Goal: Find specific page/section: Find specific page/section

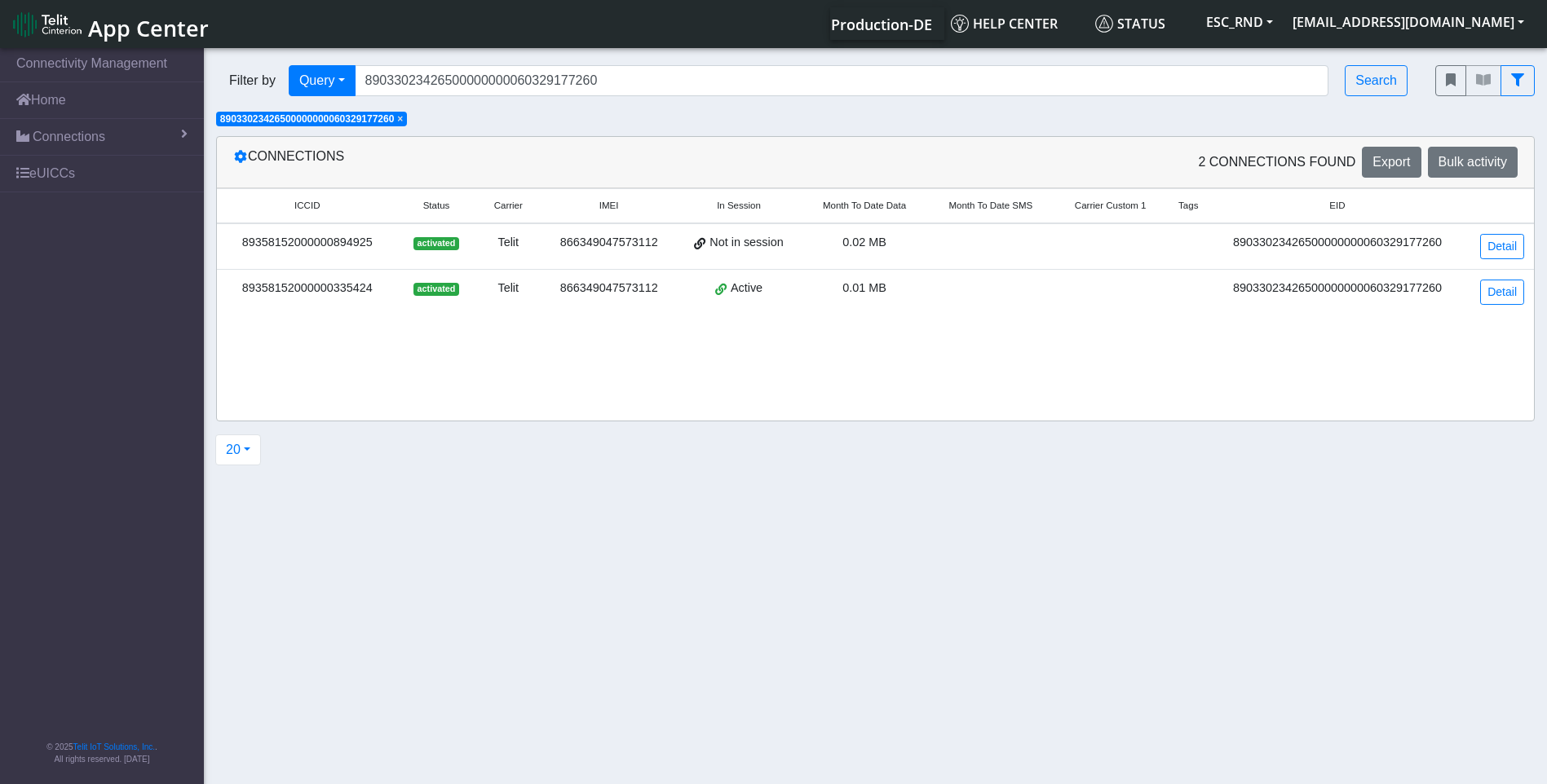
click at [355, 381] on div "ICCID Status Carrier IMEI In Session Month To Date Data Month To Date SMS Carri…" at bounding box center [875, 305] width 1317 height 232
click at [52, 129] on span "Connections" at bounding box center [68, 137] width 73 height 19
click at [48, 174] on span "List" at bounding box center [48, 172] width 18 height 18
click at [39, 169] on span "List" at bounding box center [48, 172] width 18 height 18
click at [403, 121] on span "×" at bounding box center [400, 119] width 6 height 11
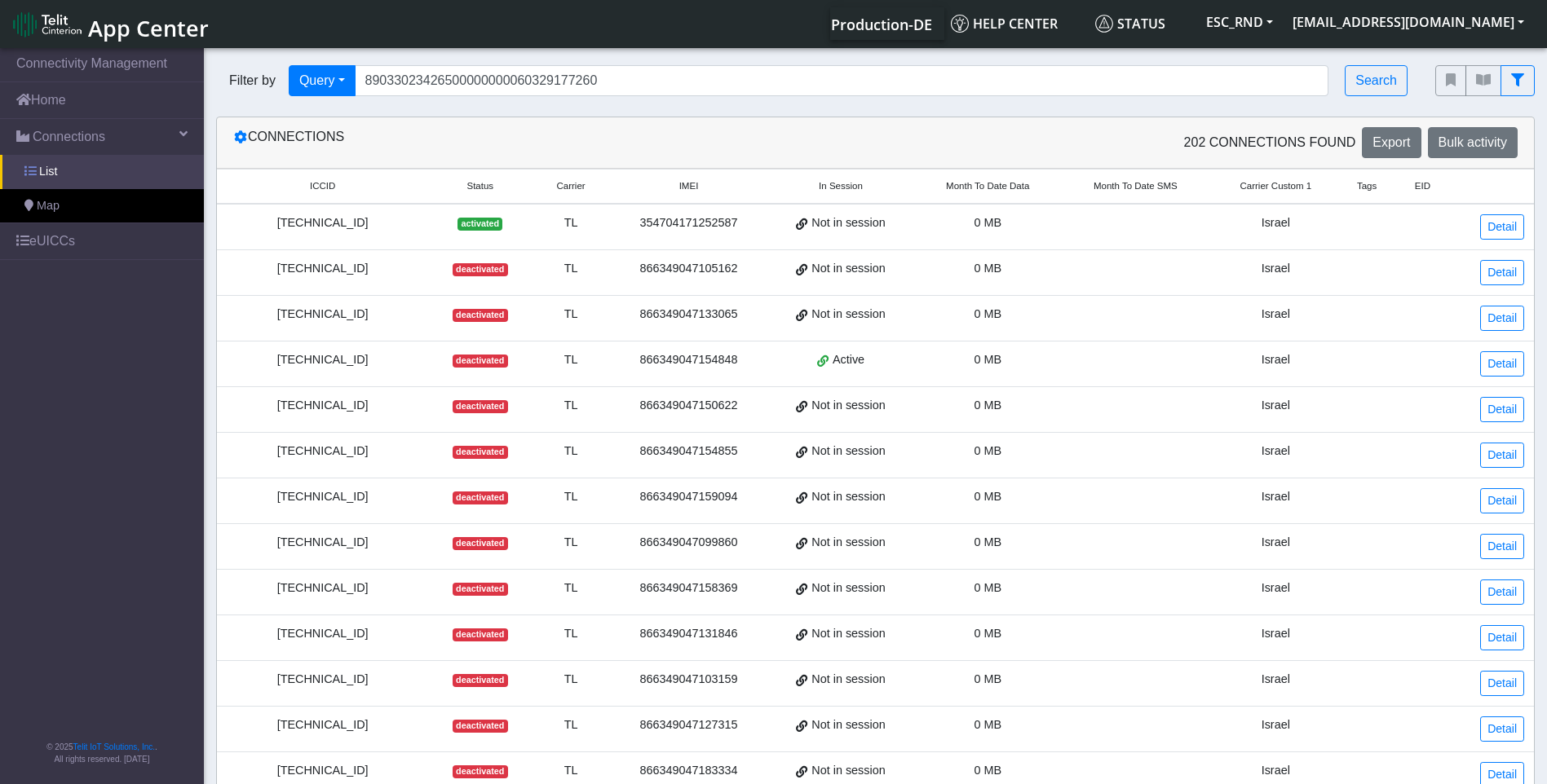
click at [45, 162] on link "List" at bounding box center [101, 171] width 204 height 34
click at [589, 102] on div "Filter by Query Query In Session Not connected Country Operator 890330234265000…" at bounding box center [813, 80] width 1219 height 55
click at [618, 80] on input "89033023426500000000060329177260" at bounding box center [841, 80] width 974 height 31
drag, startPoint x: 636, startPoint y: 79, endPoint x: 311, endPoint y: 93, distance: 325.3
click at [312, 93] on div "Filter by Query Query In Session Not connected Country Operator 890330234265000…" at bounding box center [813, 80] width 1195 height 31
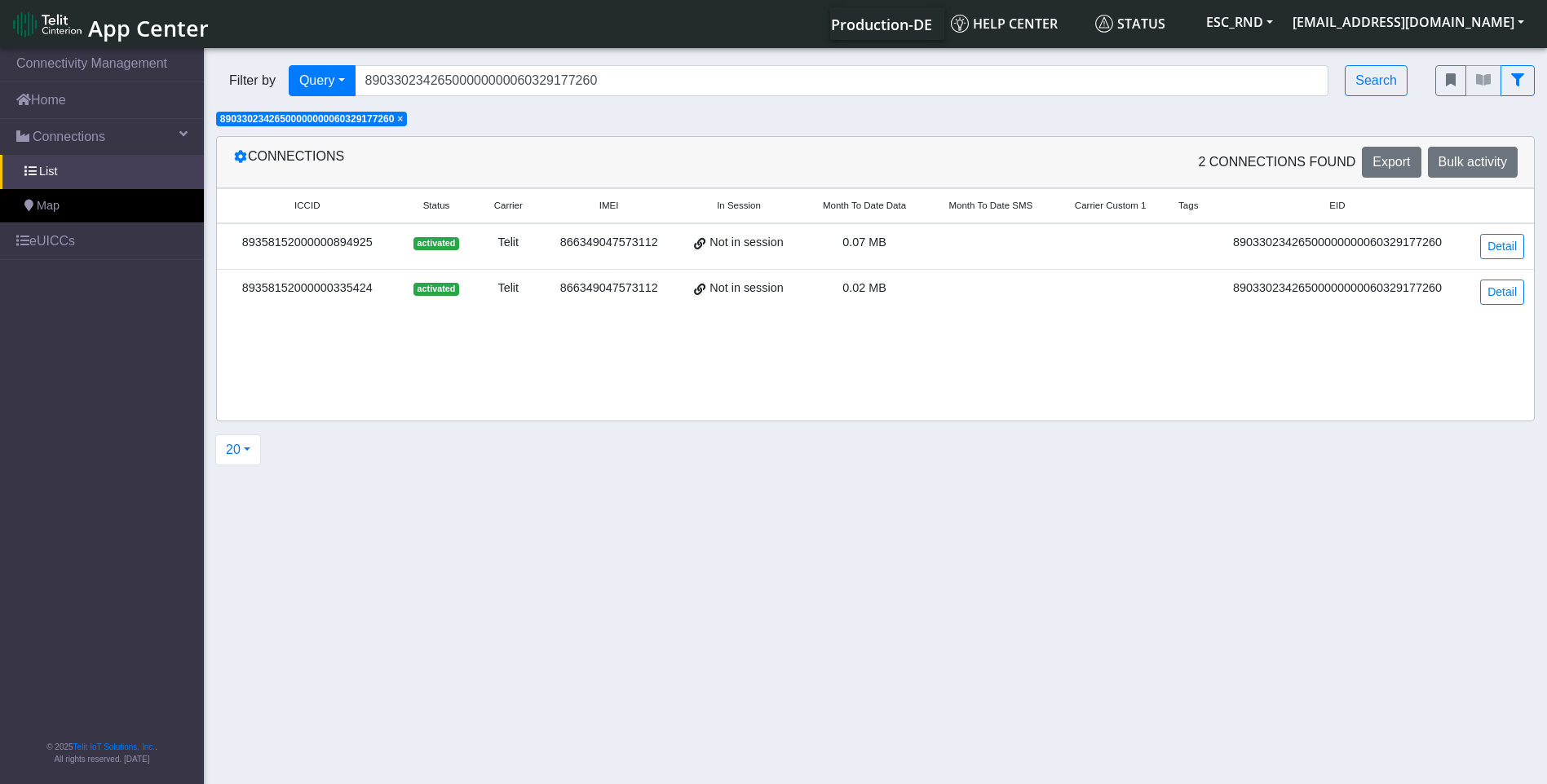
drag, startPoint x: 617, startPoint y: 409, endPoint x: 610, endPoint y: 376, distance: 33.7
click at [617, 409] on div "ICCID Status Carrier IMEI In Session Month To Date Data Month To Date SMS Carri…" at bounding box center [875, 305] width 1317 height 232
click at [609, 74] on input "89033023426500000000060329177260" at bounding box center [841, 80] width 974 height 31
drag, startPoint x: 615, startPoint y: 79, endPoint x: 301, endPoint y: 77, distance: 314.0
click at [306, 77] on div "Filter by Query Query In Session Not connected Country Operator 890330234265000…" at bounding box center [813, 80] width 1195 height 31
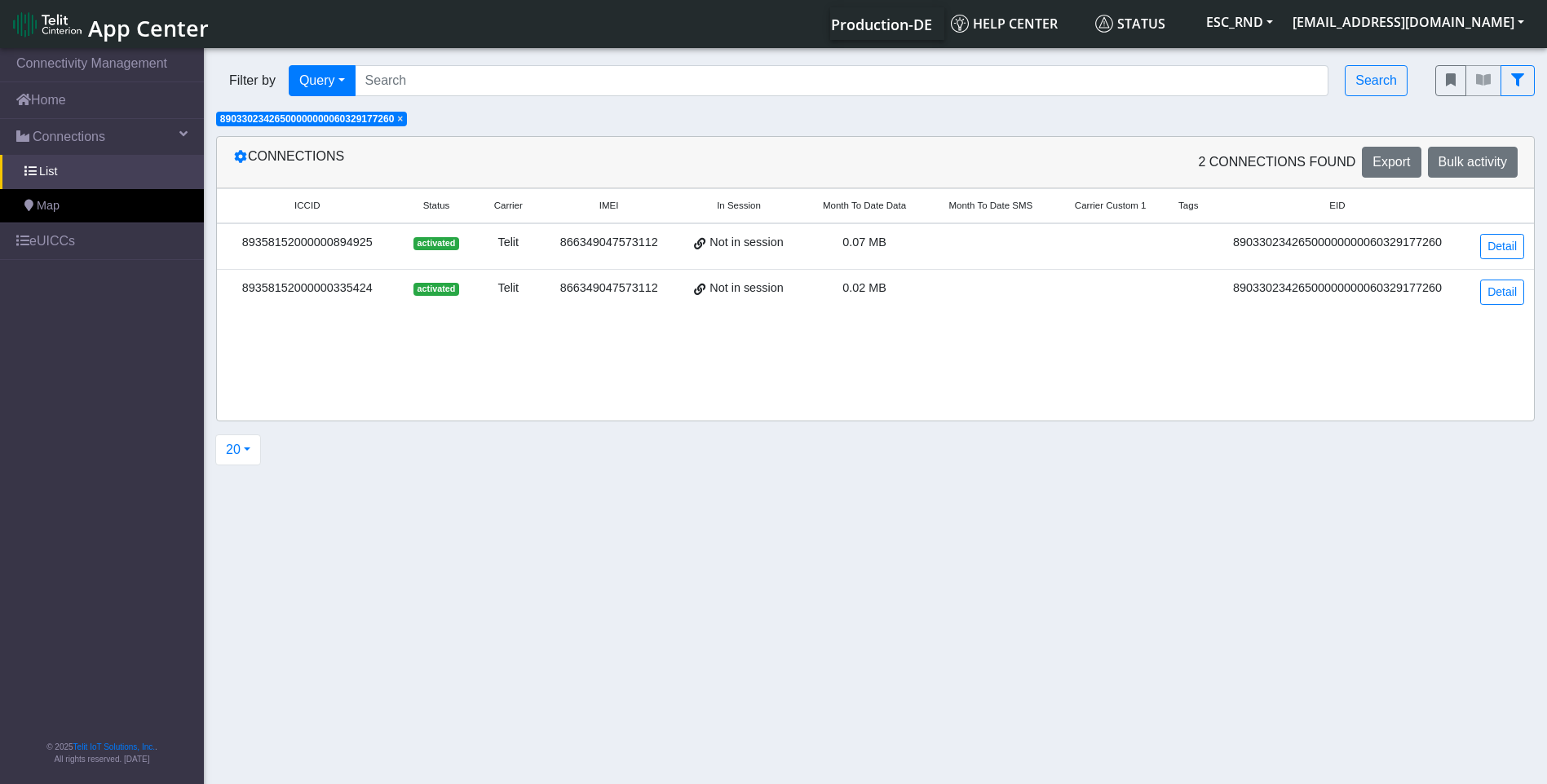
click at [403, 119] on span "×" at bounding box center [400, 119] width 6 height 11
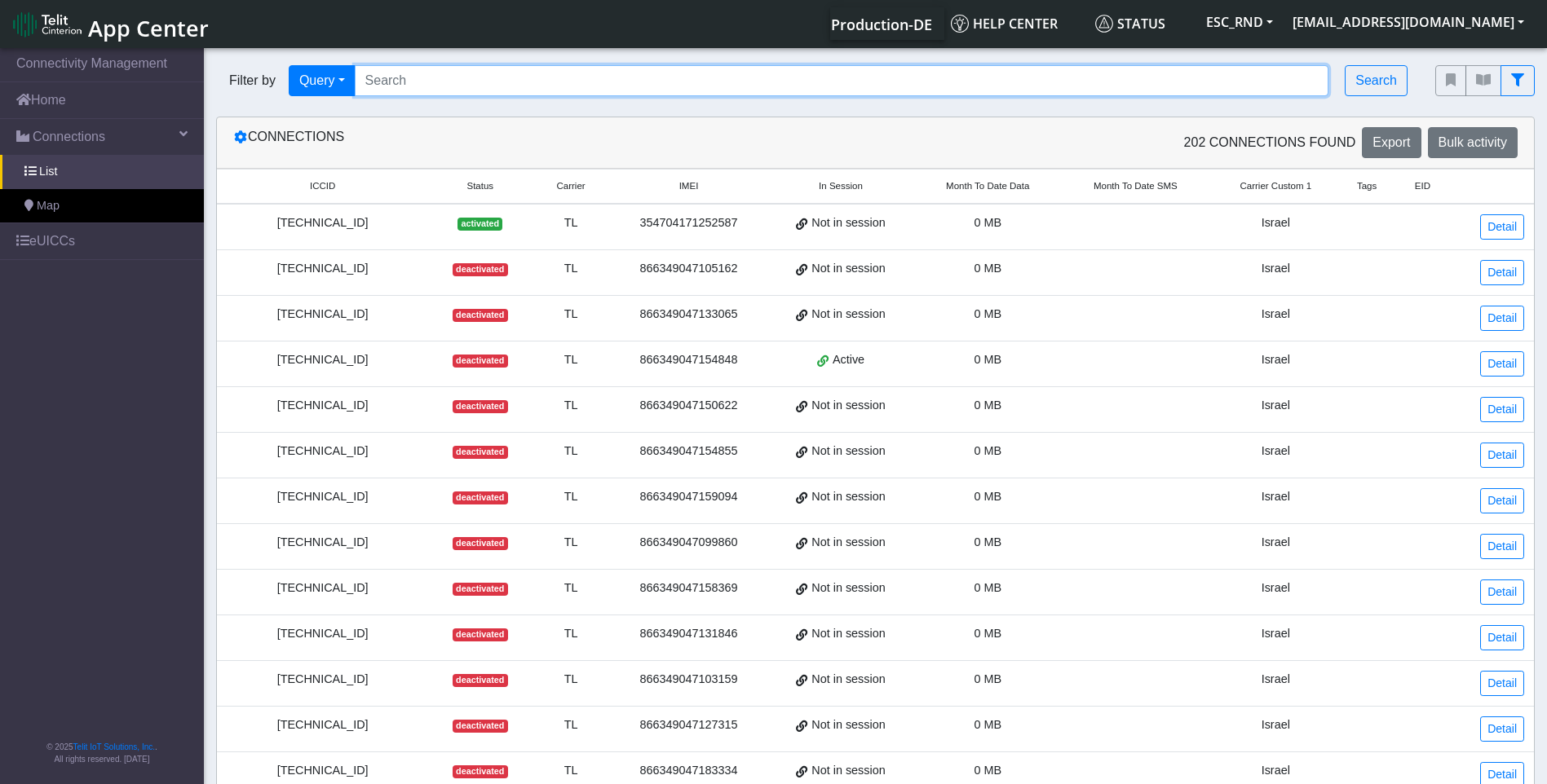
click at [407, 79] on input "Search..." at bounding box center [841, 80] width 974 height 31
paste input "89033023426500000000060329178230"
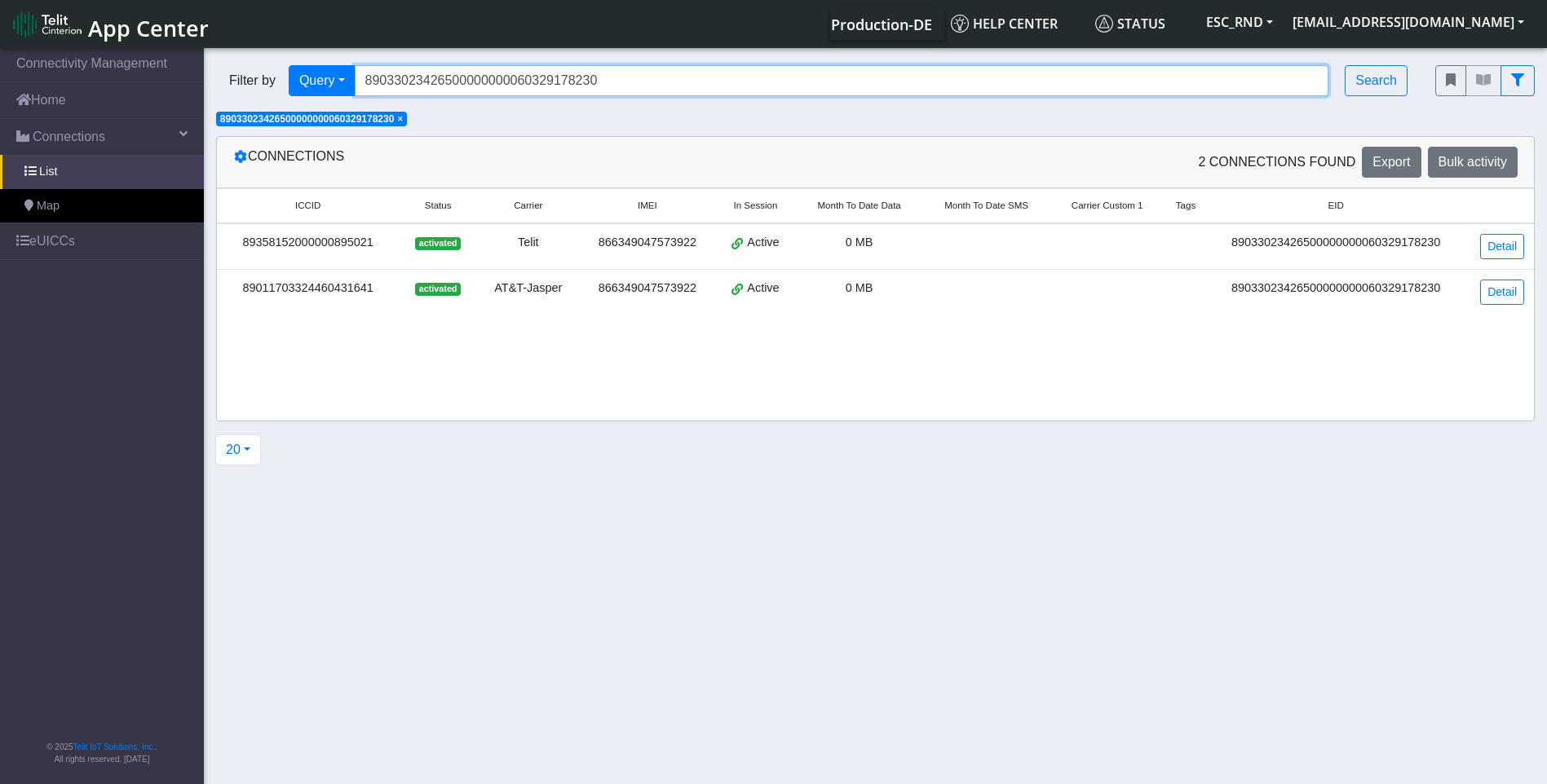
click at [459, 75] on input "89033023426500000000060329178230" at bounding box center [841, 80] width 974 height 31
drag, startPoint x: 644, startPoint y: 76, endPoint x: 136, endPoint y: 83, distance: 508.0
click at [137, 83] on section "Connectivity Management Home Connections List Map eUICCs © 2025 Telit IoT Solut…" at bounding box center [773, 416] width 1547 height 745
paste input "424"
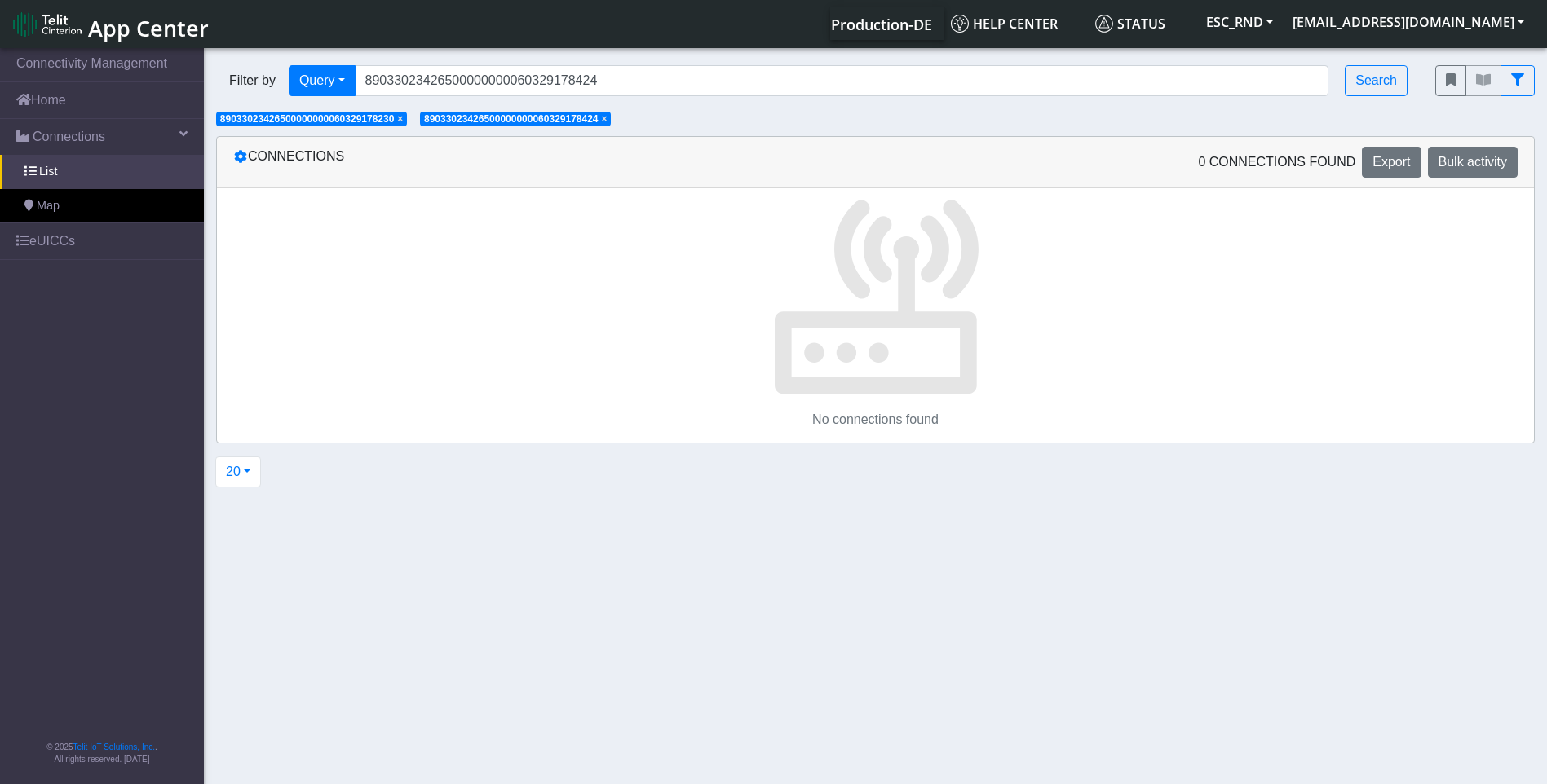
click at [403, 117] on span "×" at bounding box center [400, 119] width 6 height 11
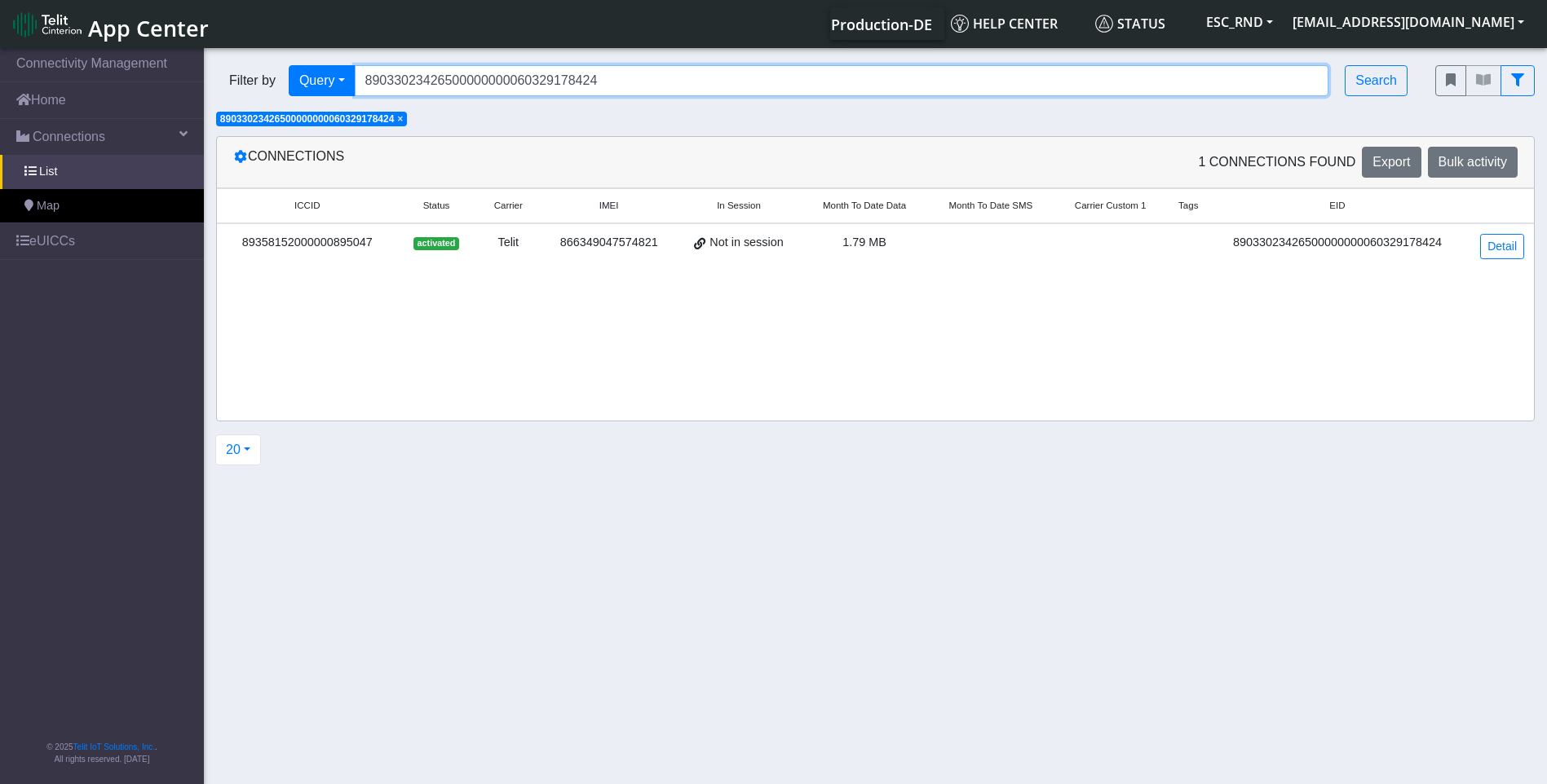
drag, startPoint x: 486, startPoint y: 91, endPoint x: 508, endPoint y: 82, distance: 23.8
click at [486, 91] on input "89033023426500000000060329178424" at bounding box center [841, 80] width 974 height 31
drag, startPoint x: 439, startPoint y: 71, endPoint x: 197, endPoint y: 65, distance: 242.1
click at [197, 65] on section "Connectivity Management Home Connections List Map eUICCs © 2025 Telit IoT Solut…" at bounding box center [773, 416] width 1547 height 745
click at [403, 116] on span "×" at bounding box center [400, 119] width 6 height 11
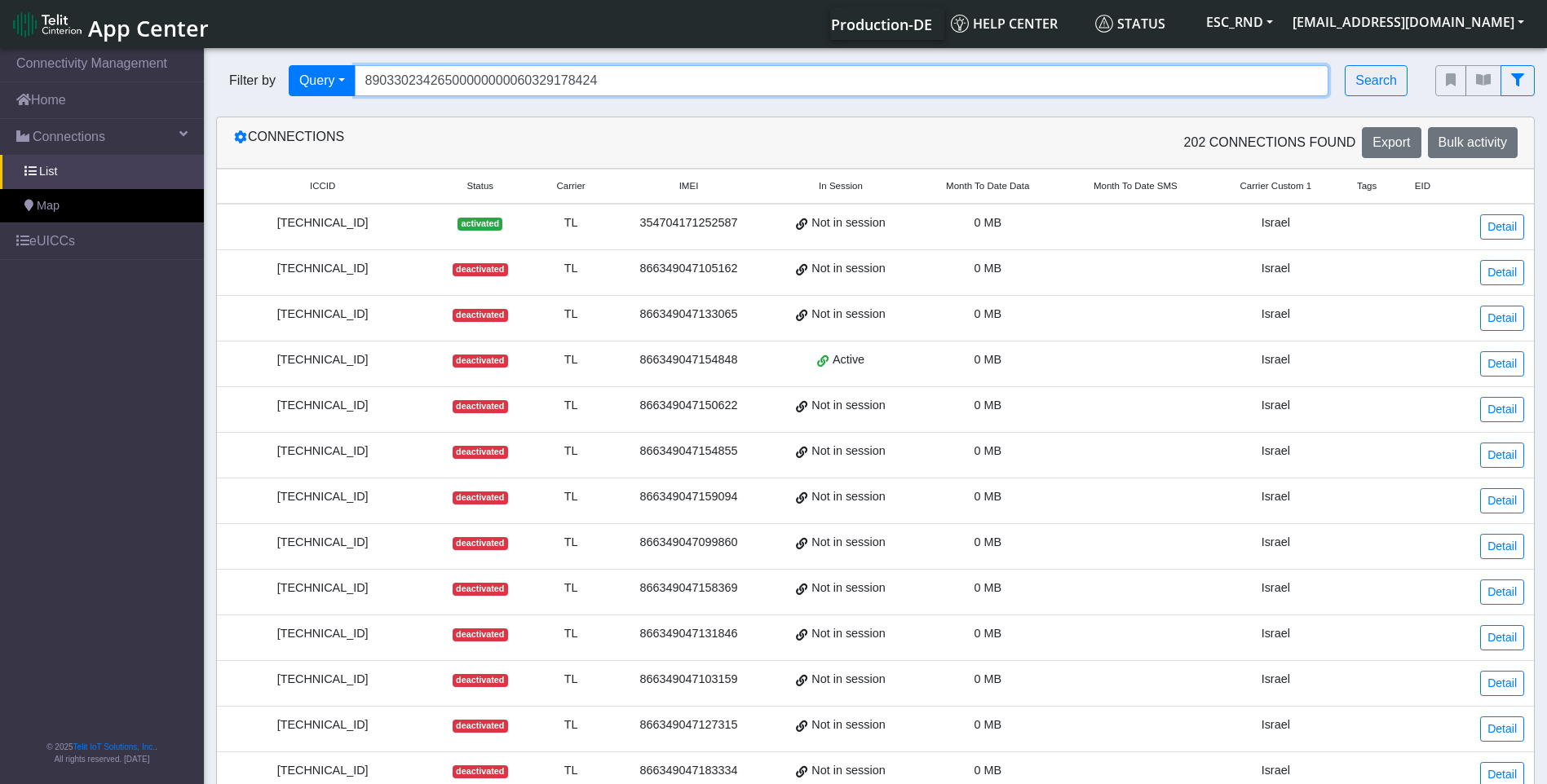
click at [607, 87] on input "89033023426500000000060329178424" at bounding box center [841, 80] width 974 height 31
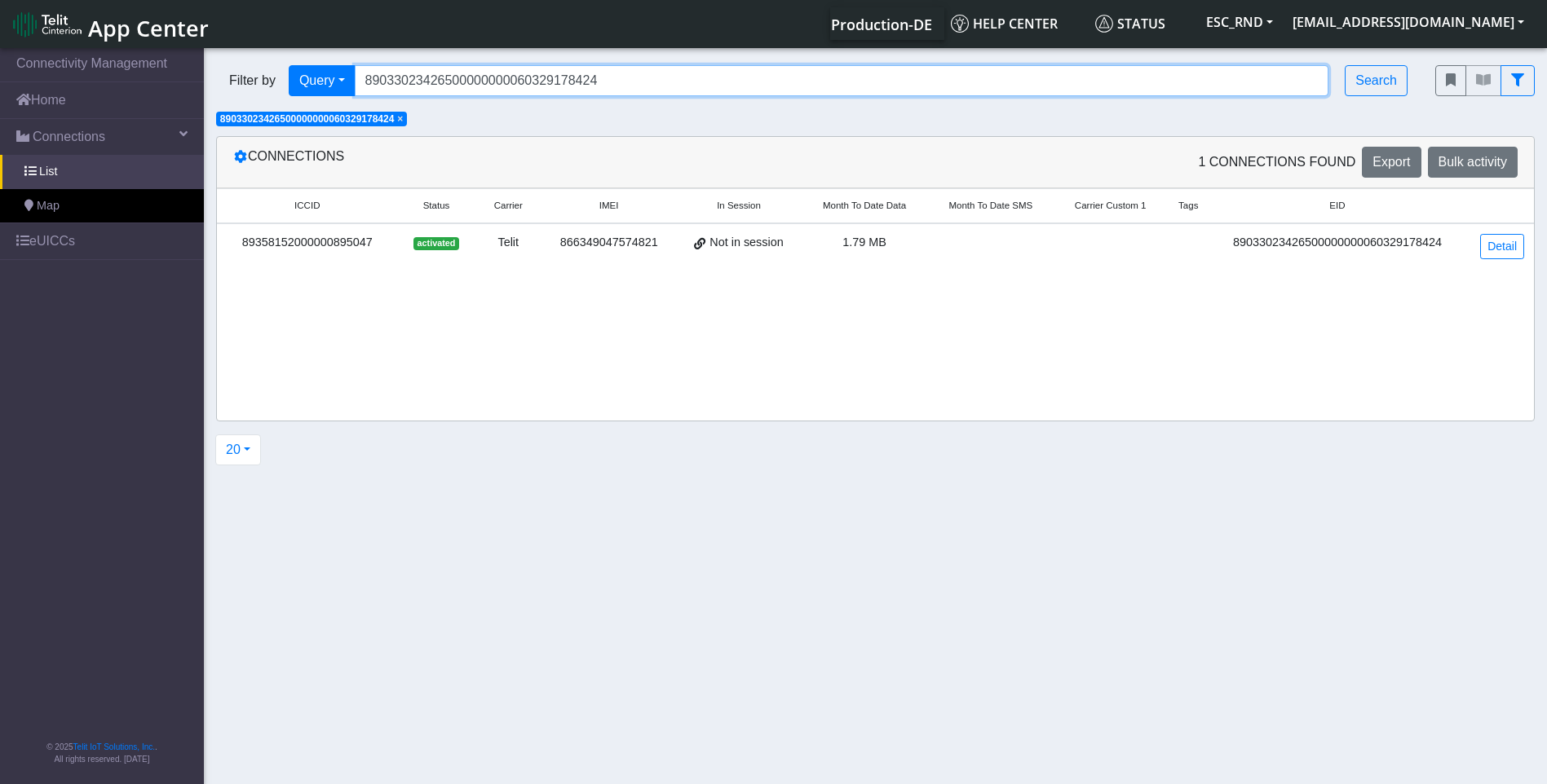
click at [625, 80] on input "89033023426500000000060329178424" at bounding box center [841, 80] width 974 height 31
drag, startPoint x: 636, startPoint y: 78, endPoint x: 280, endPoint y: 66, distance: 356.2
click at [280, 66] on div "Filter by Query Query In Session Not connected Country Operator 890330234265000…" at bounding box center [813, 80] width 1195 height 31
paste input "81043"
type input "89033023426500000000060329181043"
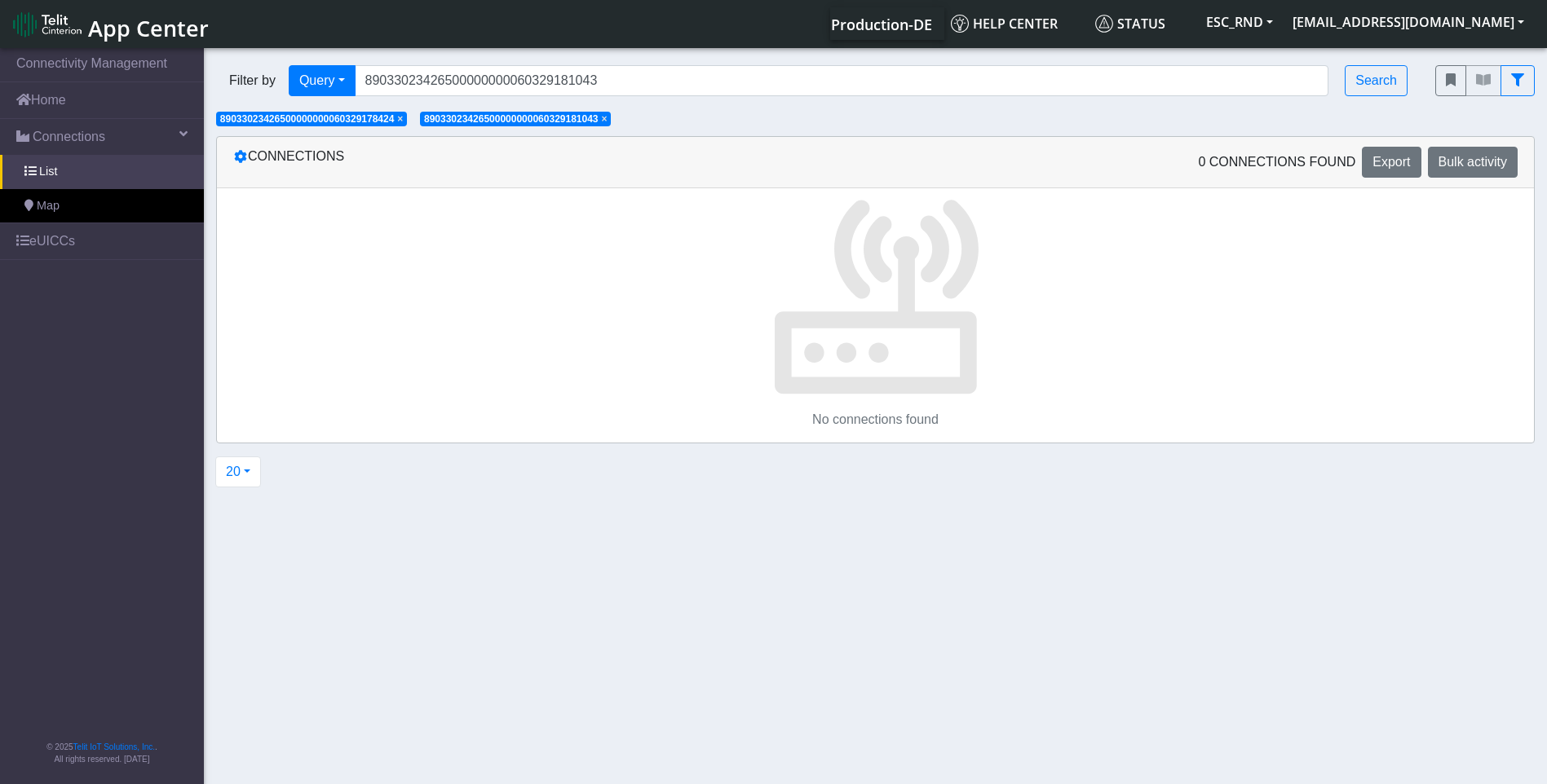
click at [403, 120] on span "×" at bounding box center [400, 119] width 6 height 11
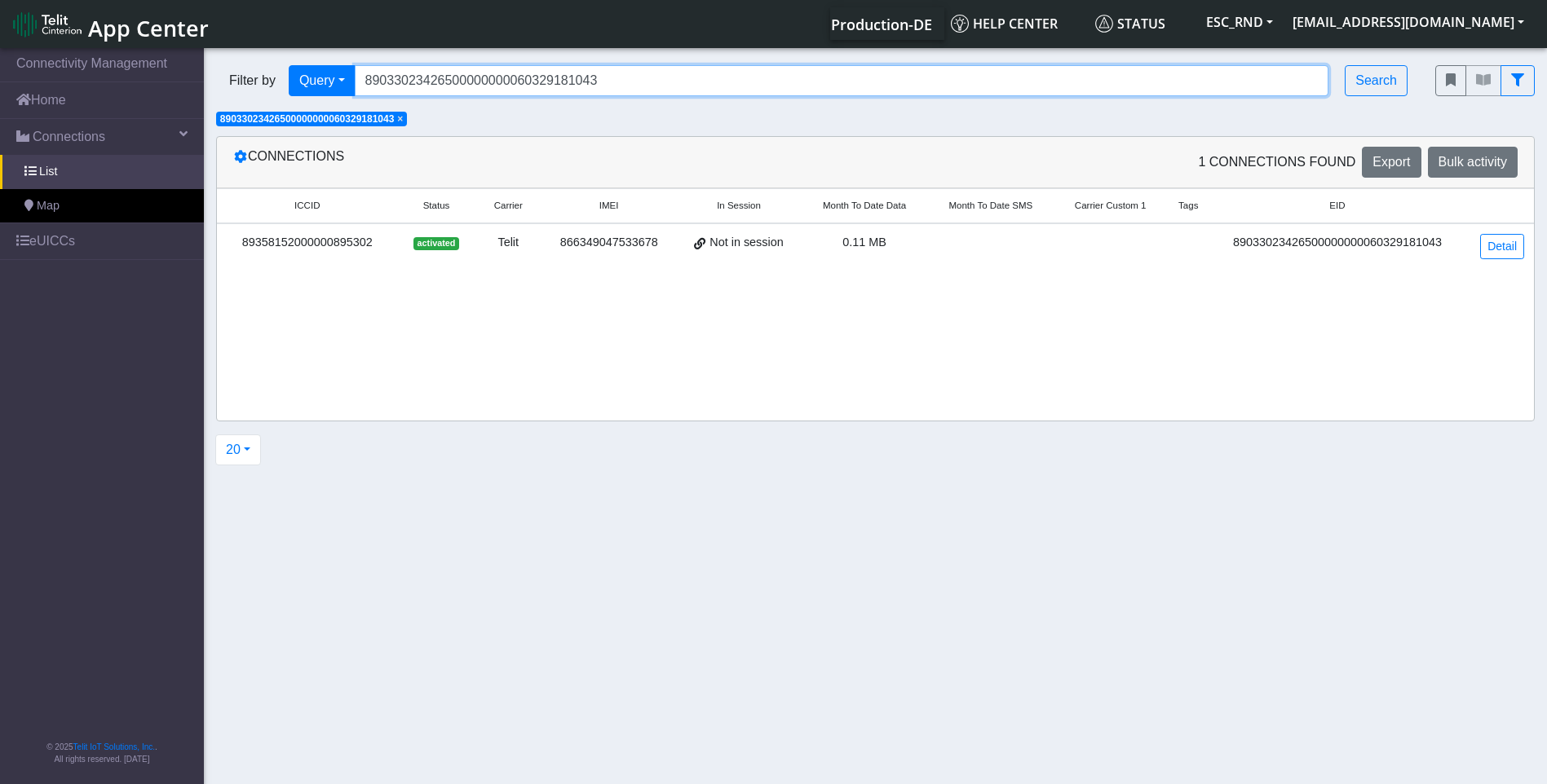
click at [436, 79] on input "89033023426500000000060329181043" at bounding box center [841, 80] width 974 height 31
drag, startPoint x: 596, startPoint y: 79, endPoint x: 254, endPoint y: 73, distance: 342.1
click at [254, 73] on div "Filter by Query Query In Session Not connected Country Operator 890330234265000…" at bounding box center [813, 80] width 1195 height 31
paste input "89033023426500000000060329177357"
click at [403, 114] on span "×" at bounding box center [400, 119] width 6 height 11
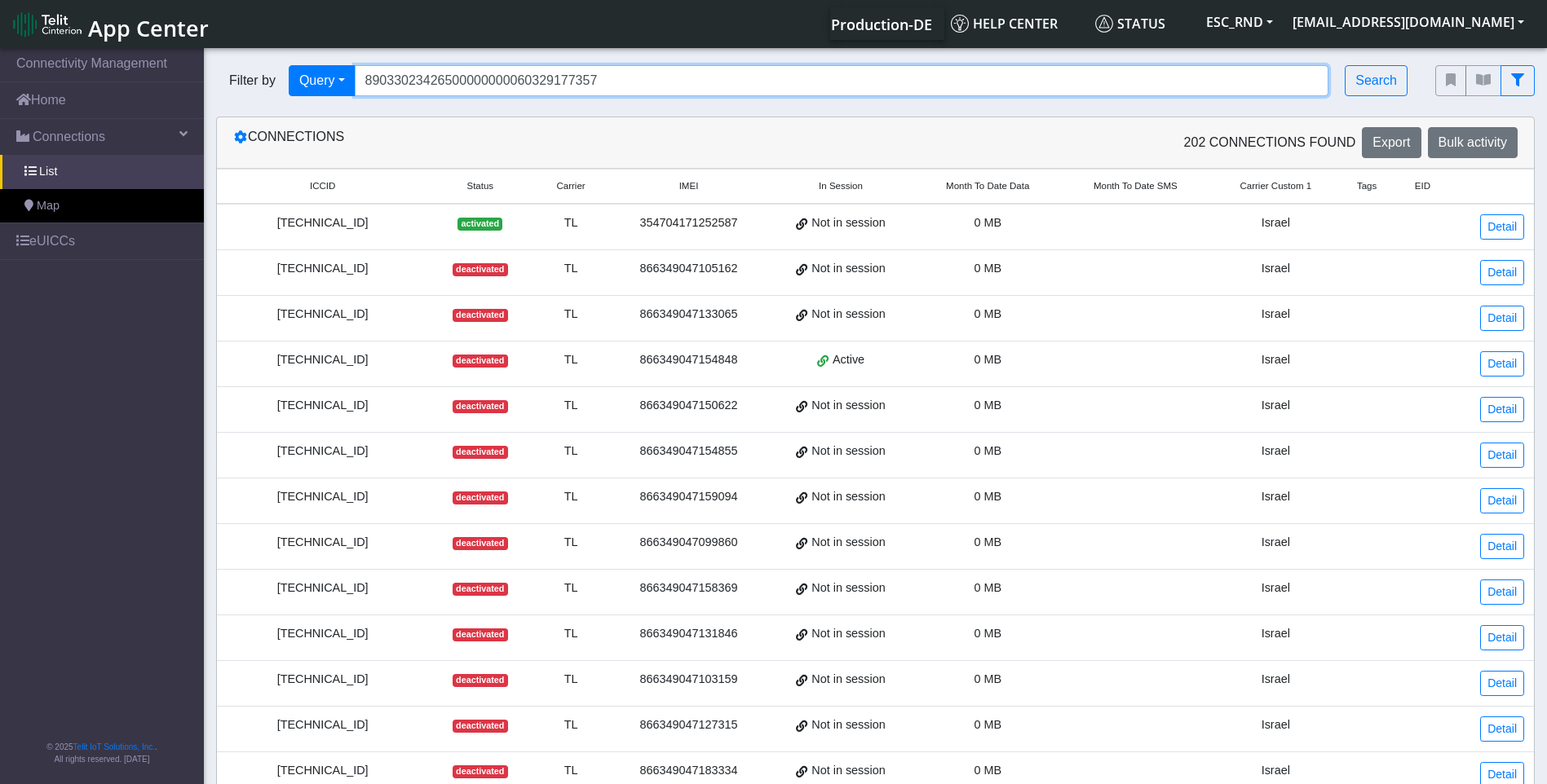
click at [620, 82] on input "89033023426500000000060329177357" at bounding box center [841, 80] width 974 height 31
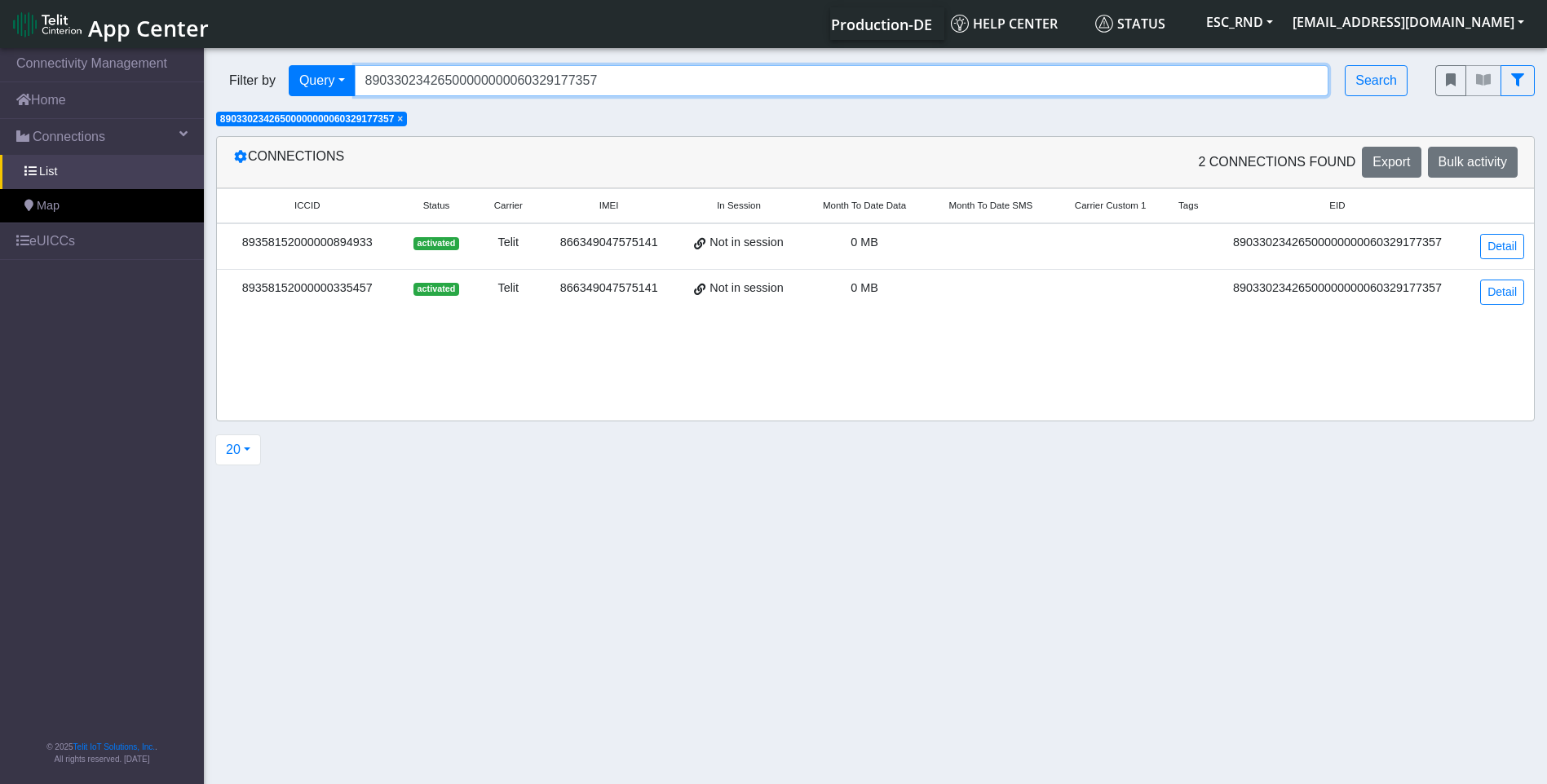
click at [668, 85] on input "89033023426500000000060329177357" at bounding box center [841, 80] width 974 height 31
drag, startPoint x: 679, startPoint y: 78, endPoint x: 155, endPoint y: 68, distance: 524.1
click at [155, 67] on section "Connectivity Management Home Connections List Map eUICCs © 2025 Telit IoT Solut…" at bounding box center [773, 416] width 1547 height 745
paste input "745"
click at [407, 117] on span "× 89033023426500000000060329177357" at bounding box center [311, 119] width 190 height 15
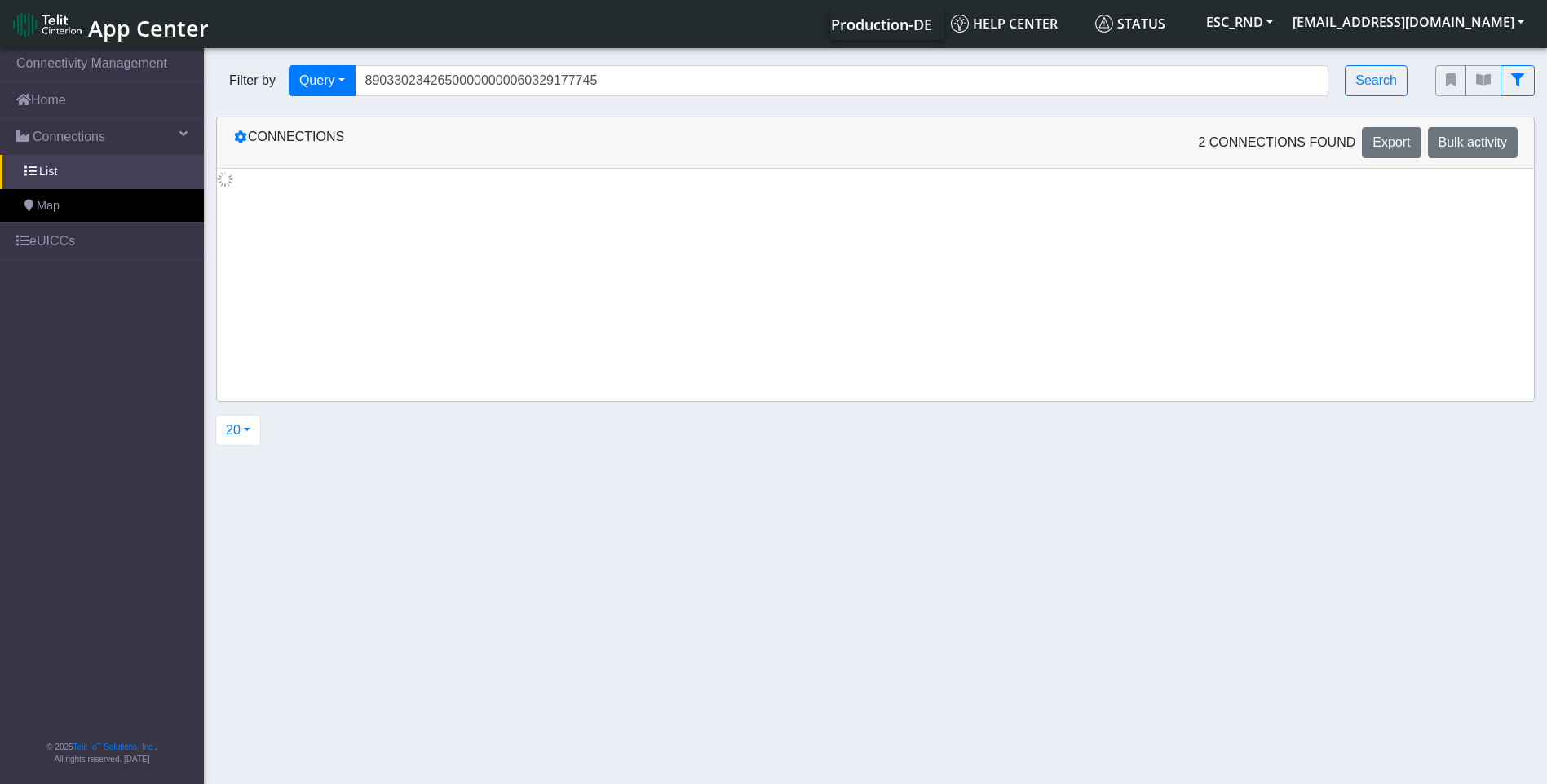
click at [410, 120] on div "Connections 2 Connections found Export Bulk activity" at bounding box center [875, 142] width 1317 height 52
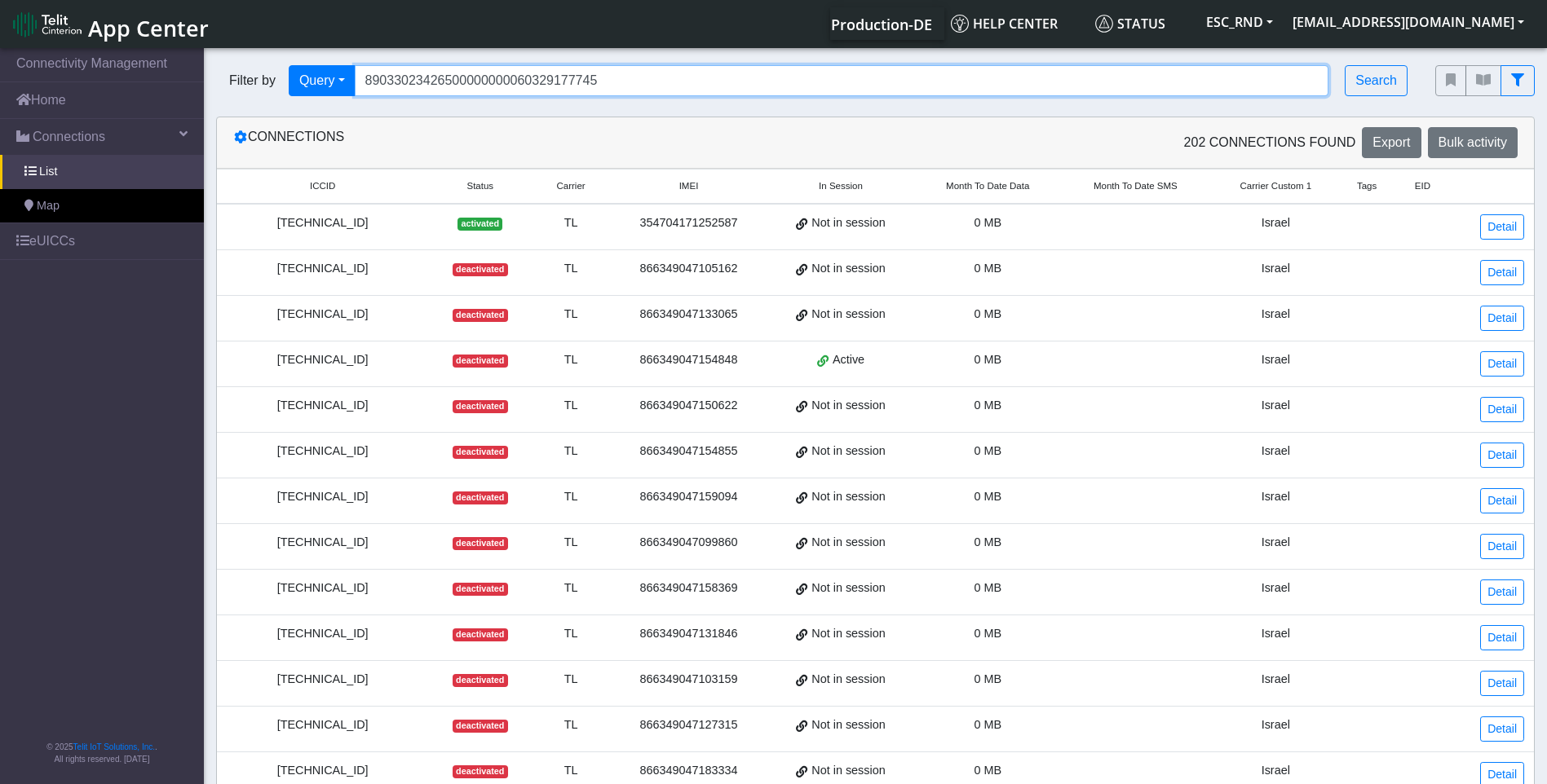
click at [663, 84] on input "89033023426500000000060329177745" at bounding box center [841, 80] width 974 height 31
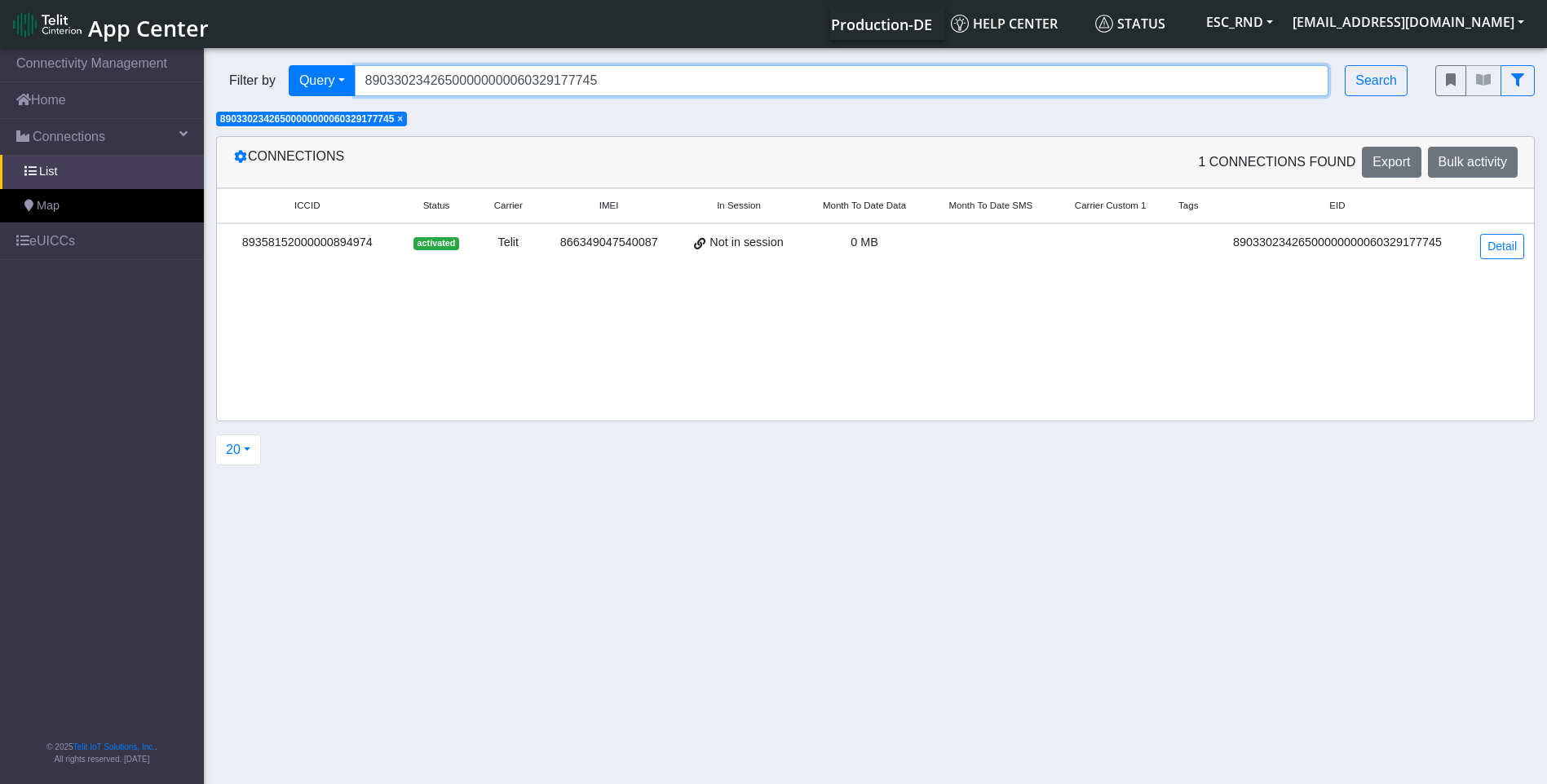
drag, startPoint x: 596, startPoint y: 75, endPoint x: 681, endPoint y: 79, distance: 85.1
click at [596, 76] on input "89033023426500000000060329177745" at bounding box center [841, 80] width 974 height 31
drag, startPoint x: 681, startPoint y: 79, endPoint x: 114, endPoint y: 55, distance: 567.5
click at [115, 55] on section "Connectivity Management Home Connections List Map eUICCs © 2025 Telit IoT Solut…" at bounding box center [773, 416] width 1547 height 745
paste input "939"
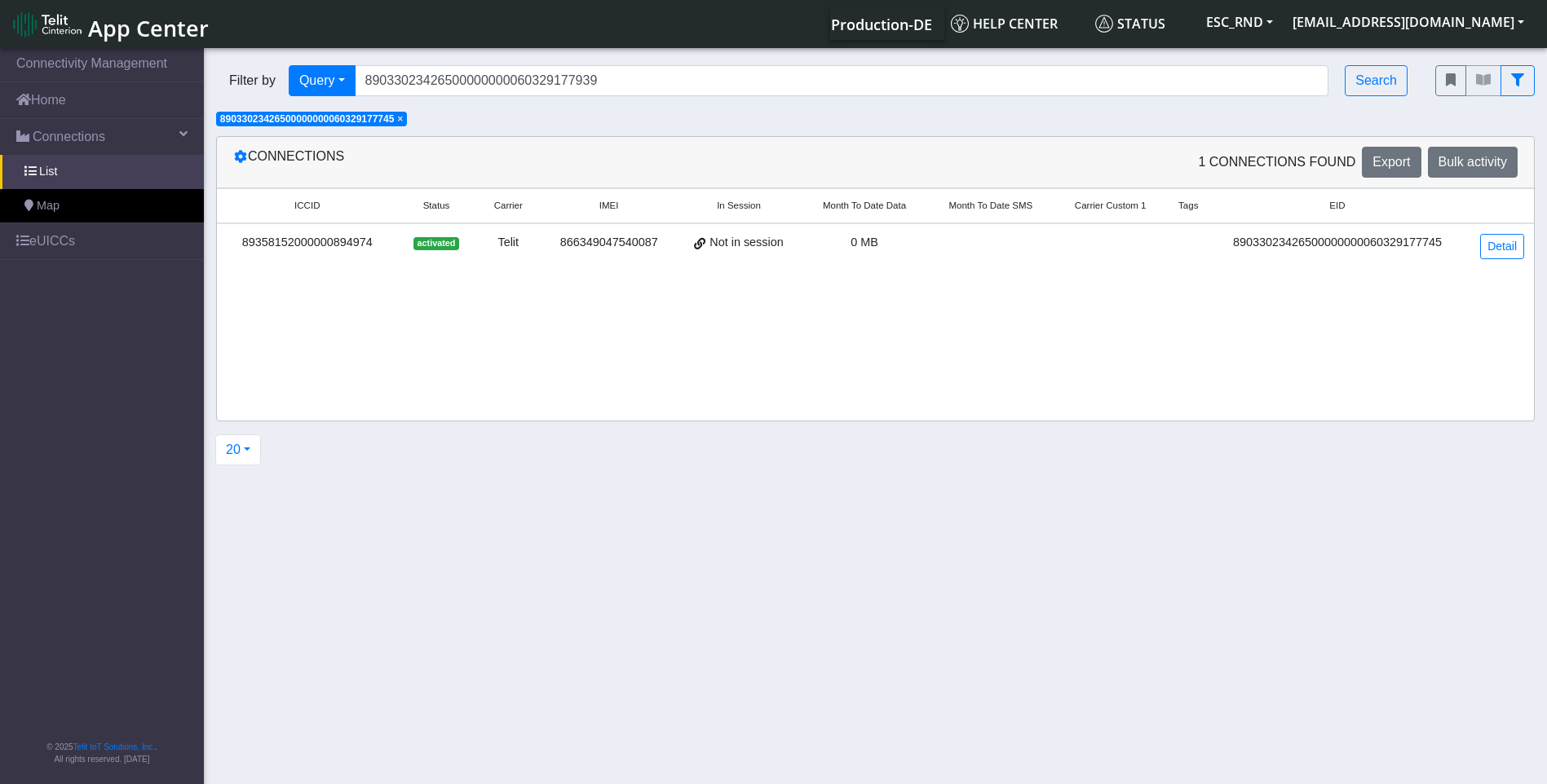
click at [403, 117] on span "×" at bounding box center [400, 119] width 6 height 11
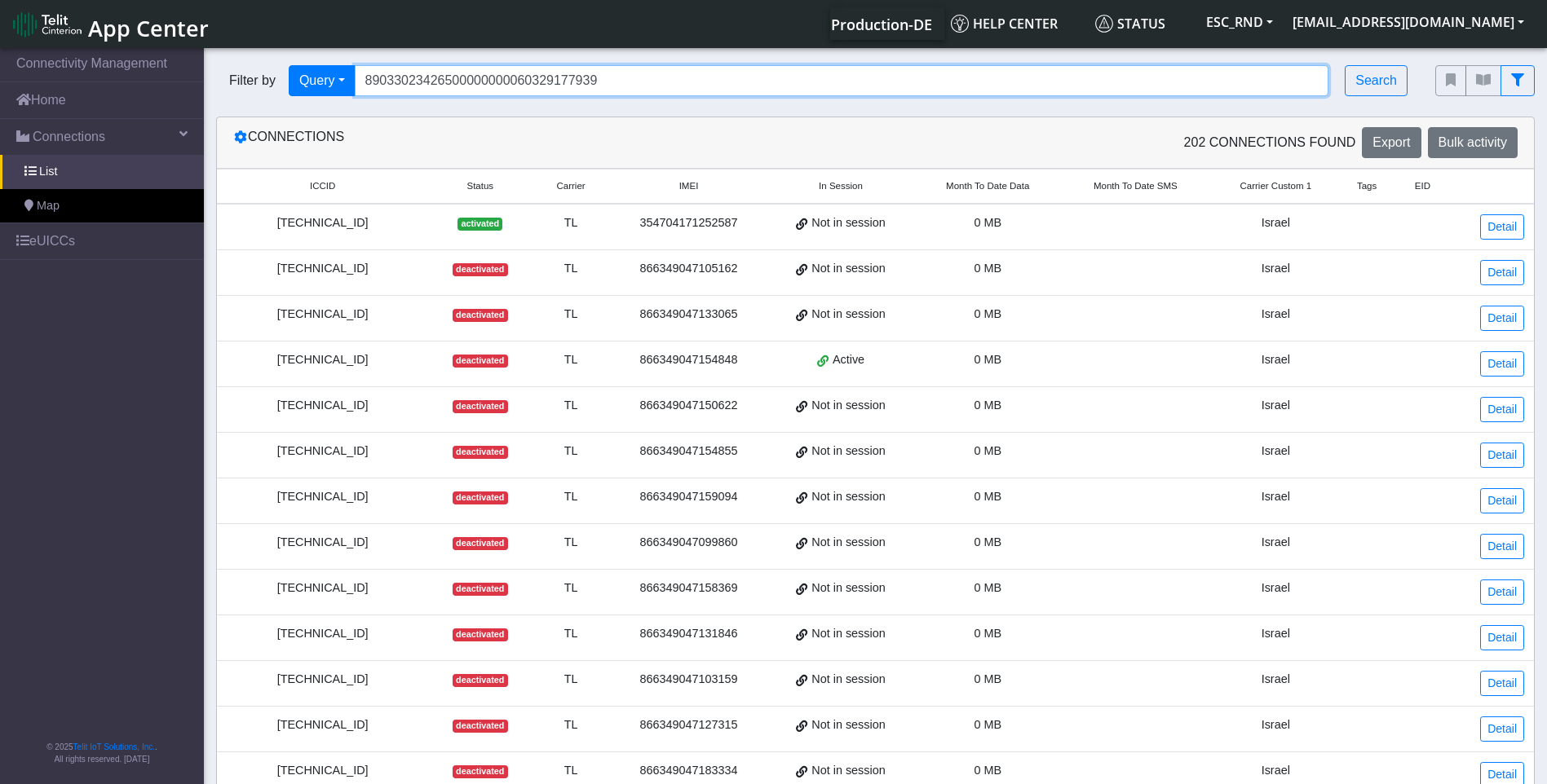
click at [630, 85] on input "89033023426500000000060329177939" at bounding box center [841, 80] width 974 height 31
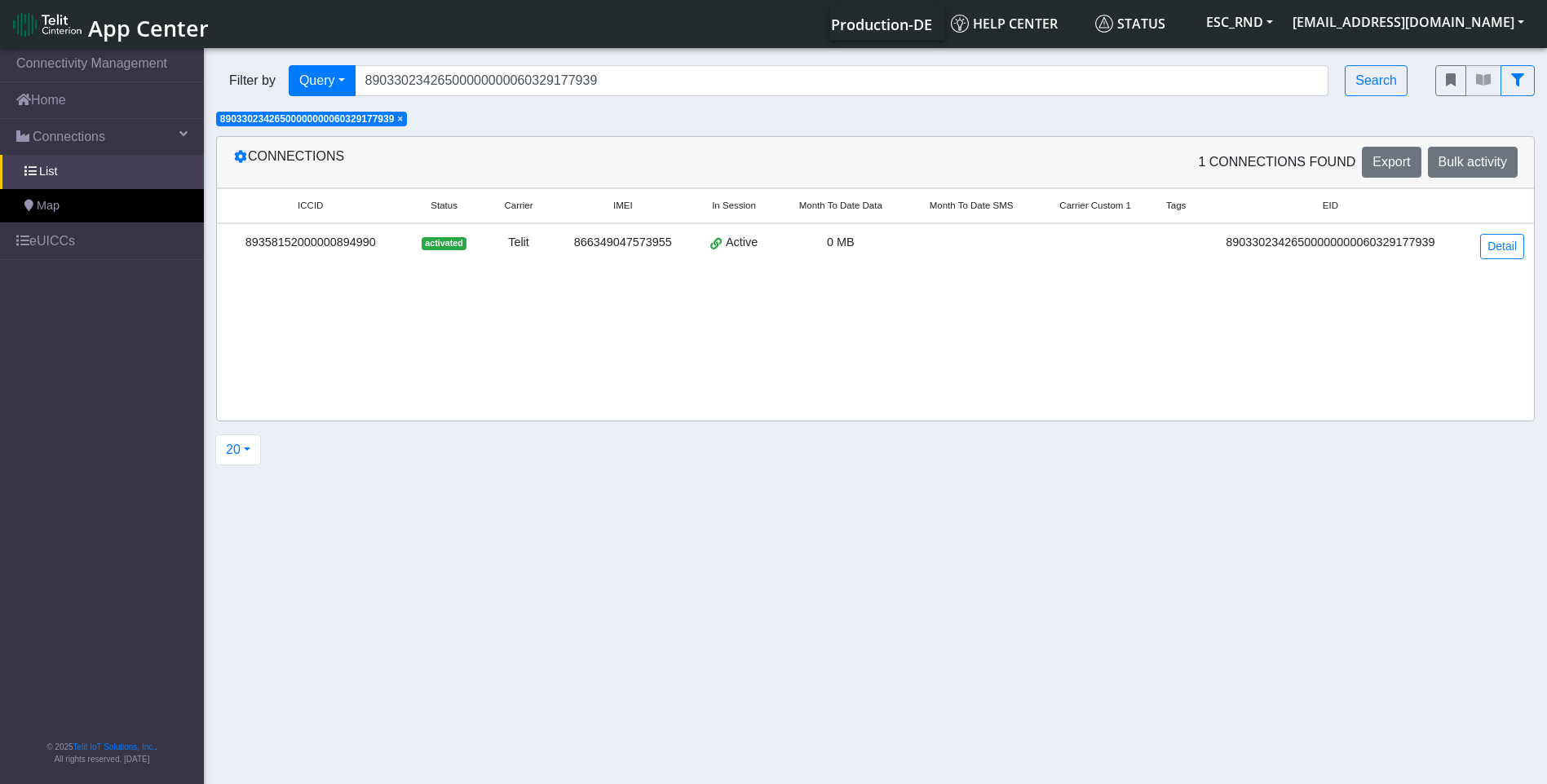
click at [525, 107] on div "Filter by Query Query In Session Not connected Country Operator 890330234265000…" at bounding box center [813, 80] width 1219 height 55
click at [537, 87] on input "89033023426500000000060329177939" at bounding box center [841, 80] width 974 height 31
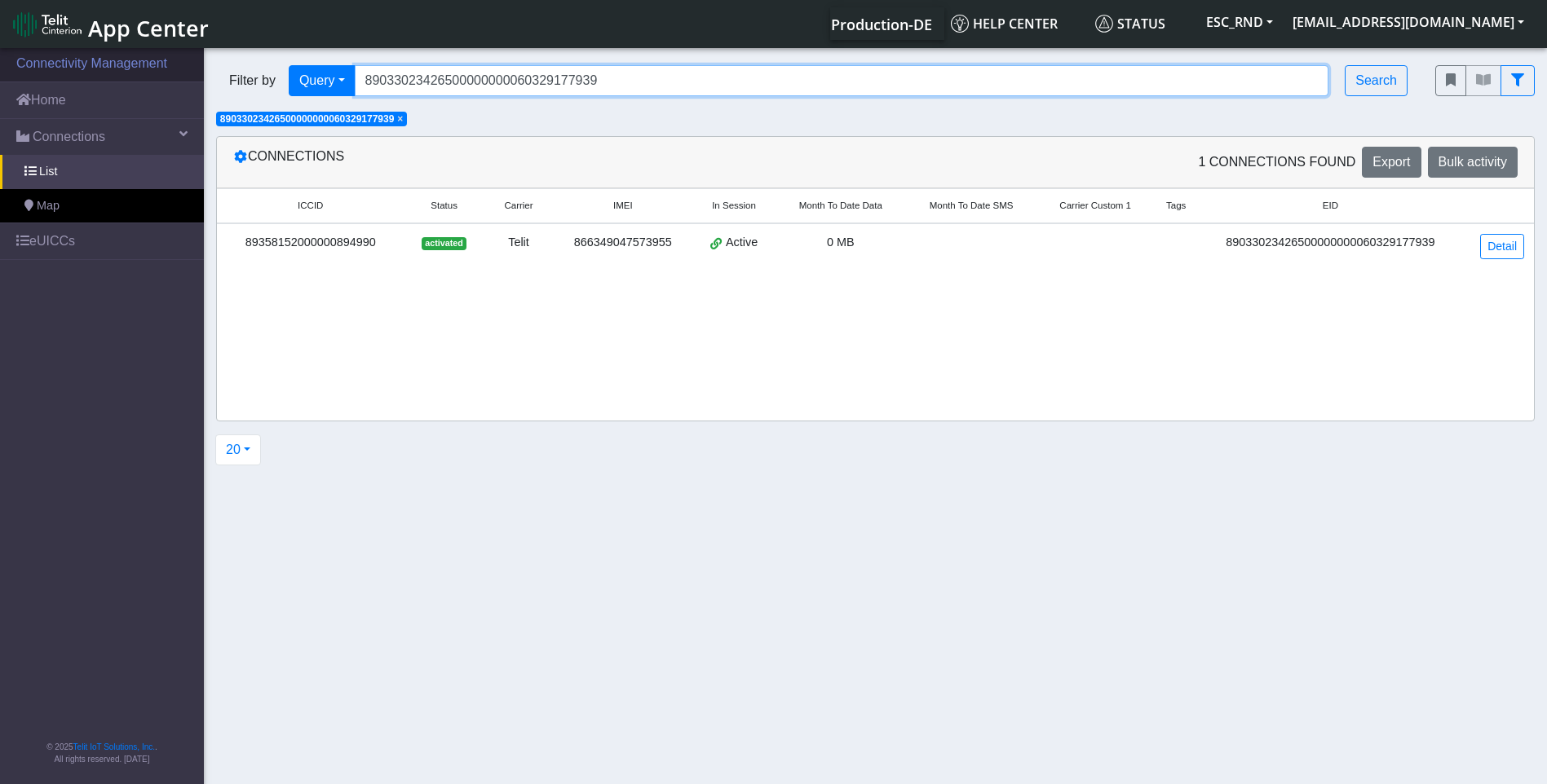
drag, startPoint x: 632, startPoint y: 87, endPoint x: 169, endPoint y: 76, distance: 463.1
click at [169, 76] on section "Connectivity Management Home Connections List Map eUICCs © 2025 Telit IoT Solut…" at bounding box center [773, 416] width 1547 height 745
paste input "8133"
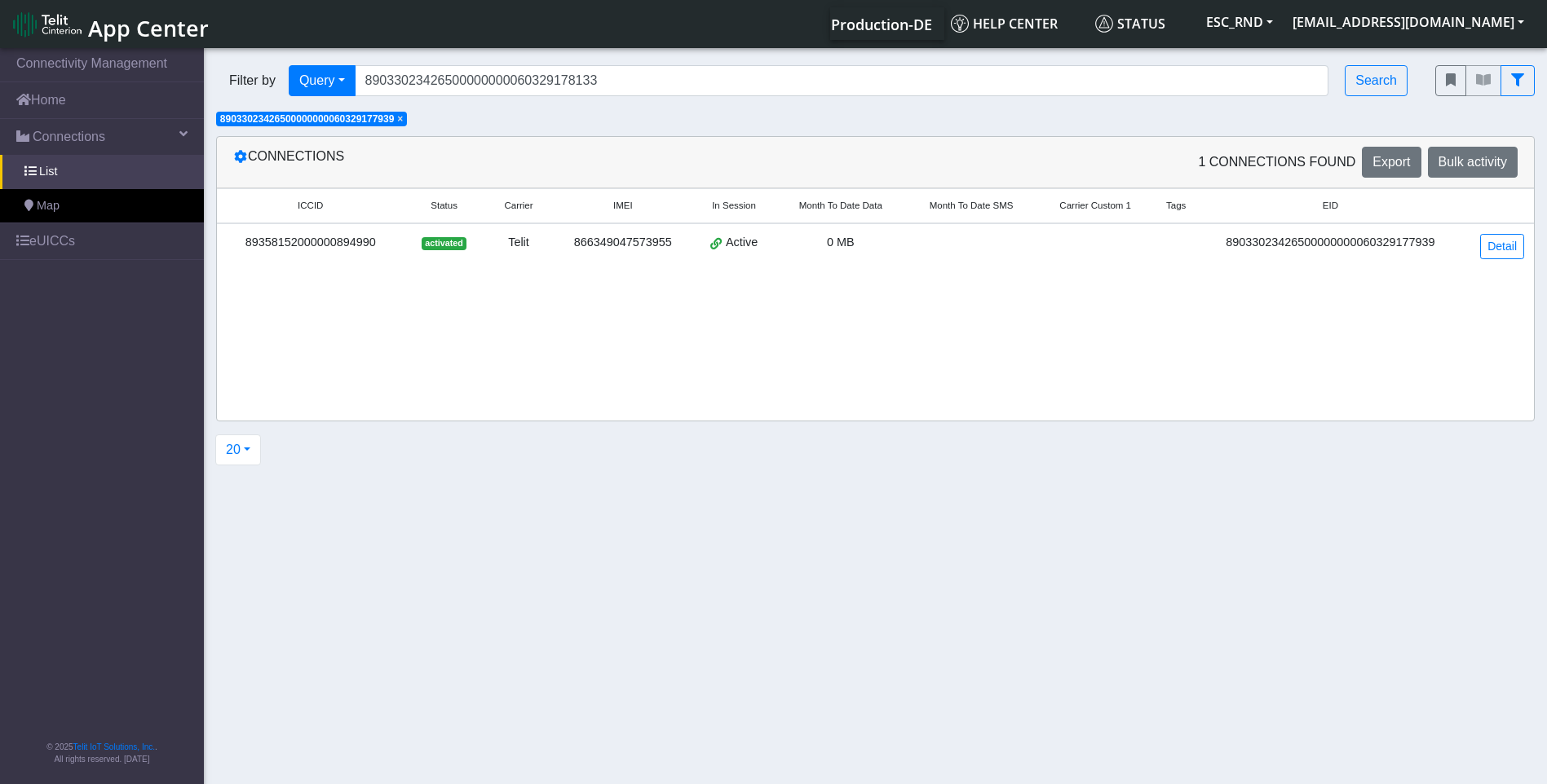
click at [403, 118] on span "×" at bounding box center [400, 119] width 6 height 11
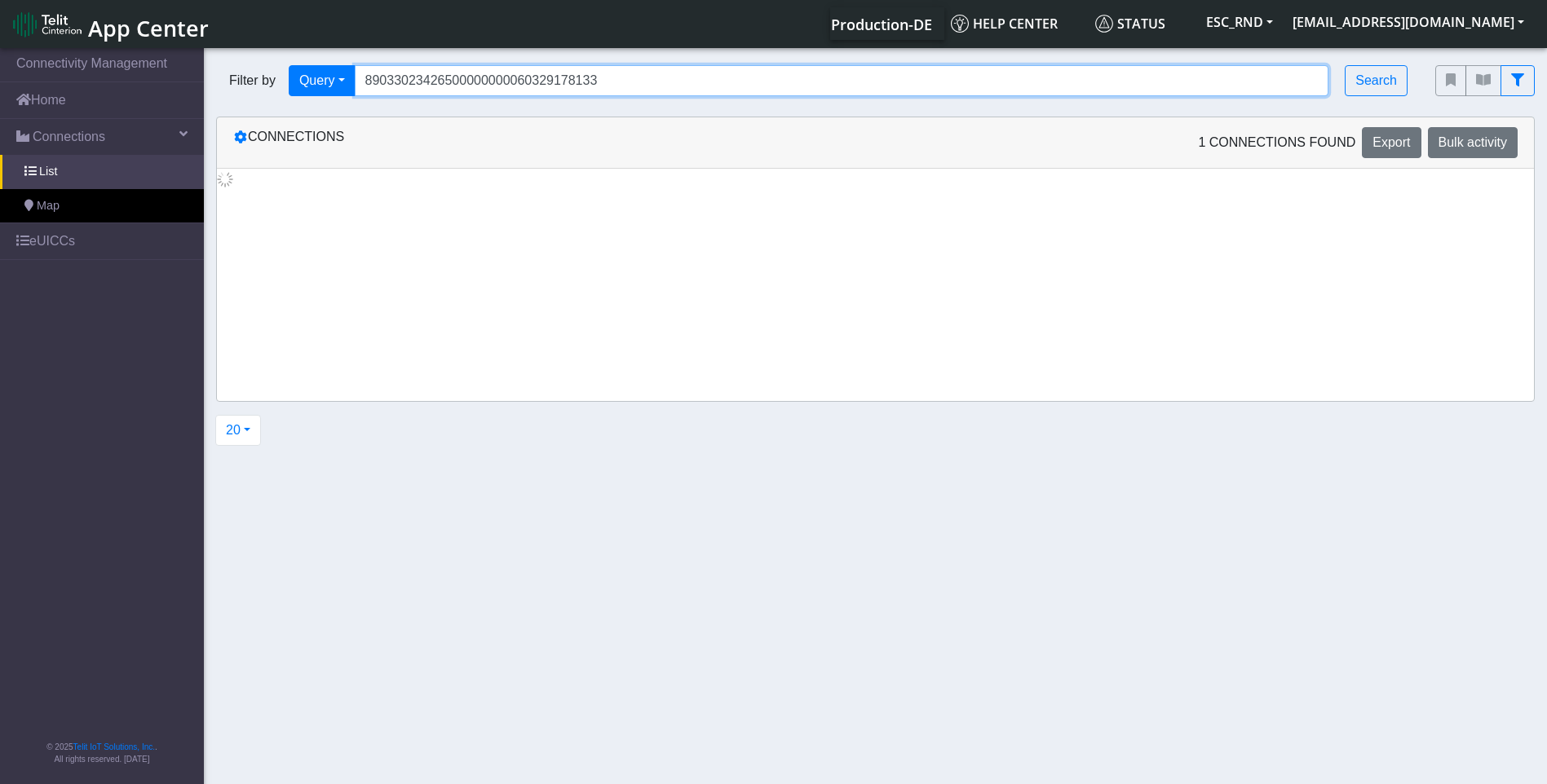
click at [626, 93] on input "89033023426500000000060329178133" at bounding box center [841, 80] width 974 height 31
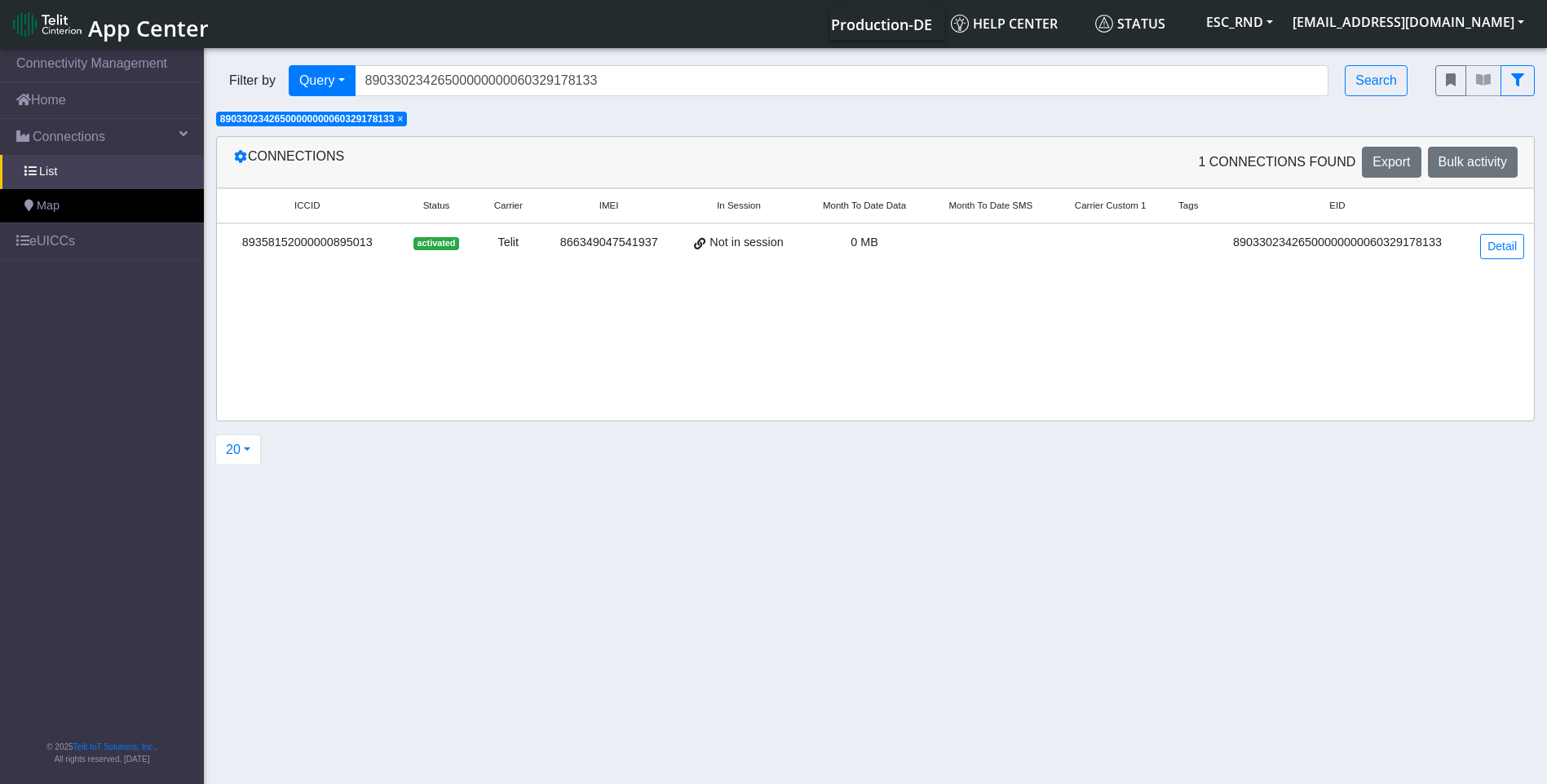
click at [403, 118] on span "×" at bounding box center [400, 119] width 6 height 11
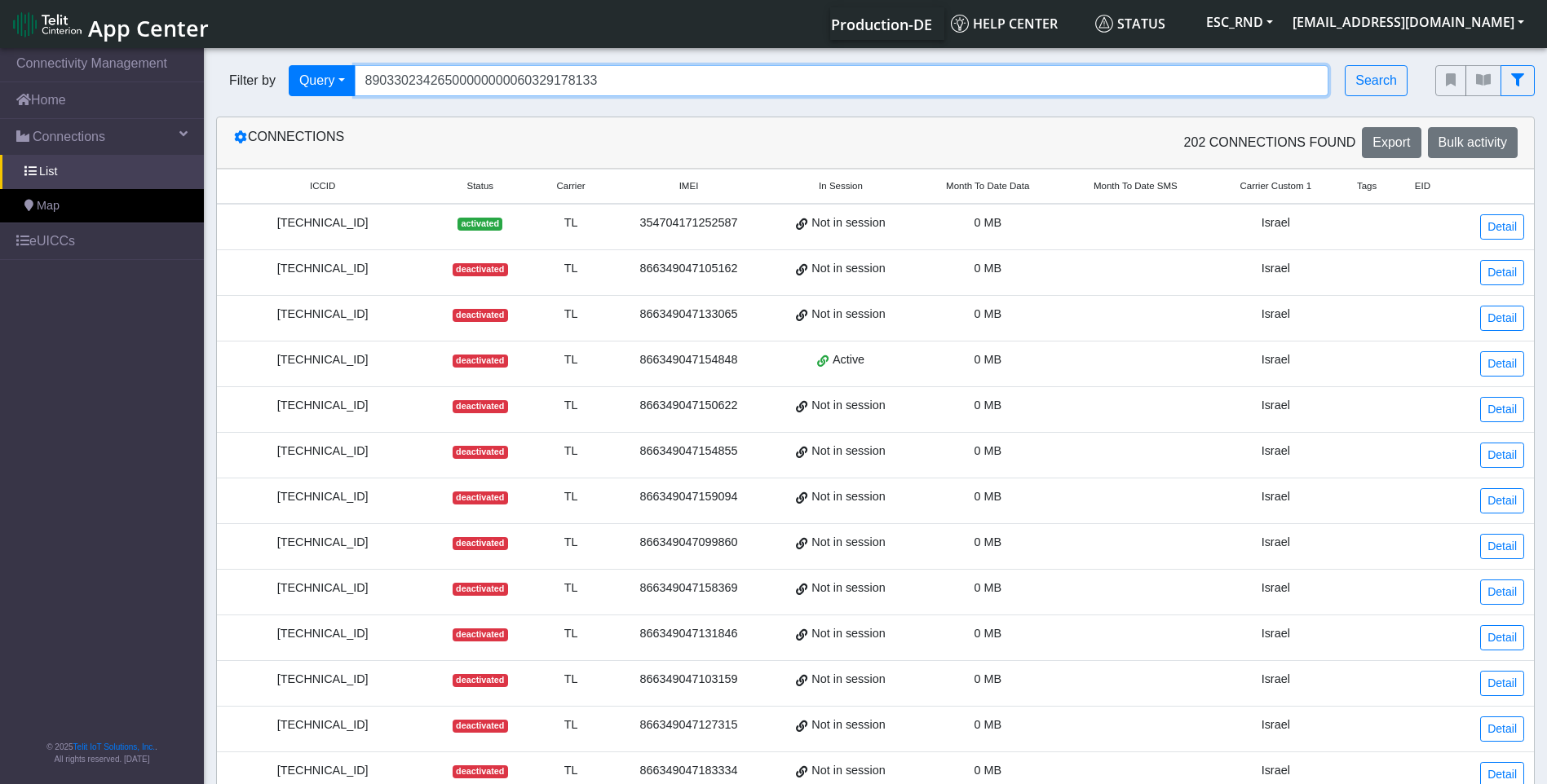
click at [590, 75] on input "89033023426500000000060329178133" at bounding box center [841, 80] width 974 height 31
drag, startPoint x: 625, startPoint y: 79, endPoint x: 263, endPoint y: 83, distance: 362.0
click at [263, 83] on div "Filter by Query Query In Session Not connected Country Operator 890330234265000…" at bounding box center [813, 80] width 1195 height 31
paste input "812"
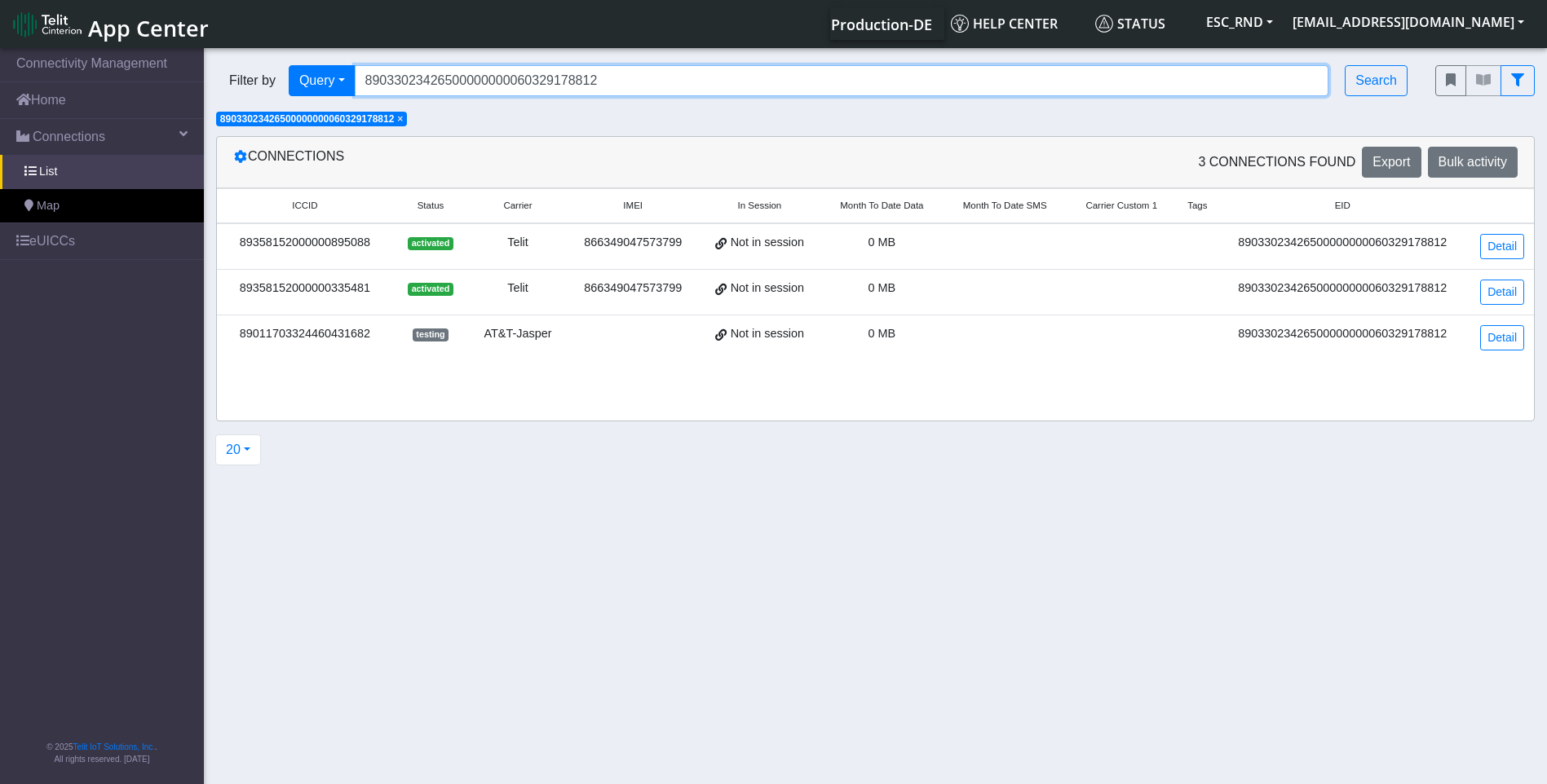
click at [597, 70] on input "89033023426500000000060329178812" at bounding box center [841, 80] width 974 height 31
drag, startPoint x: 617, startPoint y: 79, endPoint x: 283, endPoint y: 68, distance: 334.2
click at [283, 68] on div "Filter by Query Query In Session Not connected Country Operator 890330234265000…" at bounding box center [813, 80] width 1195 height 31
paste input "80364"
click at [403, 121] on span "×" at bounding box center [400, 119] width 6 height 11
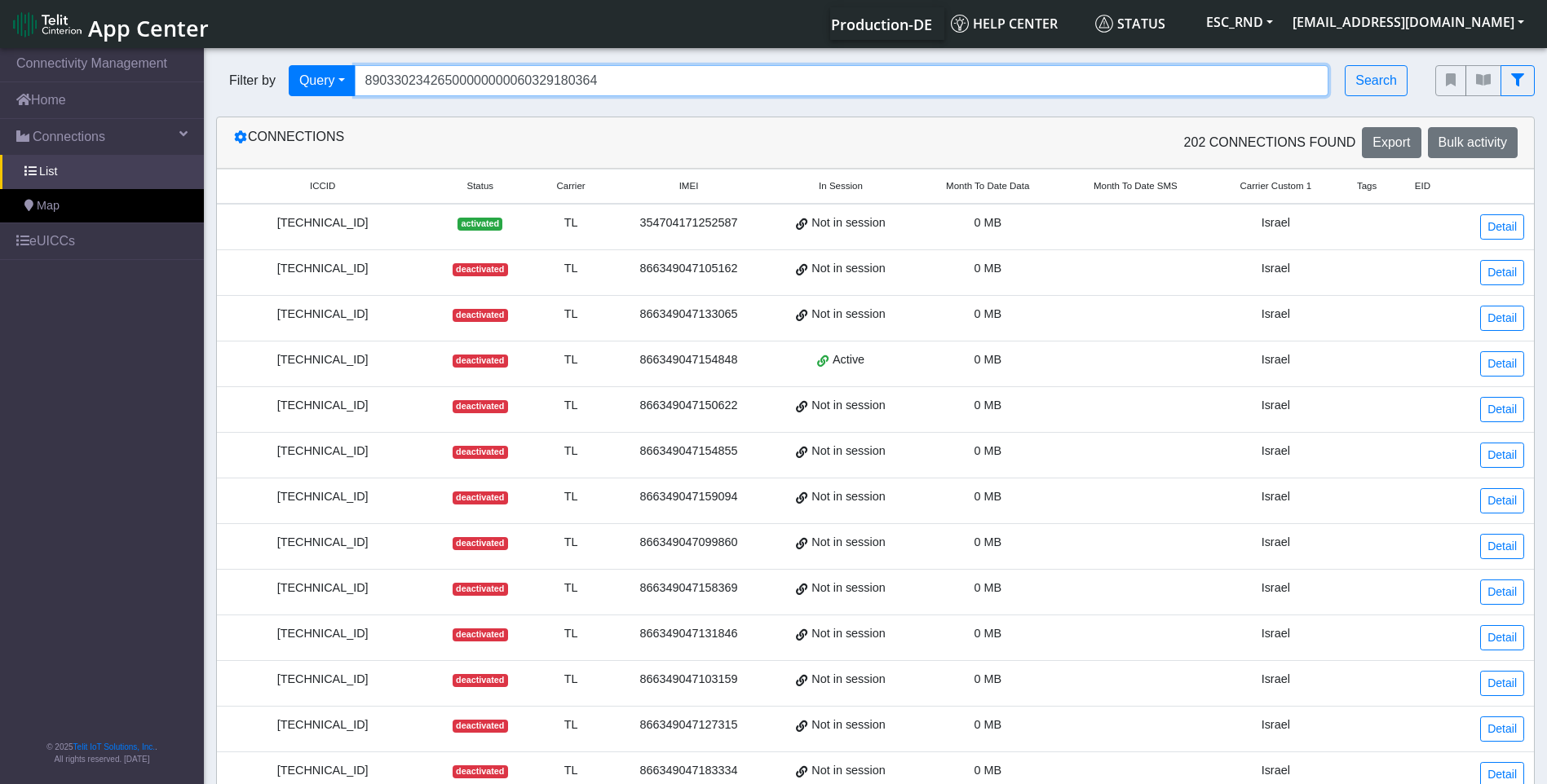
click at [411, 82] on input "89033023426500000000060329180364" at bounding box center [841, 80] width 974 height 31
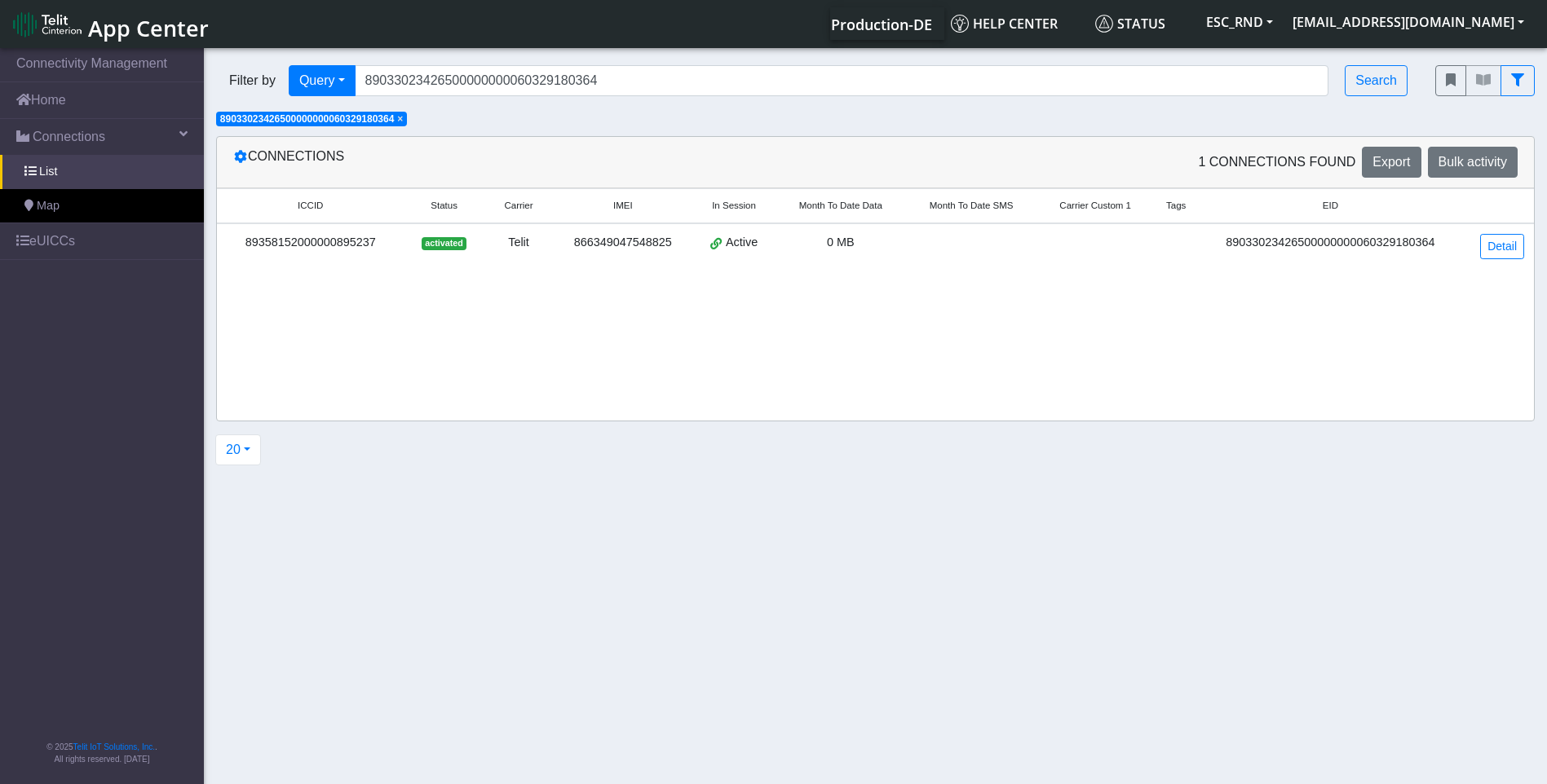
click at [403, 117] on span "×" at bounding box center [400, 119] width 6 height 11
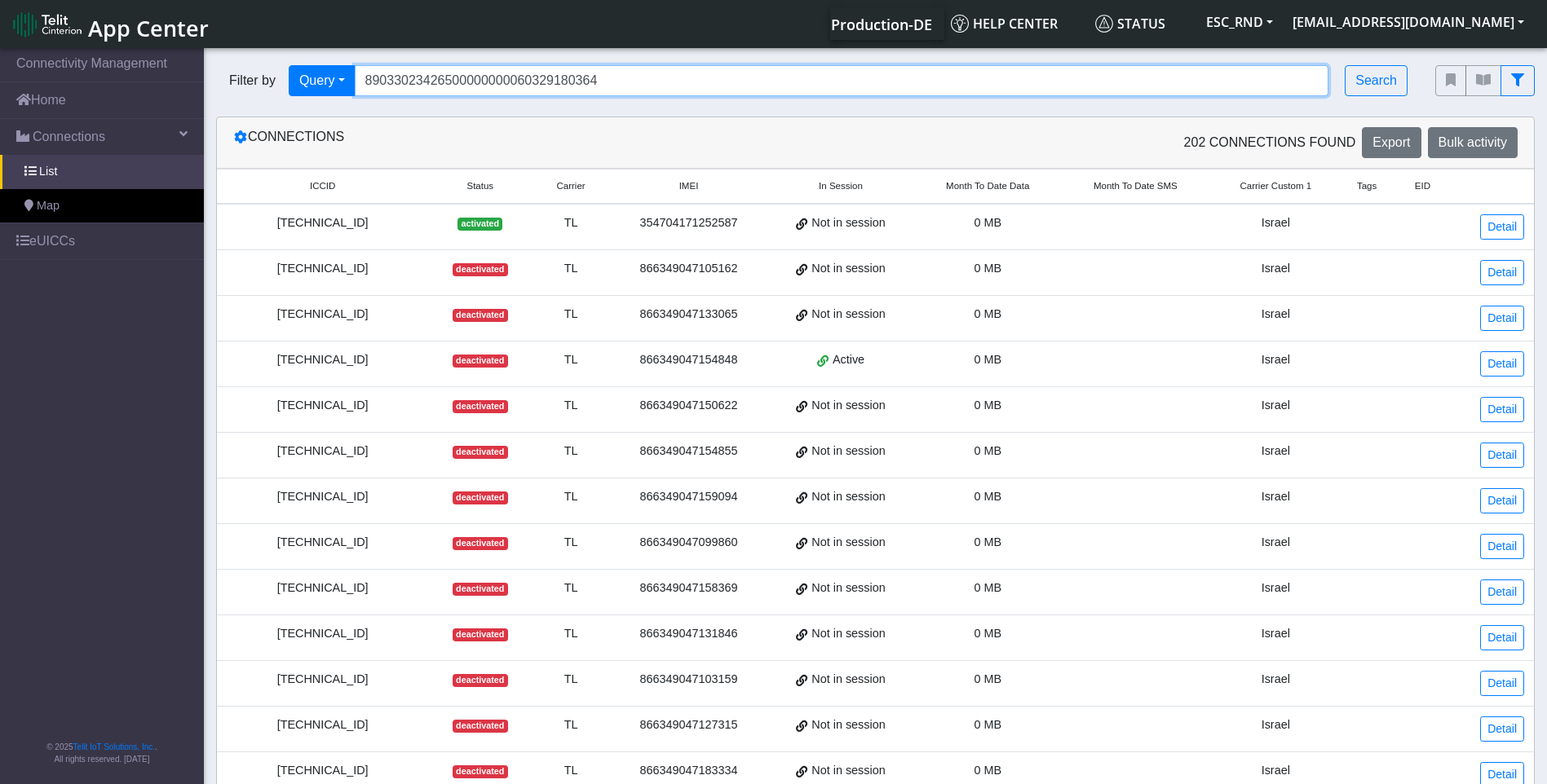
click at [561, 80] on input "89033023426500000000060329180364" at bounding box center [841, 80] width 974 height 31
drag, startPoint x: 600, startPoint y: 78, endPoint x: 276, endPoint y: 75, distance: 324.0
click at [276, 76] on div "Filter by Query Query In Session Not connected Country Operator 890330234265000…" at bounding box center [813, 80] width 1195 height 31
paste input "558"
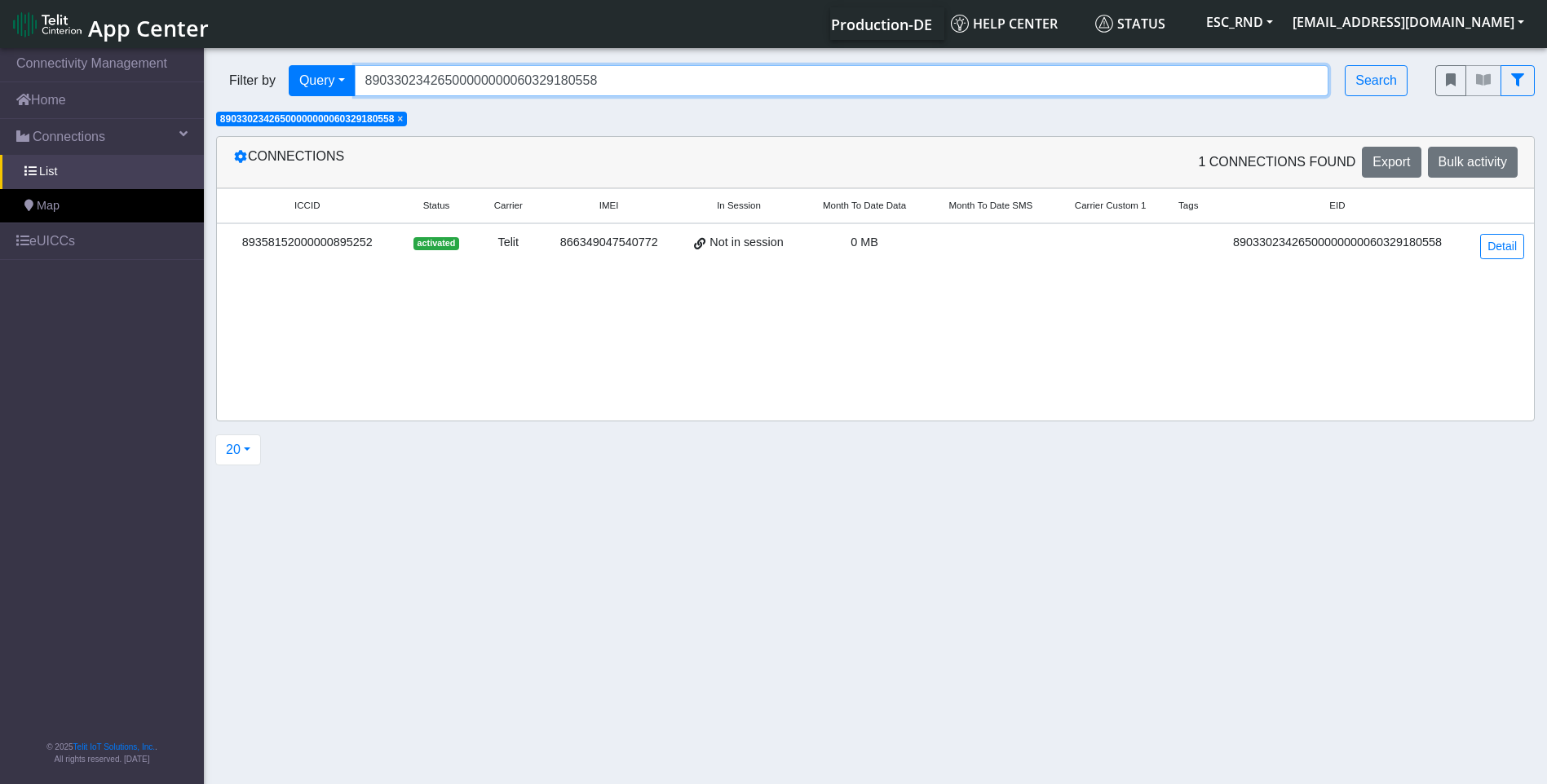
drag, startPoint x: 560, startPoint y: 81, endPoint x: 867, endPoint y: 67, distance: 307.3
click at [862, 67] on input "89033023426500000000060329180558" at bounding box center [841, 80] width 974 height 31
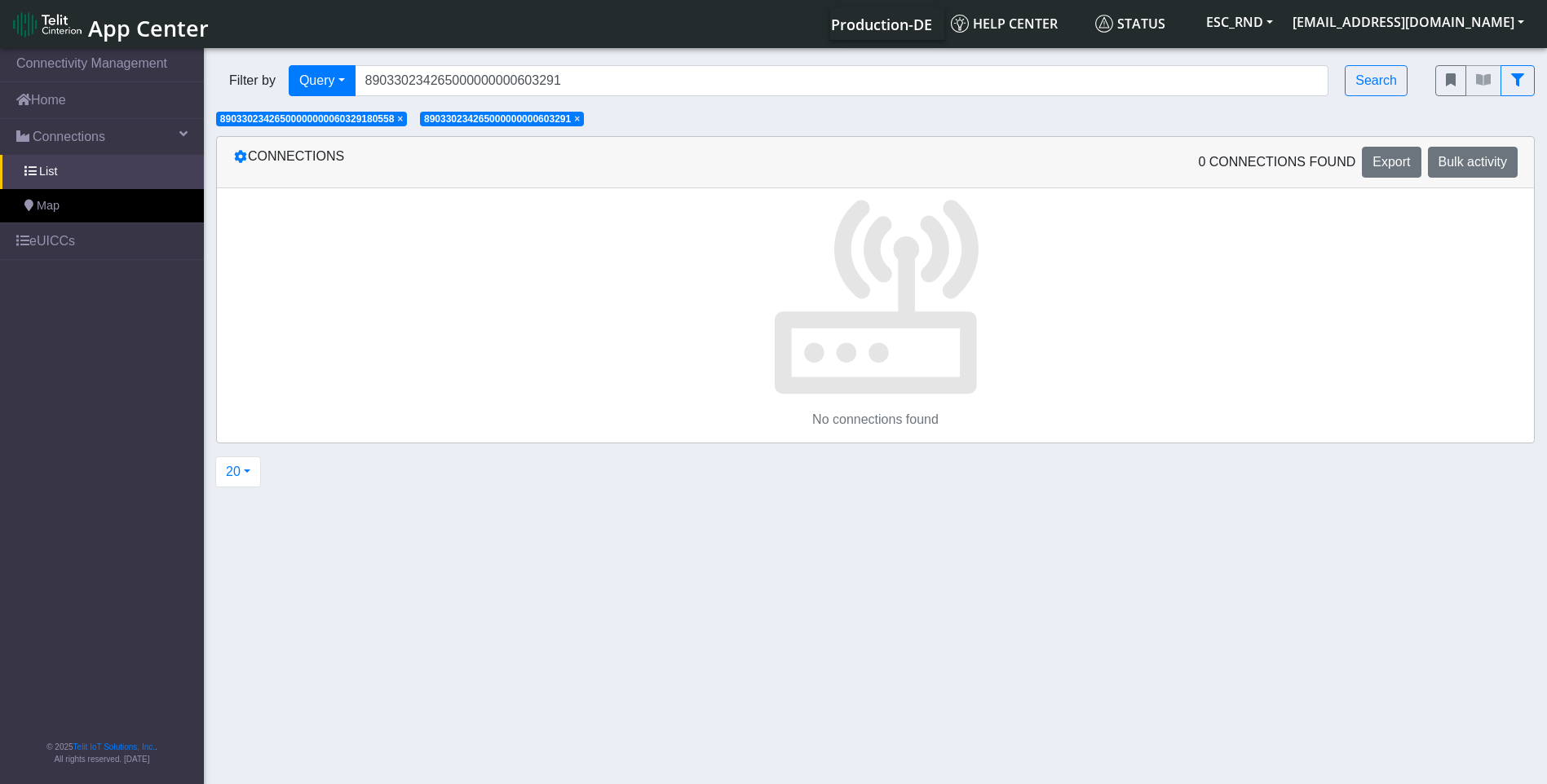
click at [403, 118] on span "×" at bounding box center [400, 119] width 6 height 11
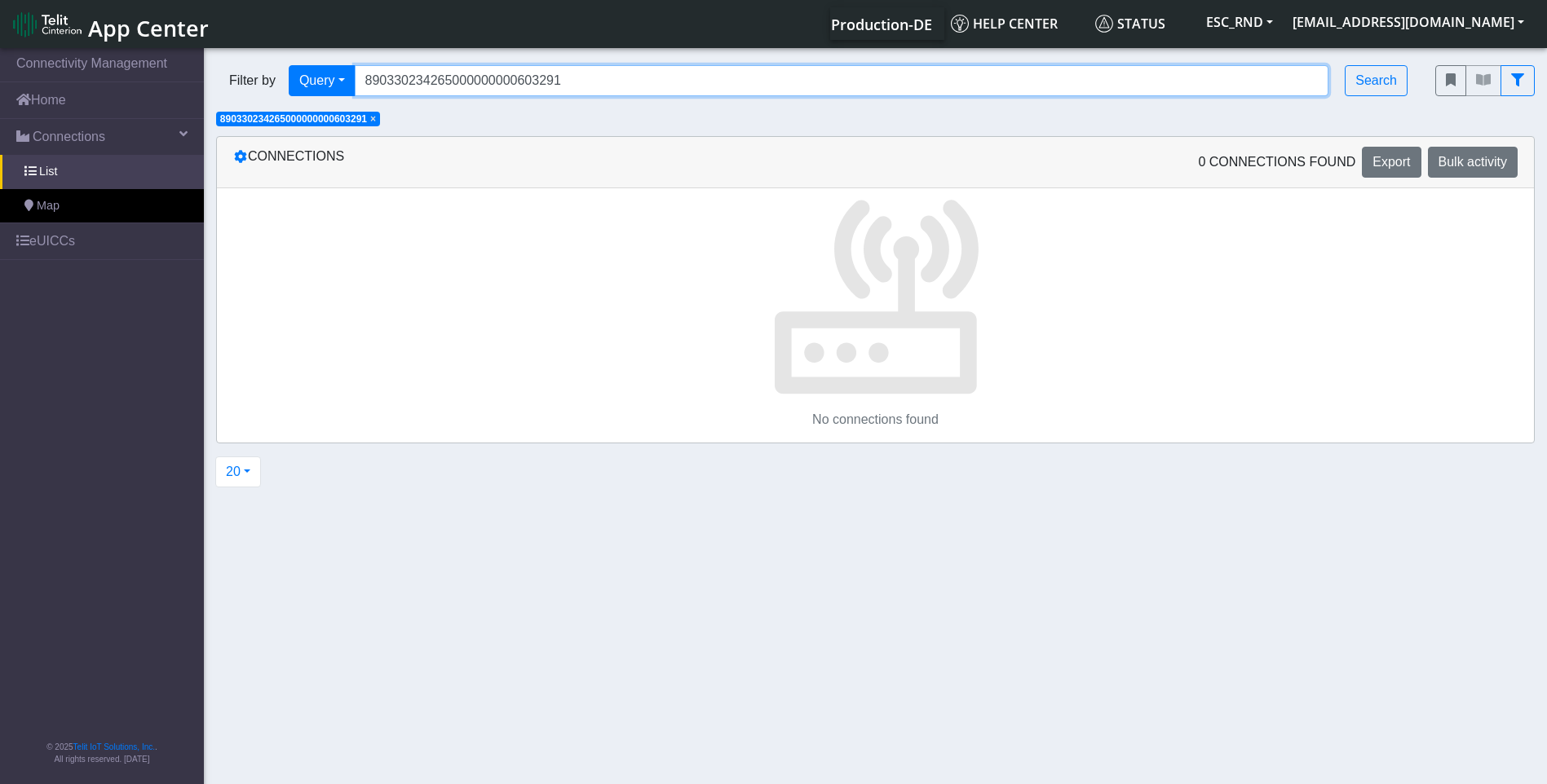
click at [609, 91] on input "890330234265000000000603291" at bounding box center [841, 80] width 974 height 31
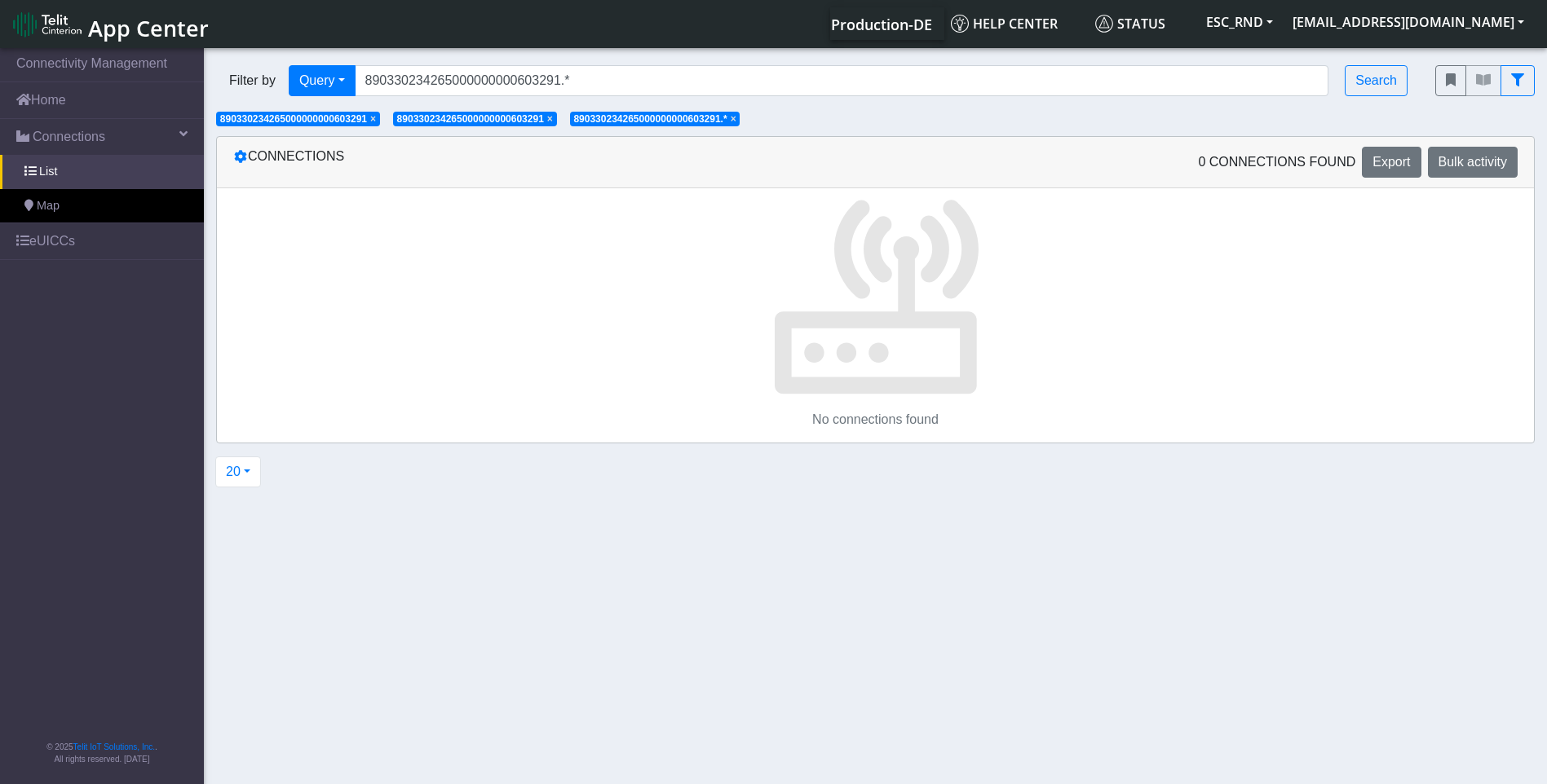
click at [376, 120] on span "×" at bounding box center [373, 119] width 6 height 11
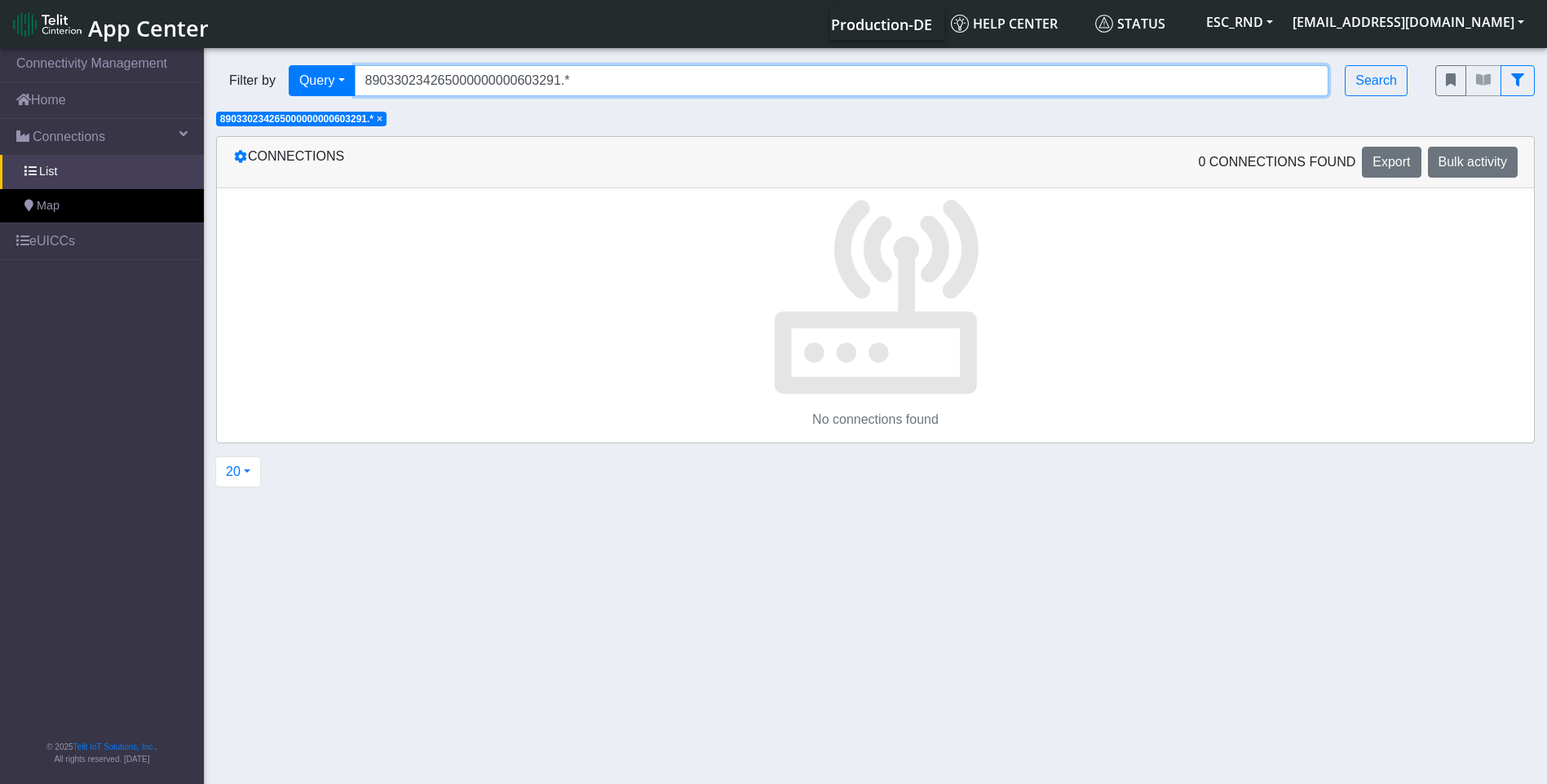
click at [585, 89] on input "890330234265000000000603291.*" at bounding box center [841, 80] width 974 height 31
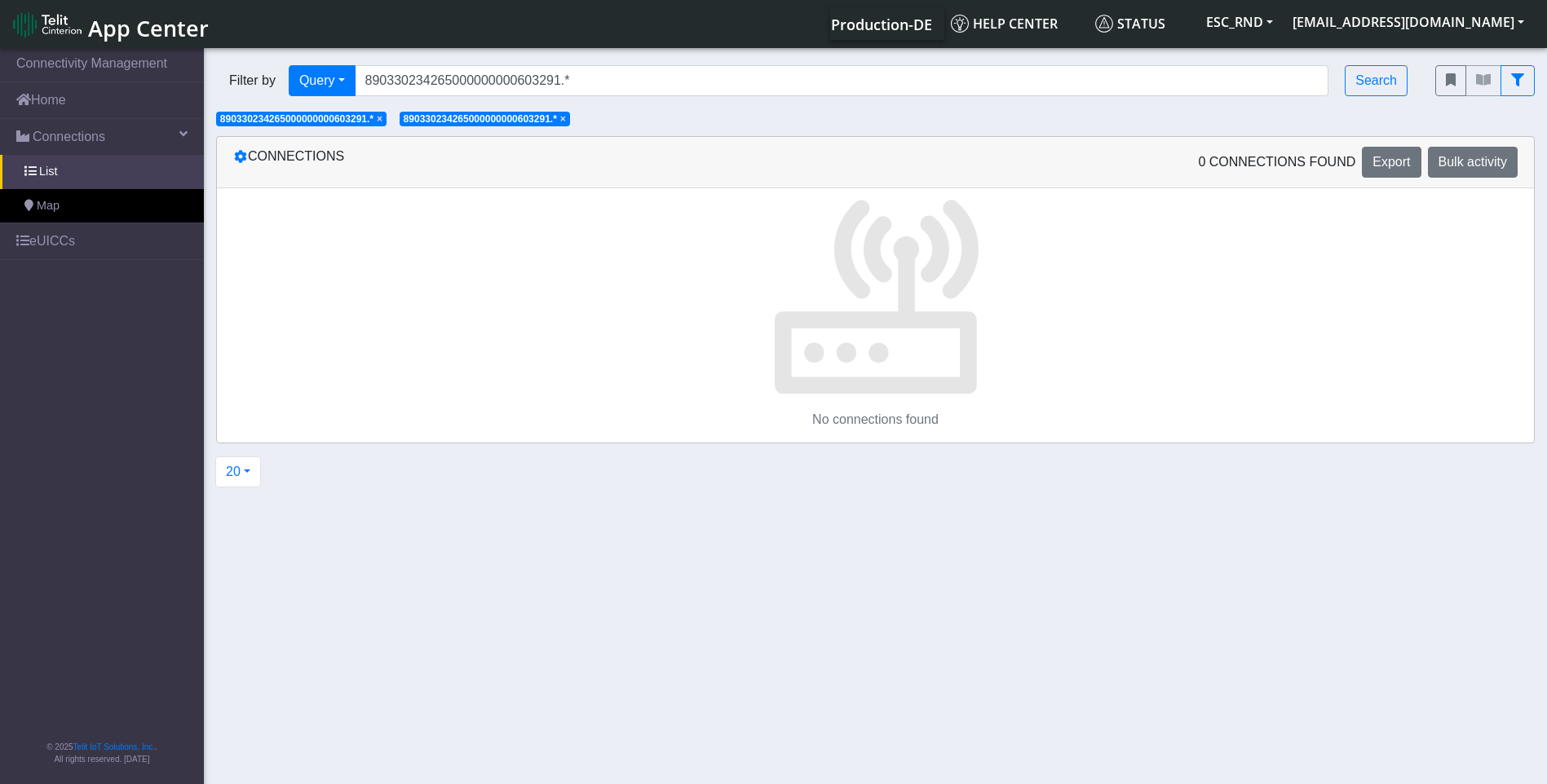
click at [386, 116] on span "× 890330234265000000000603291.*" at bounding box center [300, 119] width 170 height 15
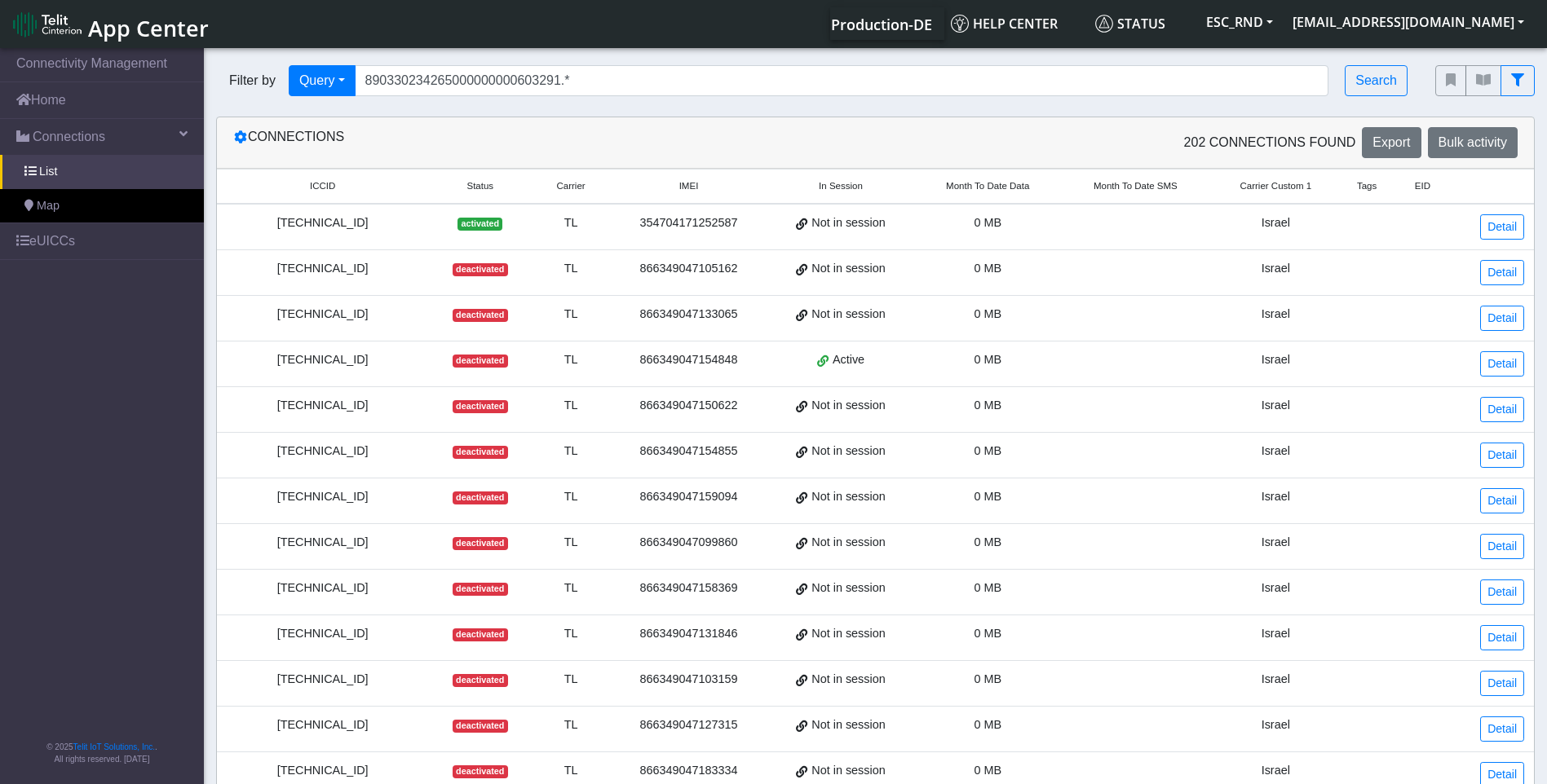
click at [385, 121] on div "Connections 202 Connections found Export Bulk activity" at bounding box center [875, 142] width 1317 height 52
click at [571, 89] on input "890330234265000000000603291.*" at bounding box center [841, 80] width 974 height 31
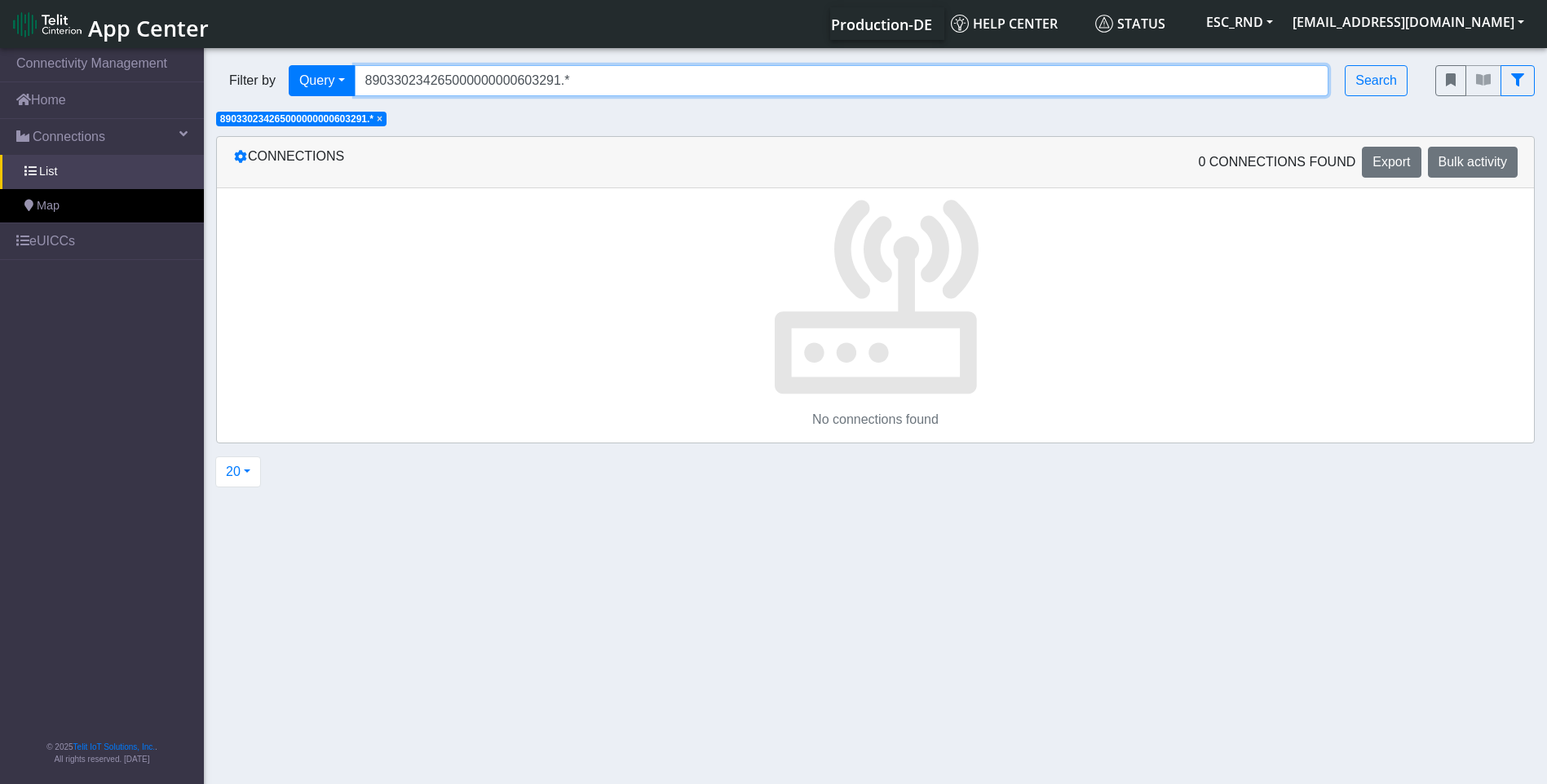
click at [573, 81] on input "890330234265000000000603291.*" at bounding box center [841, 80] width 974 height 31
type input "890330234265000000000603291"
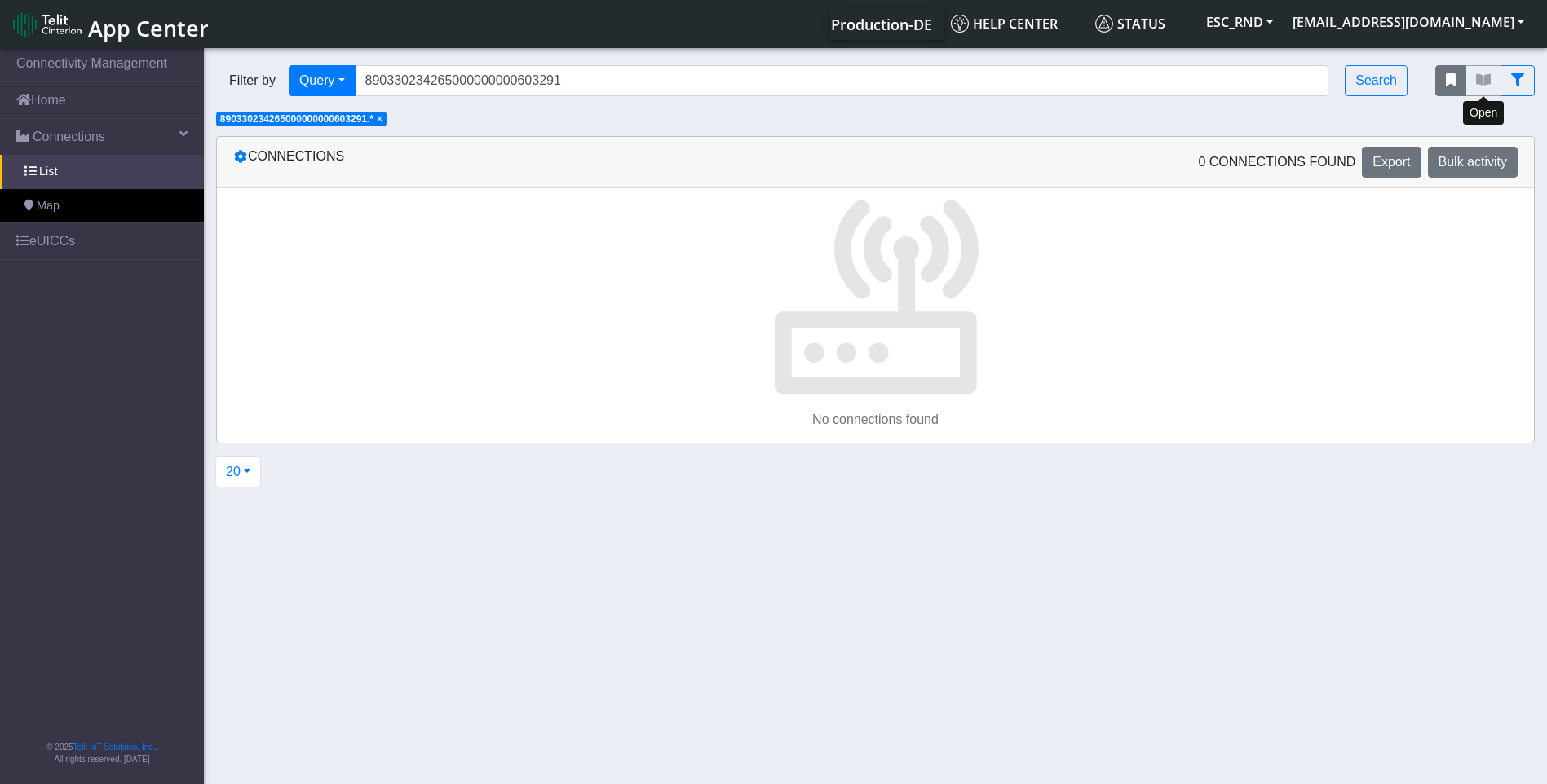
click at [1464, 73] on button "fitlers menu" at bounding box center [1450, 80] width 31 height 31
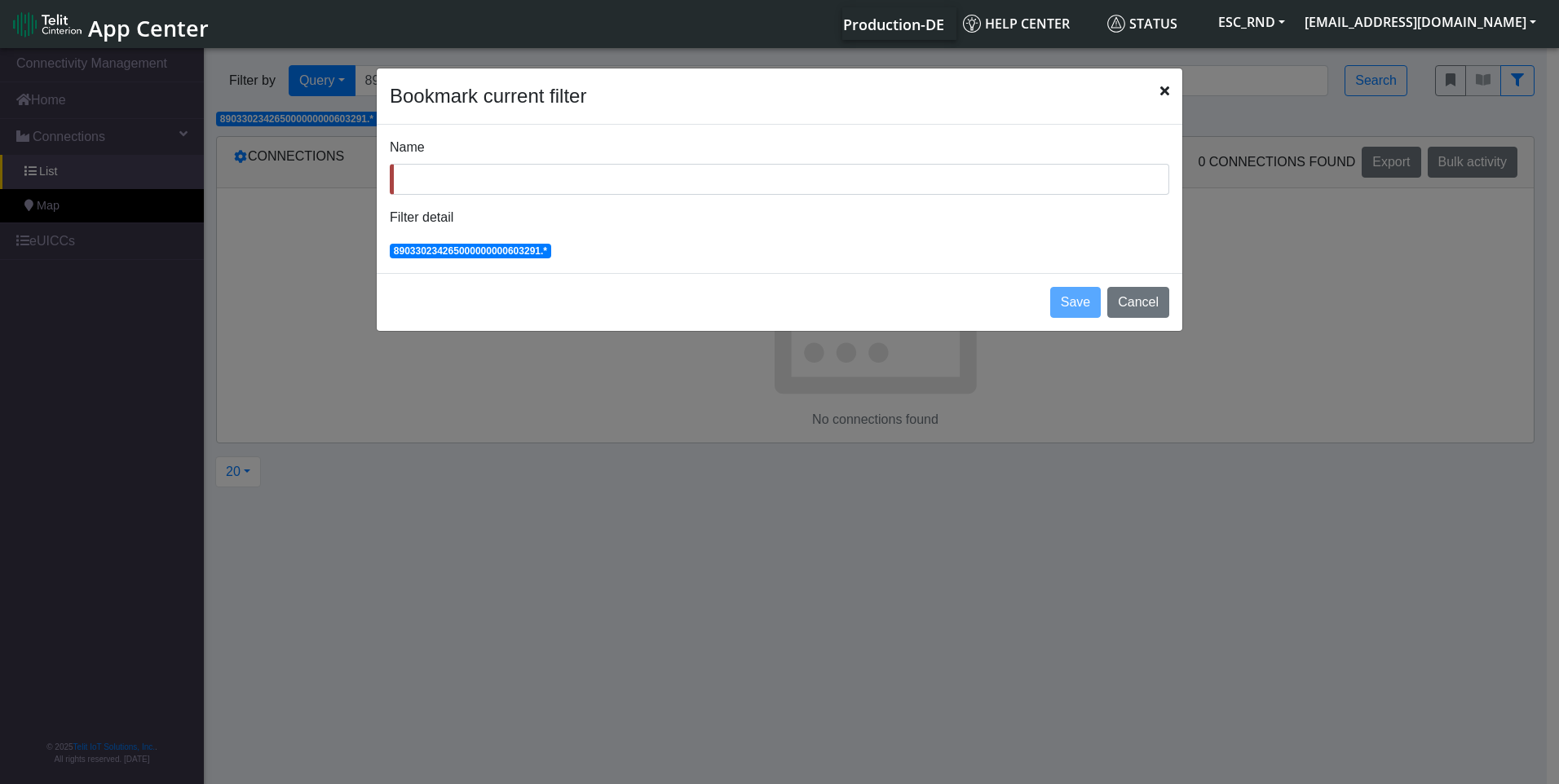
click at [1161, 86] on icon "Close" at bounding box center [1164, 90] width 9 height 13
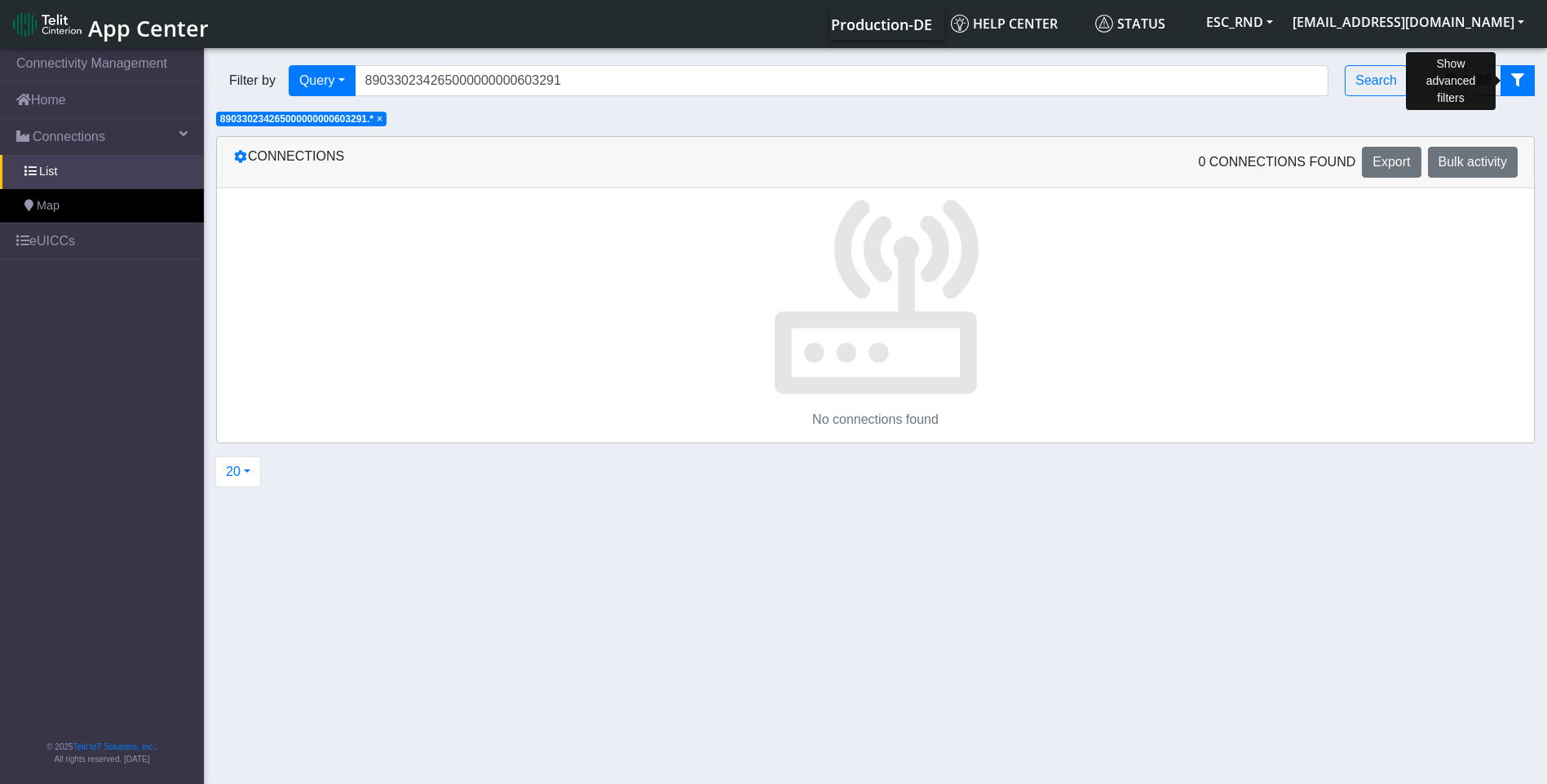
click at [1523, 79] on icon "fitlers menu" at bounding box center [1517, 79] width 13 height 13
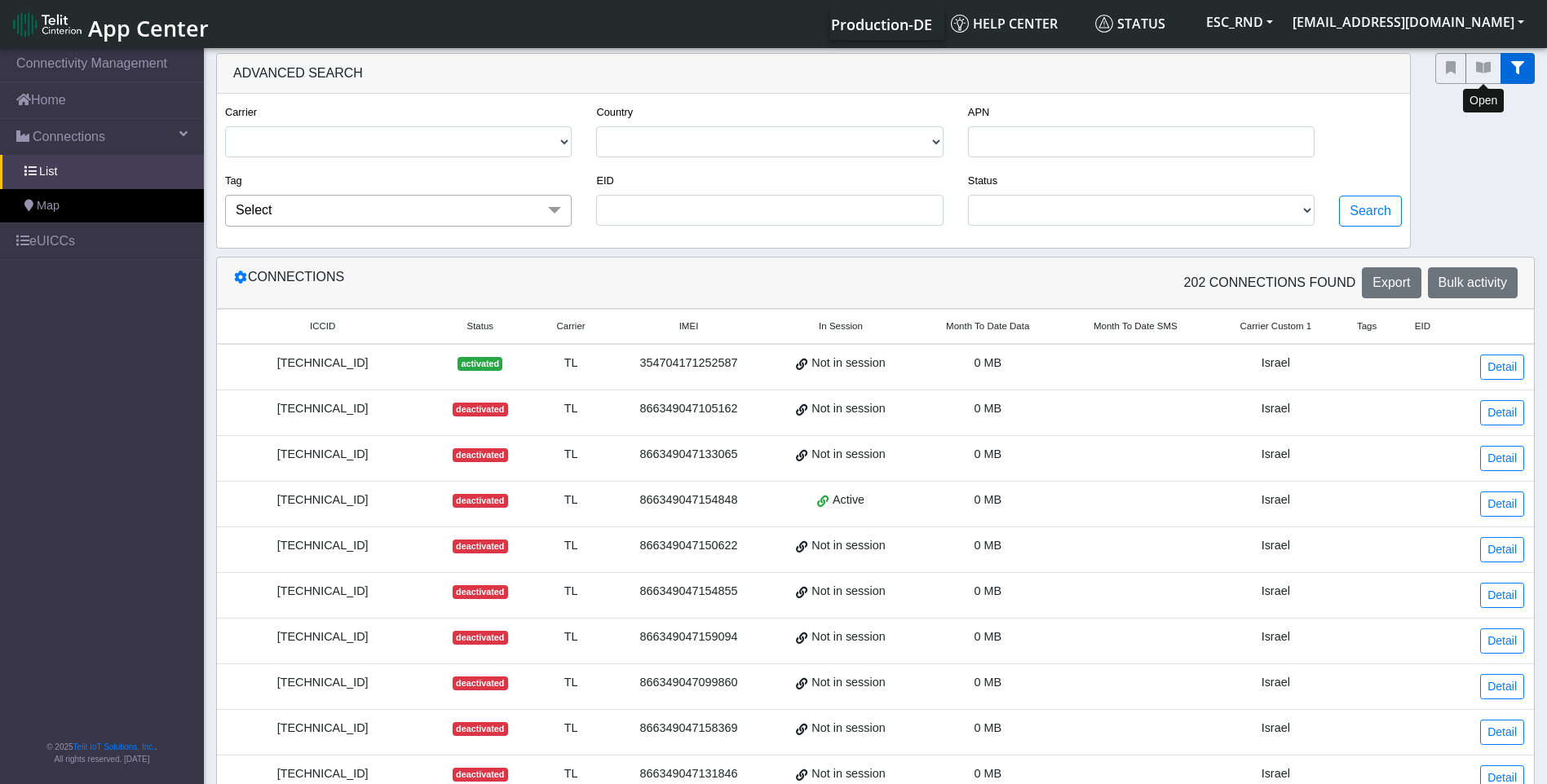
click at [1505, 70] on button "fitlers menu" at bounding box center [1517, 68] width 34 height 31
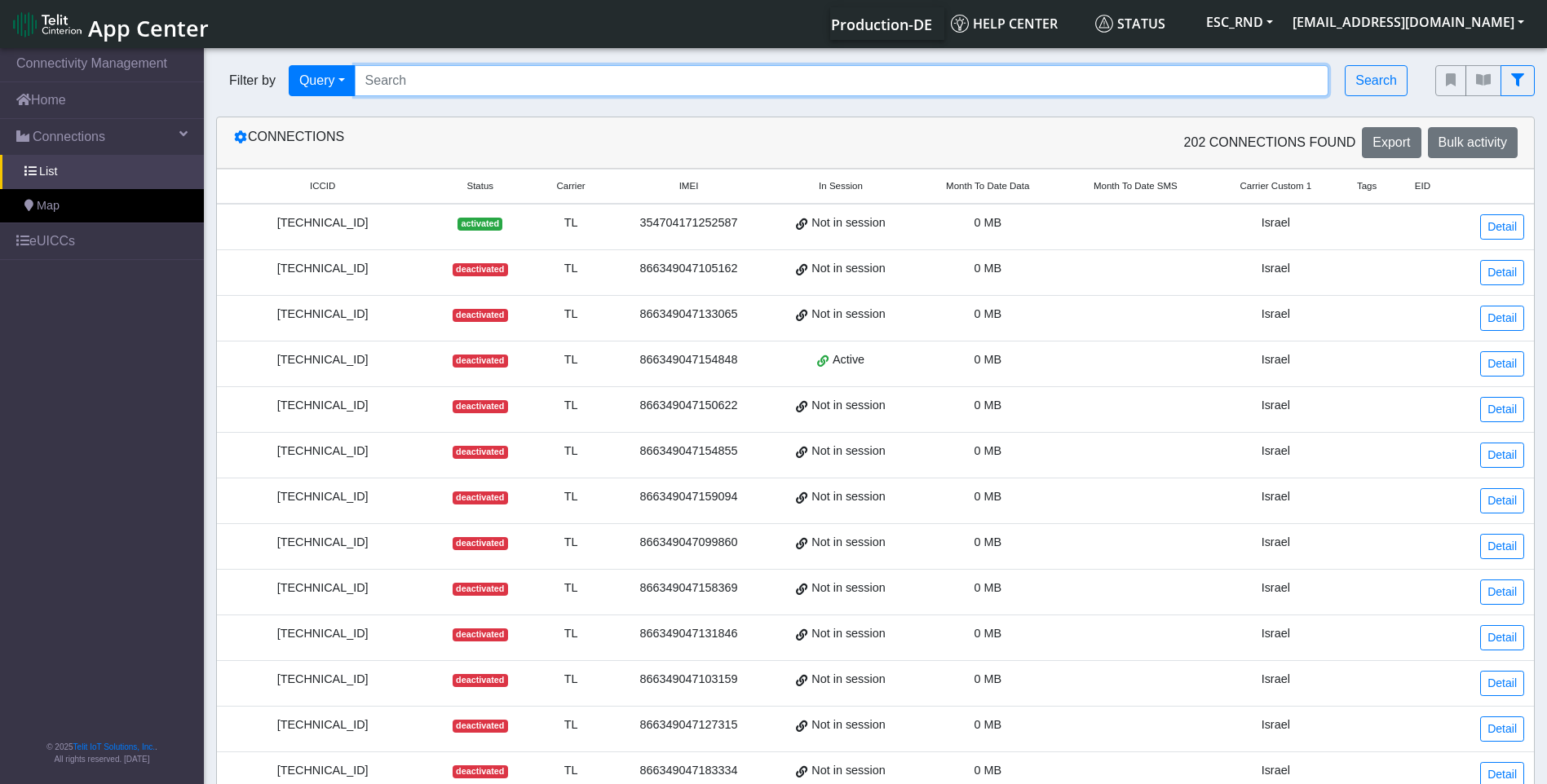
click at [425, 85] on input "Search..." at bounding box center [841, 80] width 974 height 31
click at [547, 68] on input "Search..." at bounding box center [841, 80] width 974 height 31
paste input "89033023426500000000060329180558"
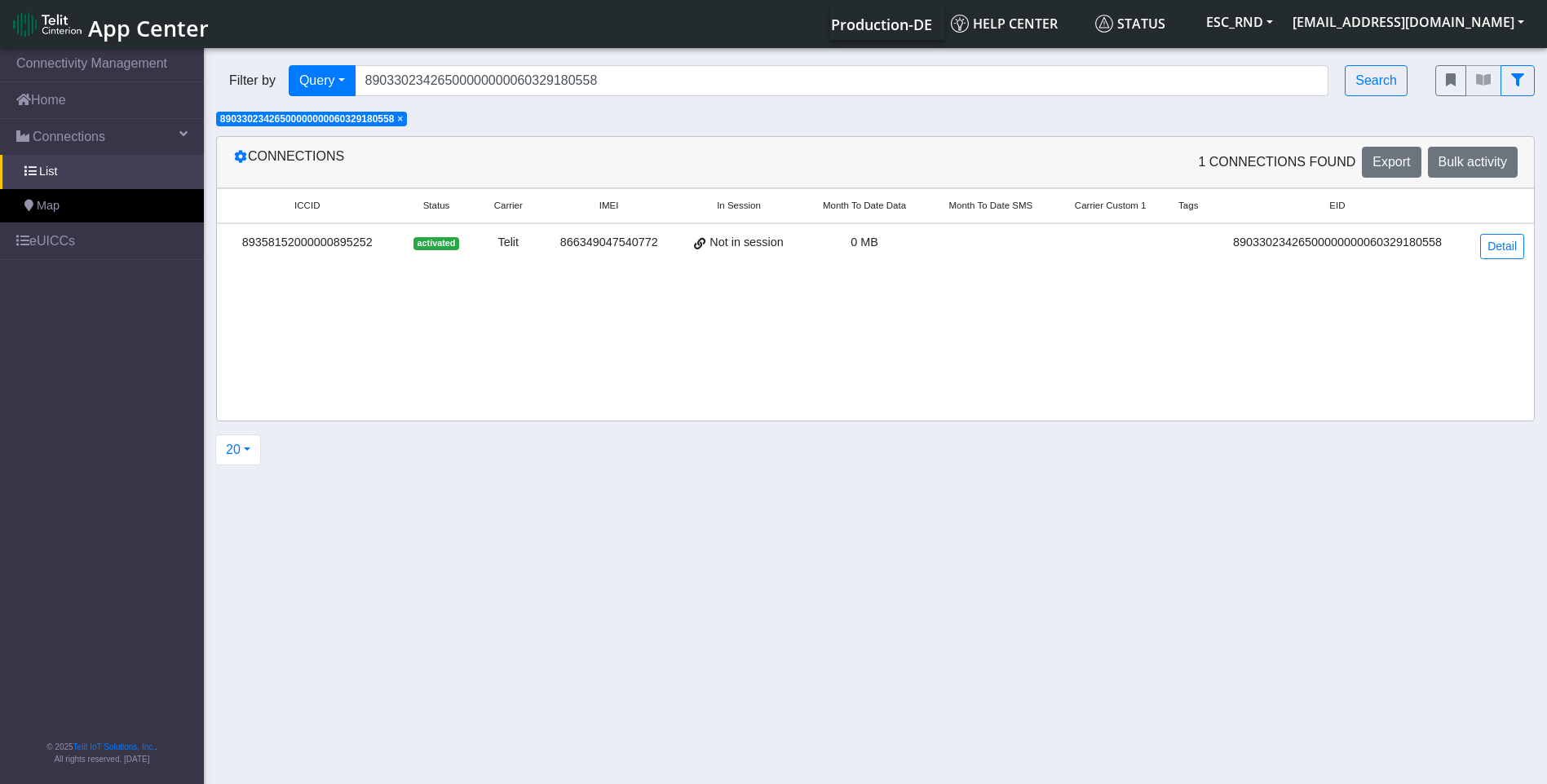
click at [484, 289] on div "ICCID Status Carrier IMEI In Session Month To Date Data Month To Date SMS Carri…" at bounding box center [875, 305] width 1317 height 232
click at [403, 114] on span "×" at bounding box center [400, 119] width 6 height 11
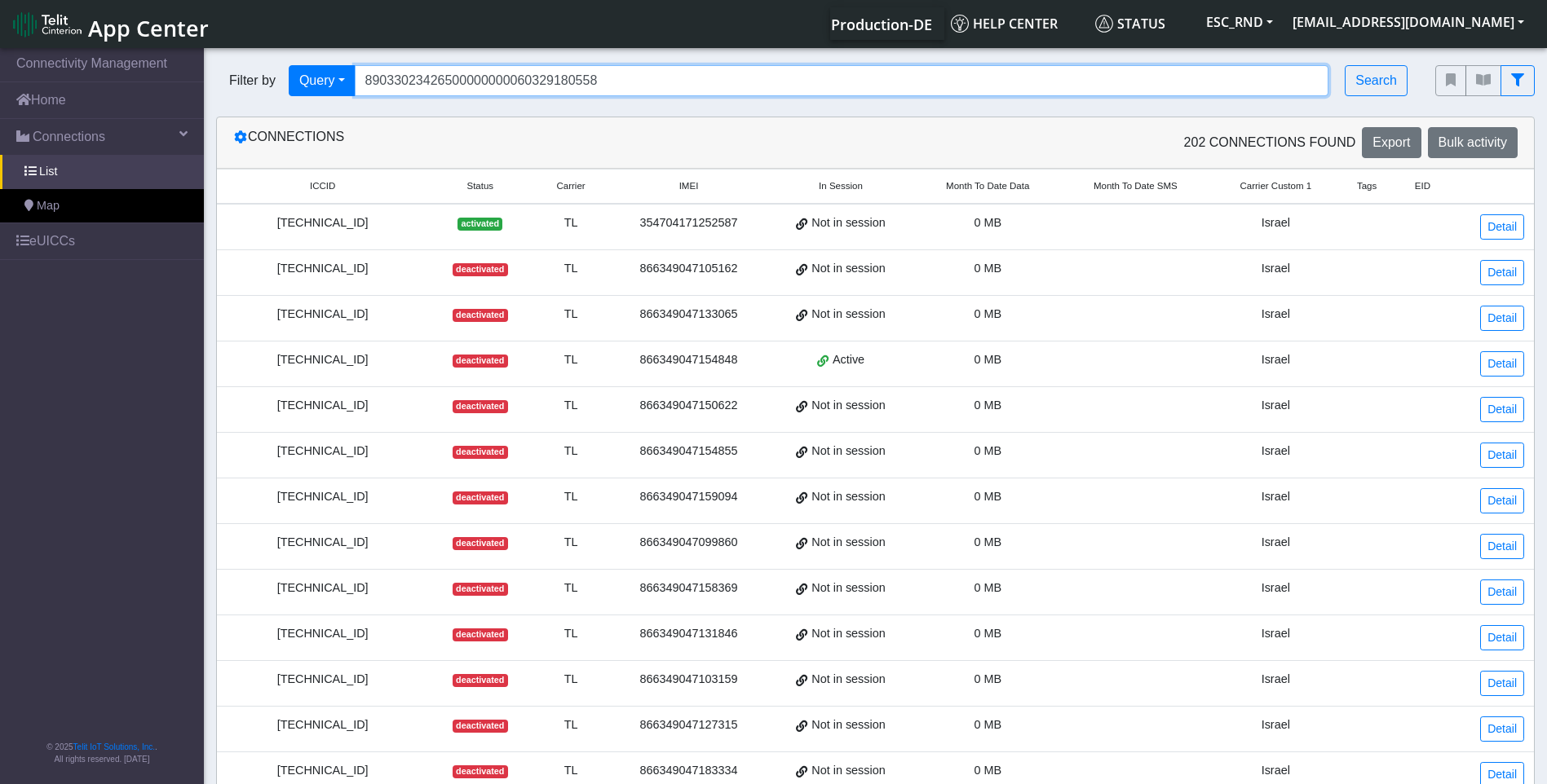
drag, startPoint x: 605, startPoint y: 79, endPoint x: 252, endPoint y: 84, distance: 353.0
click at [264, 85] on div "Filter by Query Query In Session Not connected Country Operator 890330234265000…" at bounding box center [813, 80] width 1195 height 31
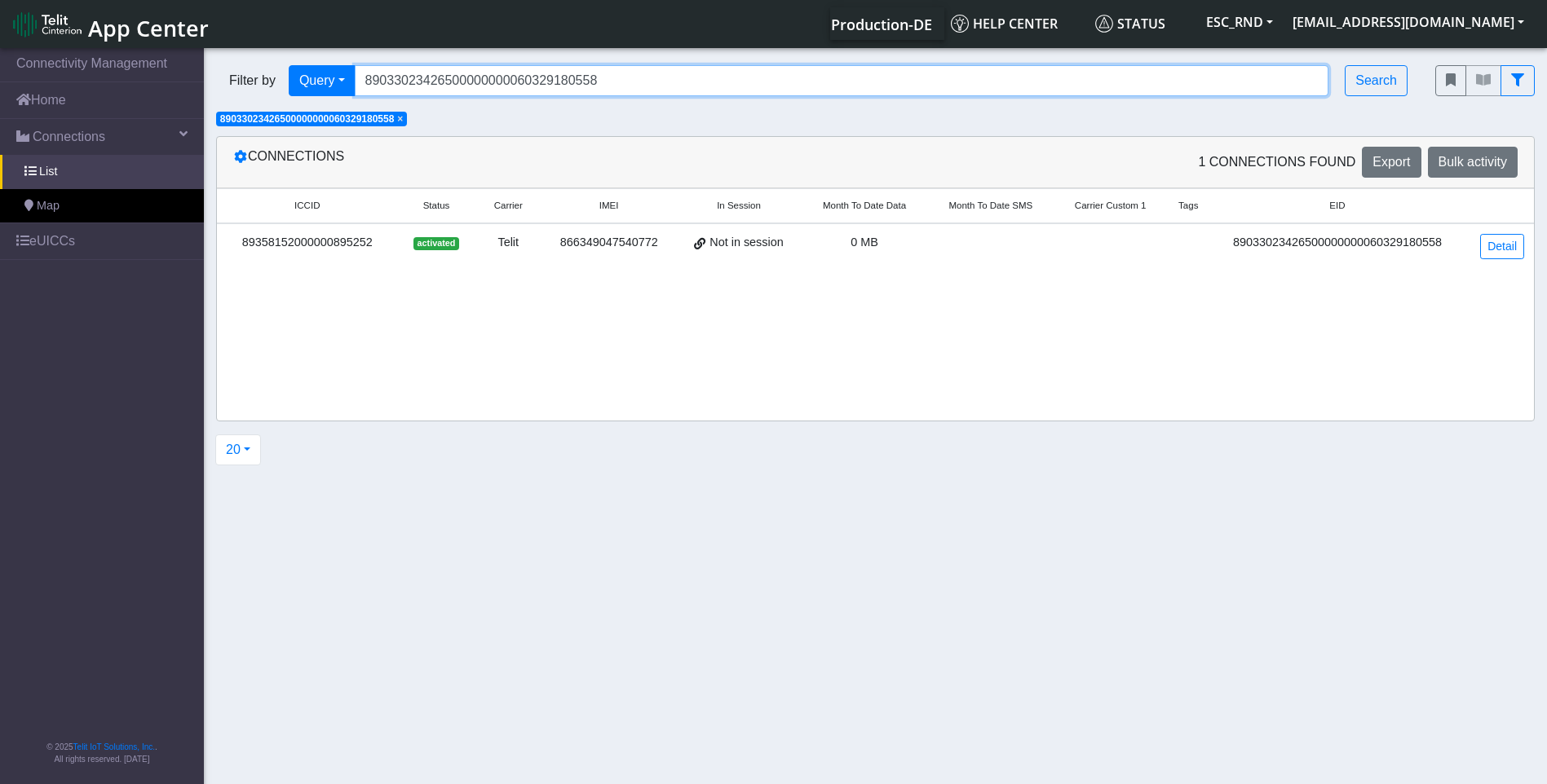
click at [557, 86] on input "89033023426500000000060329180558" at bounding box center [841, 80] width 974 height 31
drag, startPoint x: 592, startPoint y: 79, endPoint x: 108, endPoint y: 71, distance: 484.1
click at [108, 71] on section "Connectivity Management Home Connections List Map eUICCs © 2025 Telit IoT Solut…" at bounding box center [773, 416] width 1547 height 745
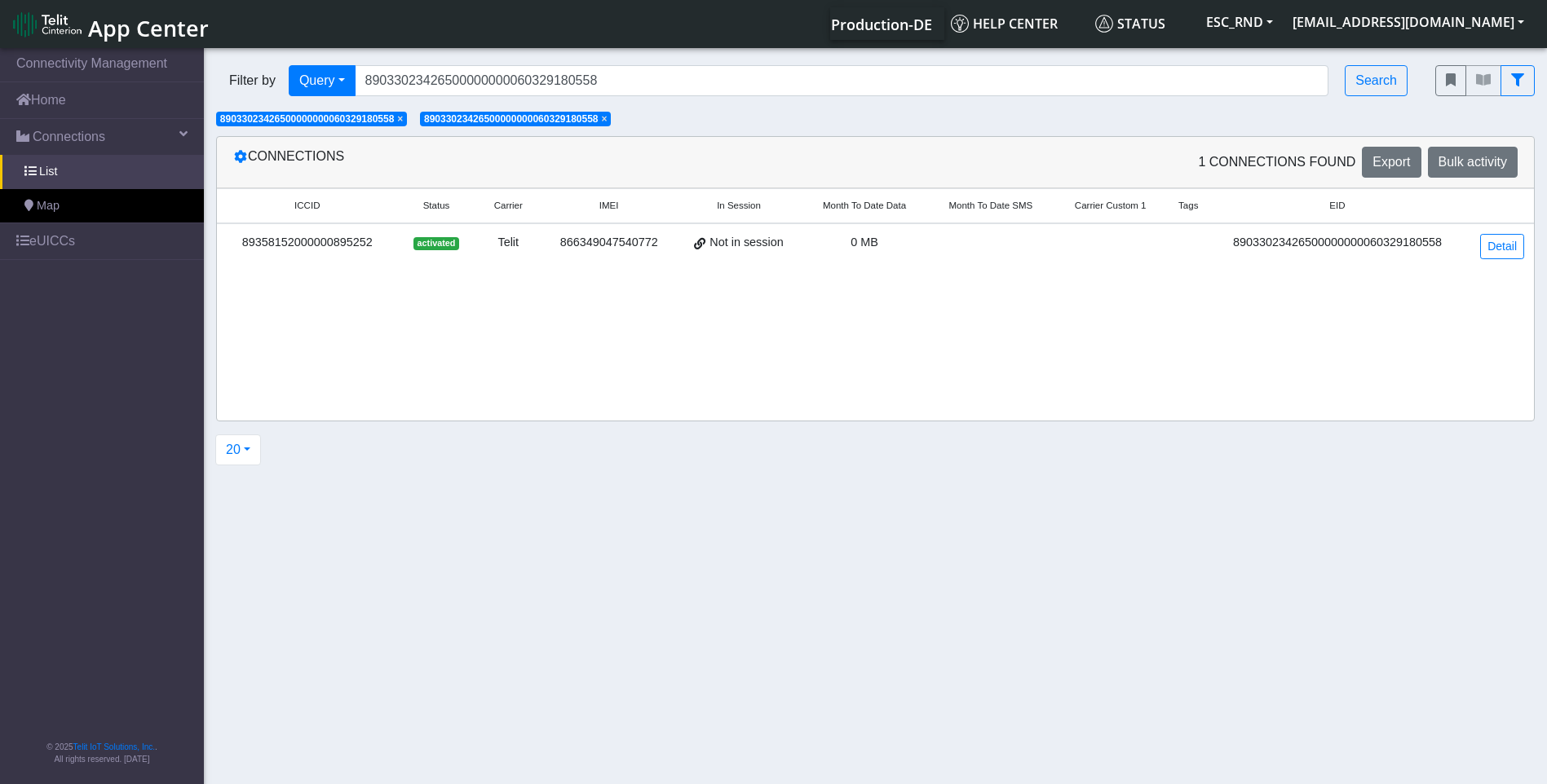
click at [403, 116] on span "×" at bounding box center [400, 119] width 6 height 11
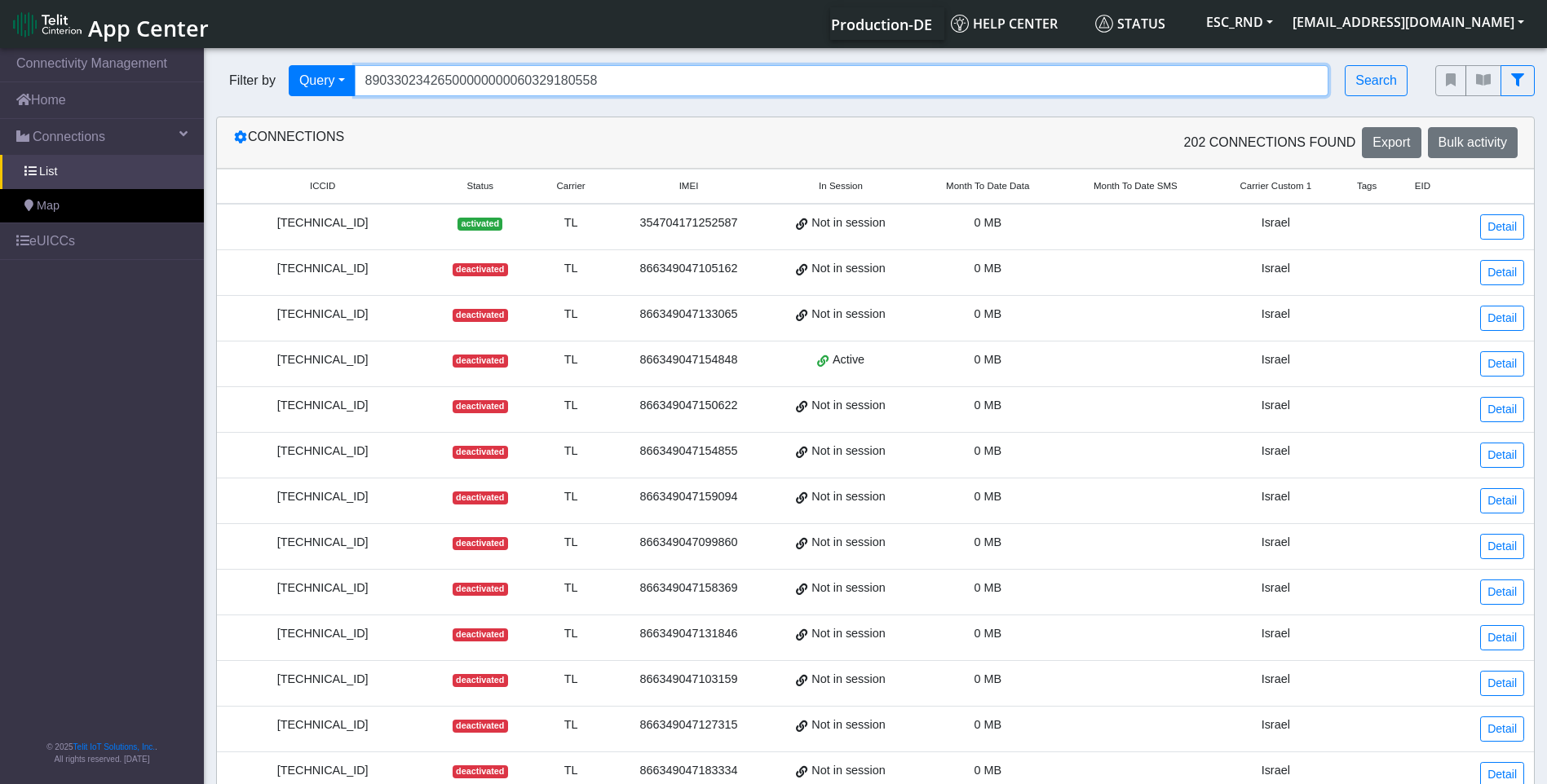
click at [570, 95] on input "89033023426500000000060329180558" at bounding box center [841, 80] width 974 height 31
click at [571, 85] on input "89033023426500000000060329180558" at bounding box center [841, 80] width 974 height 31
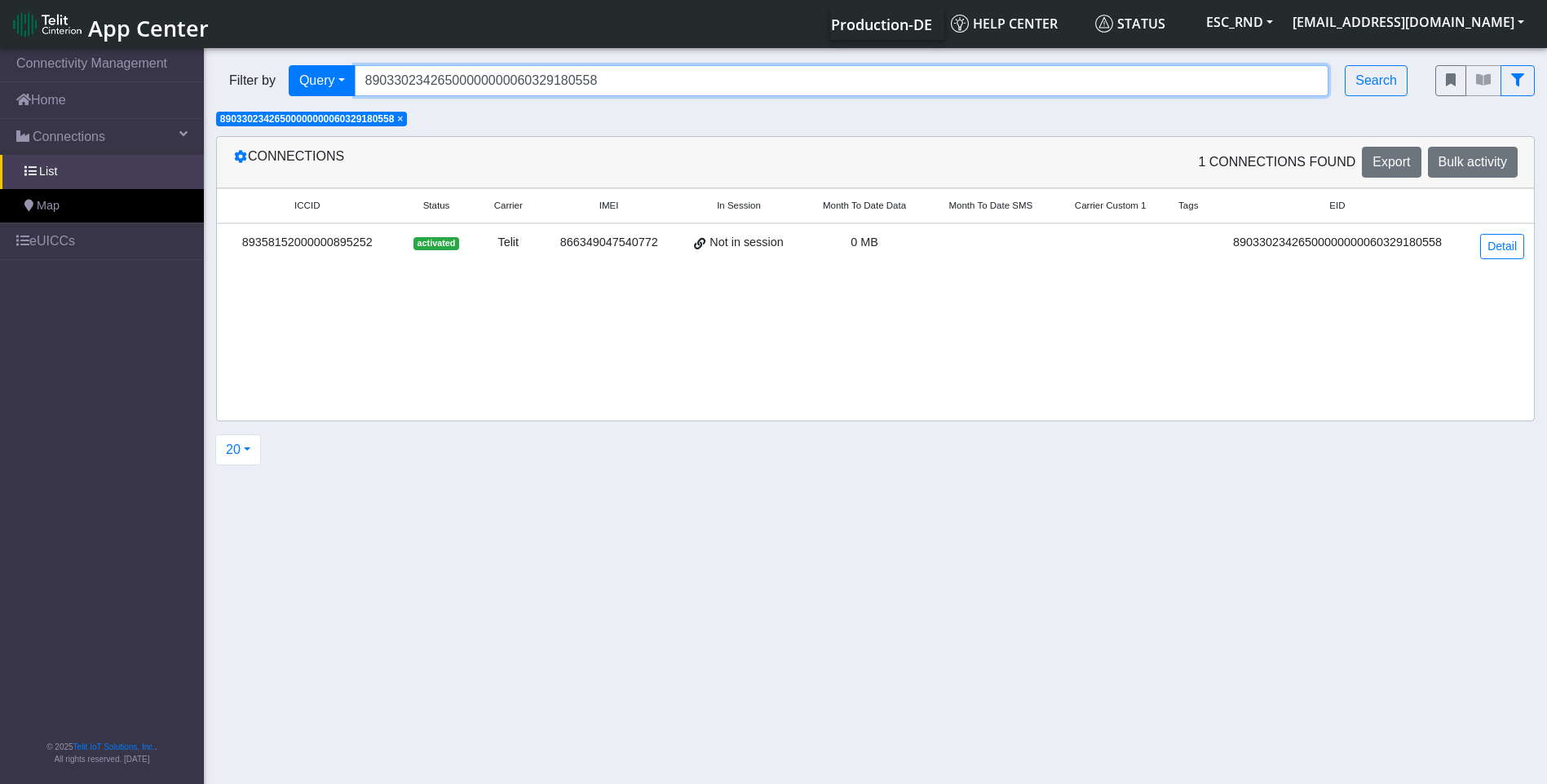
click at [533, 87] on input "89033023426500000000060329180558" at bounding box center [841, 80] width 974 height 31
drag, startPoint x: 609, startPoint y: 82, endPoint x: 0, endPoint y: 84, distance: 609.0
click at [0, 84] on html "App Center Production-DE Help center Status ESC_RND [EMAIL_ADDRESS][DOMAIN_NAME]" at bounding box center [773, 392] width 1547 height 784
click at [403, 120] on span "×" at bounding box center [400, 119] width 6 height 11
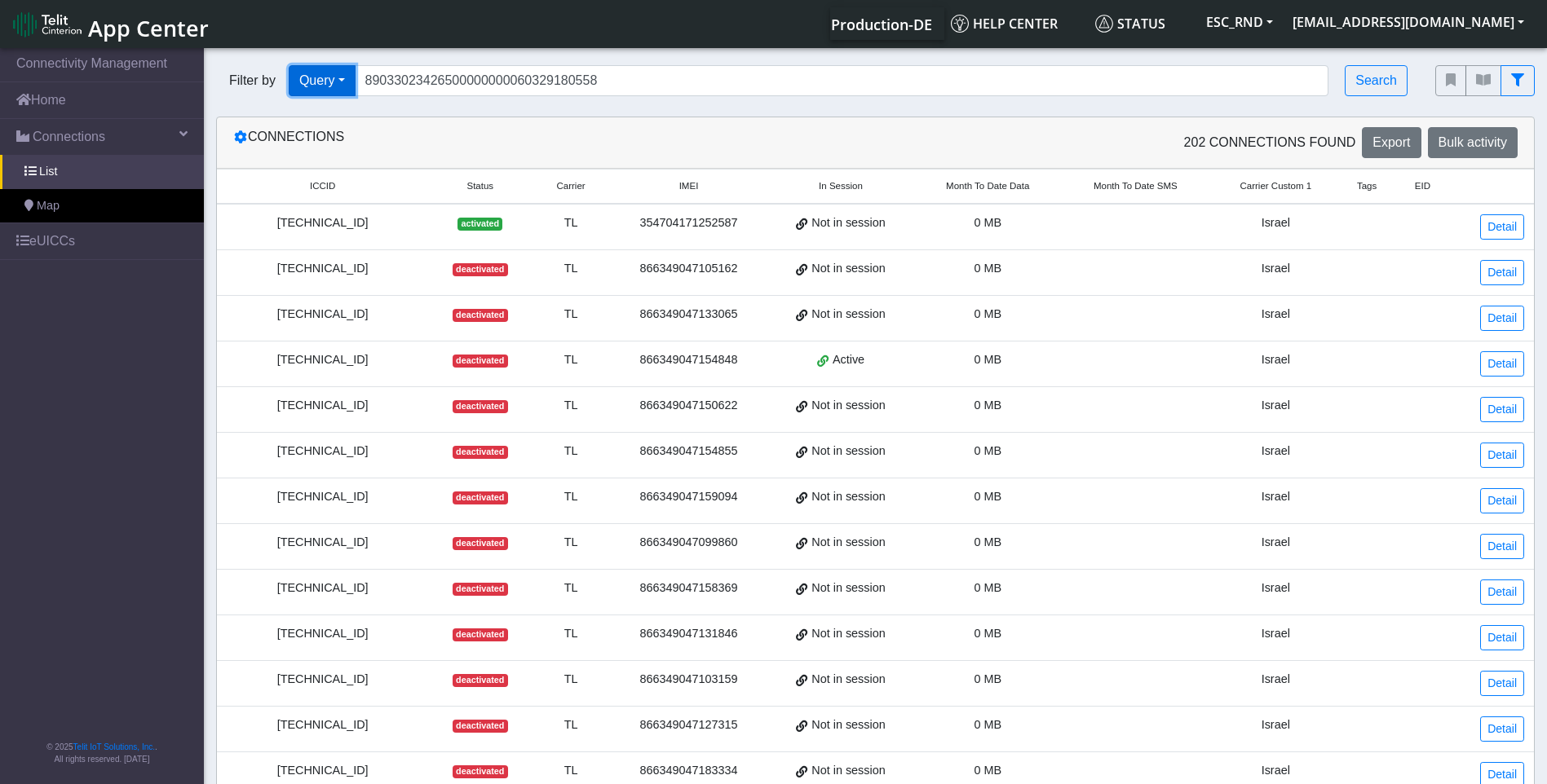
click at [297, 84] on button "Query" at bounding box center [321, 80] width 67 height 31
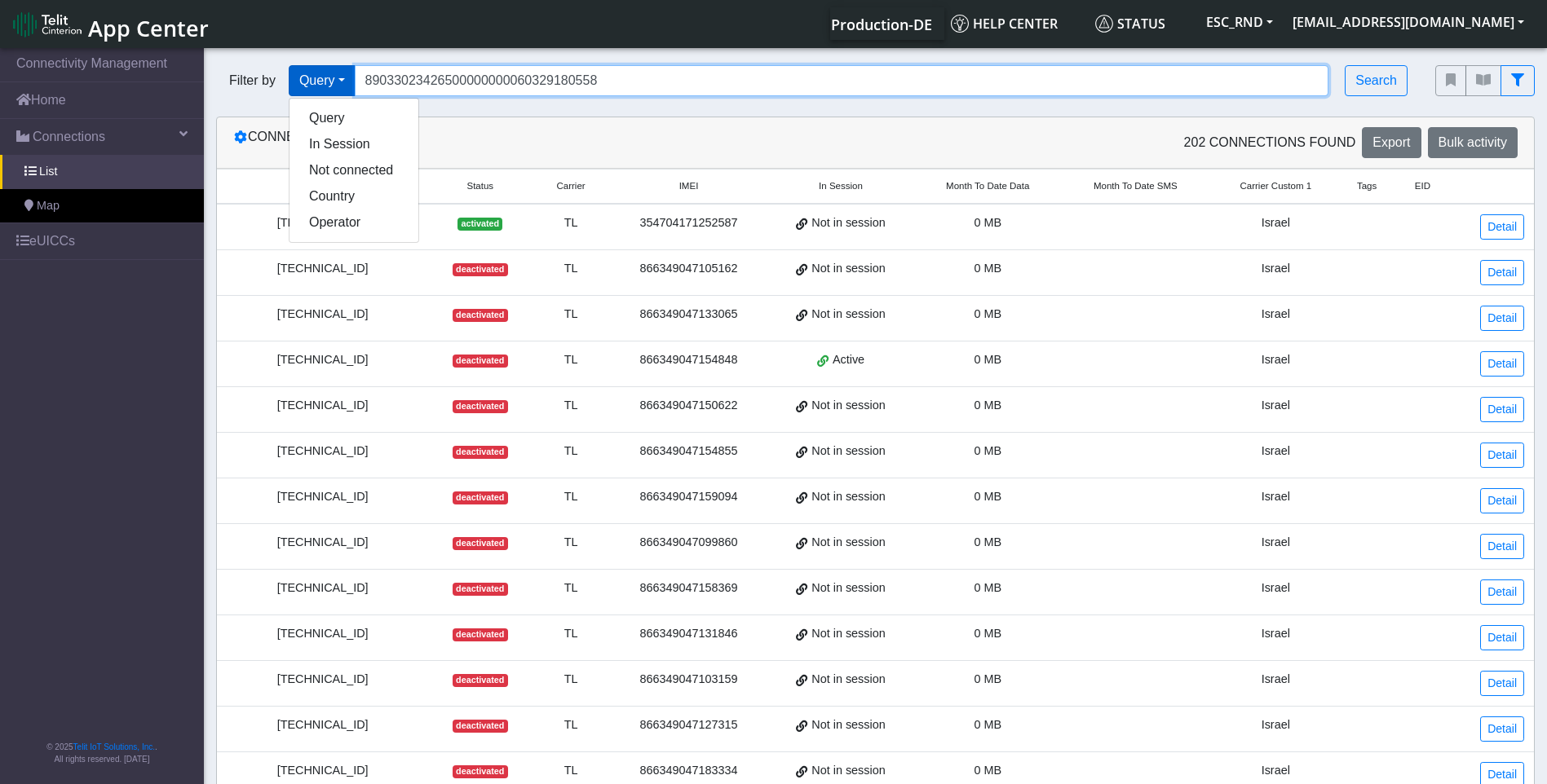
click at [600, 91] on input "89033023426500000000060329180558" at bounding box center [841, 80] width 974 height 31
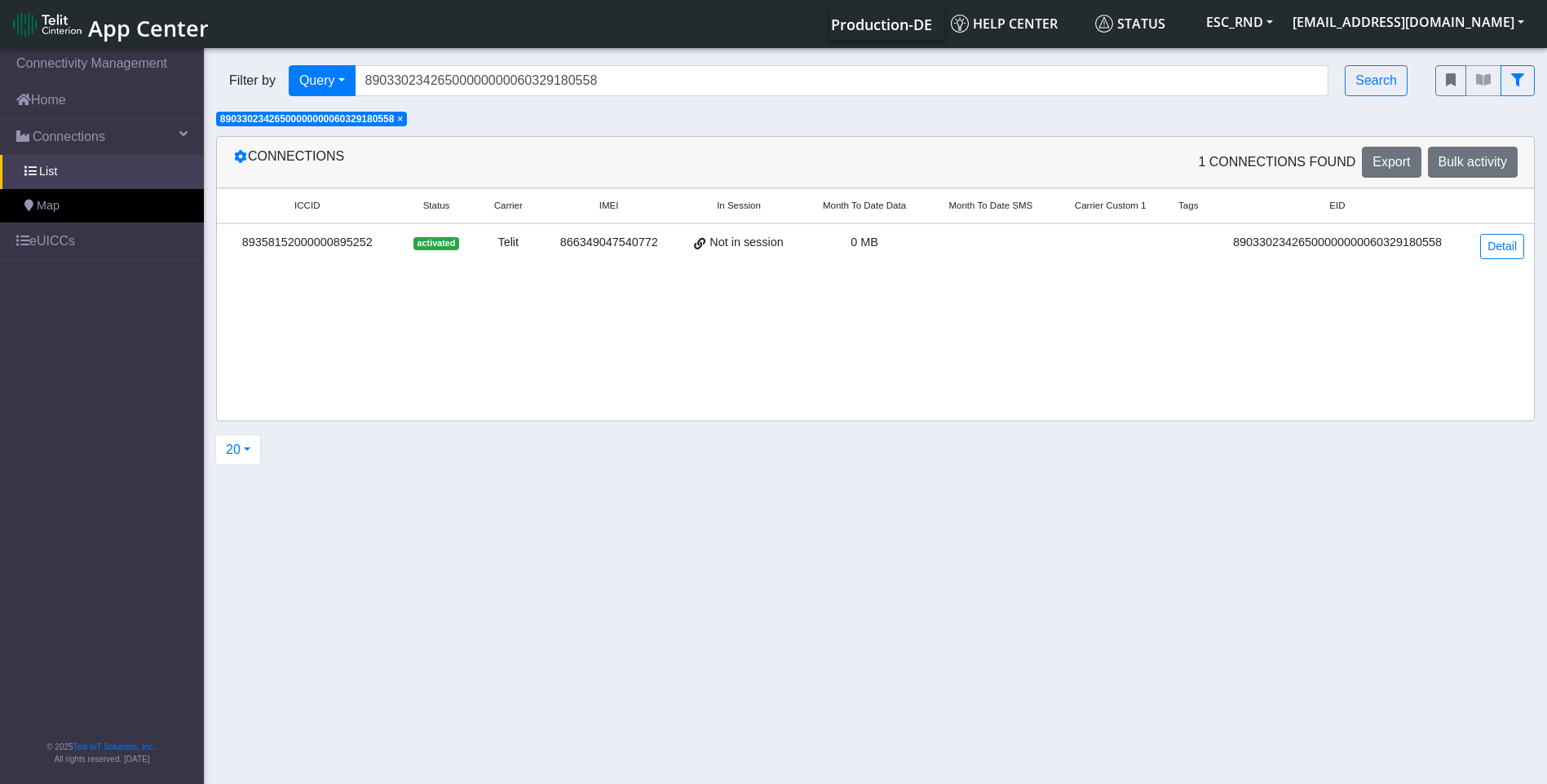
click at [543, 61] on div "Filter by Query Query In Session Not connected Country Operator 890330234265000…" at bounding box center [813, 80] width 1219 height 55
click at [579, 74] on input "89033023426500000000060329180558" at bounding box center [841, 80] width 974 height 31
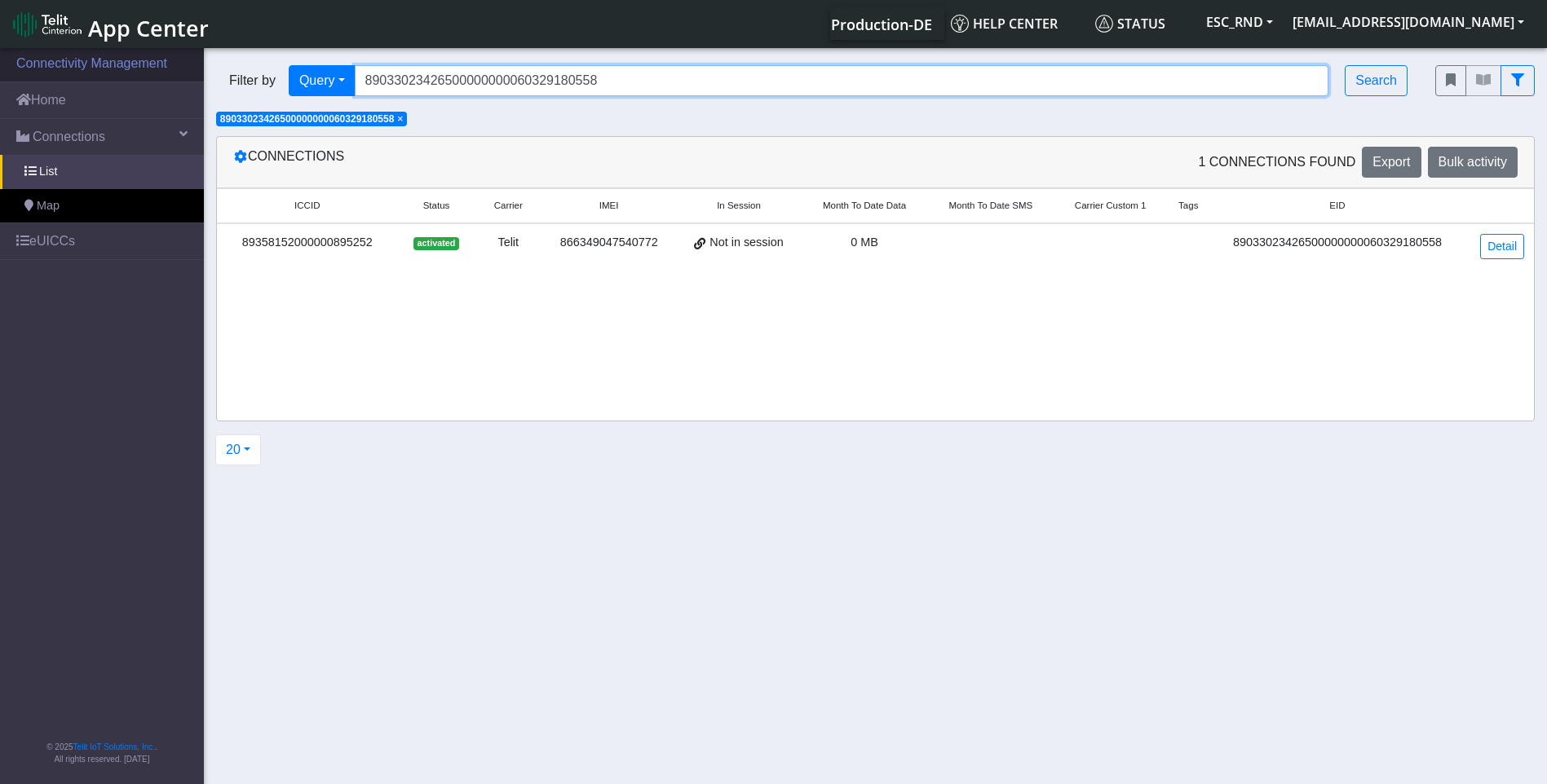
drag, startPoint x: 606, startPoint y: 76, endPoint x: 133, endPoint y: 70, distance: 473.0
click at [135, 70] on section "Connectivity Management Home Connections List Map eUICCs © 2025 Telit IoT Solut…" at bounding box center [773, 416] width 1547 height 745
paste input "1625"
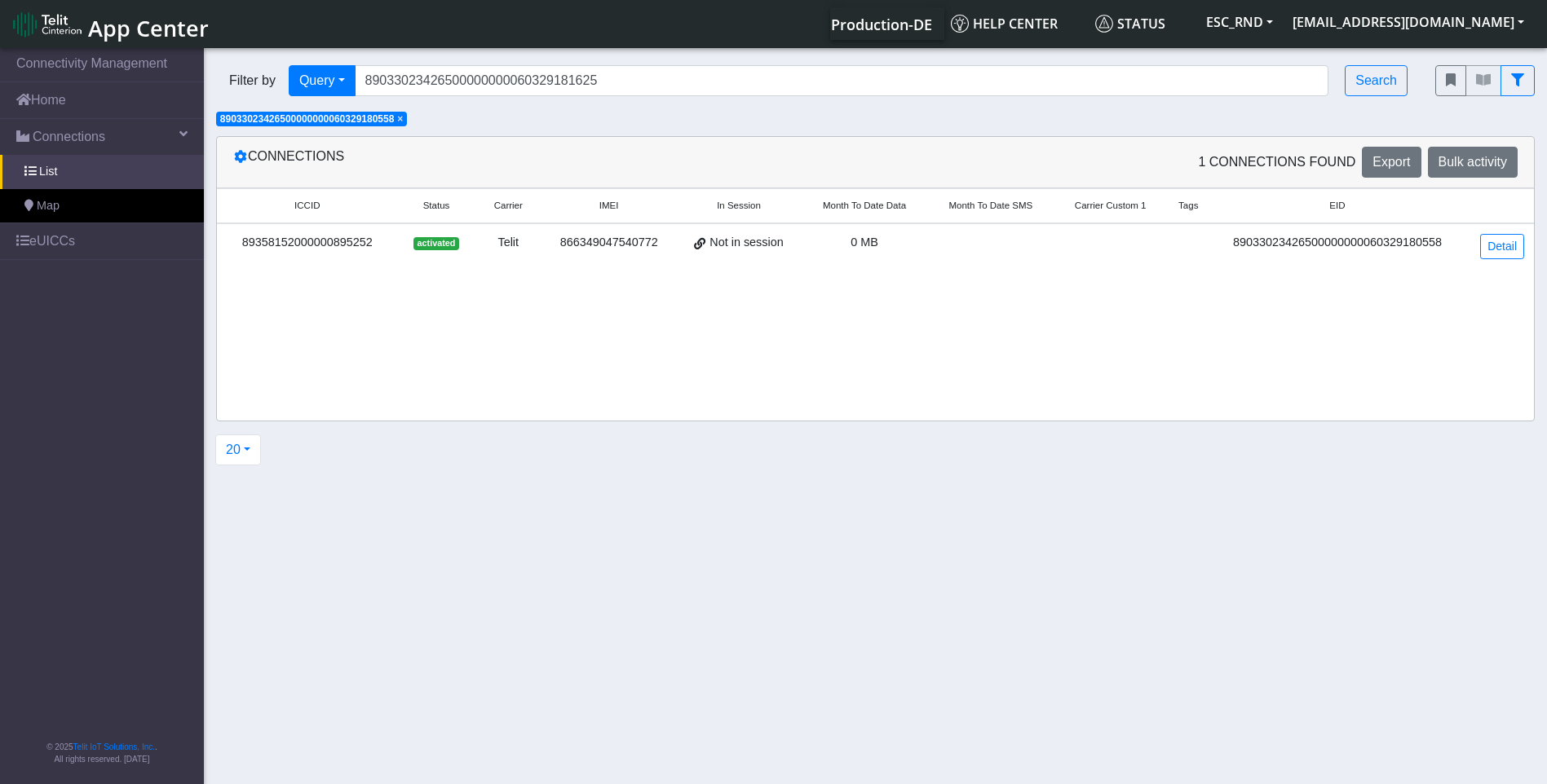
click at [403, 118] on span "×" at bounding box center [400, 119] width 6 height 11
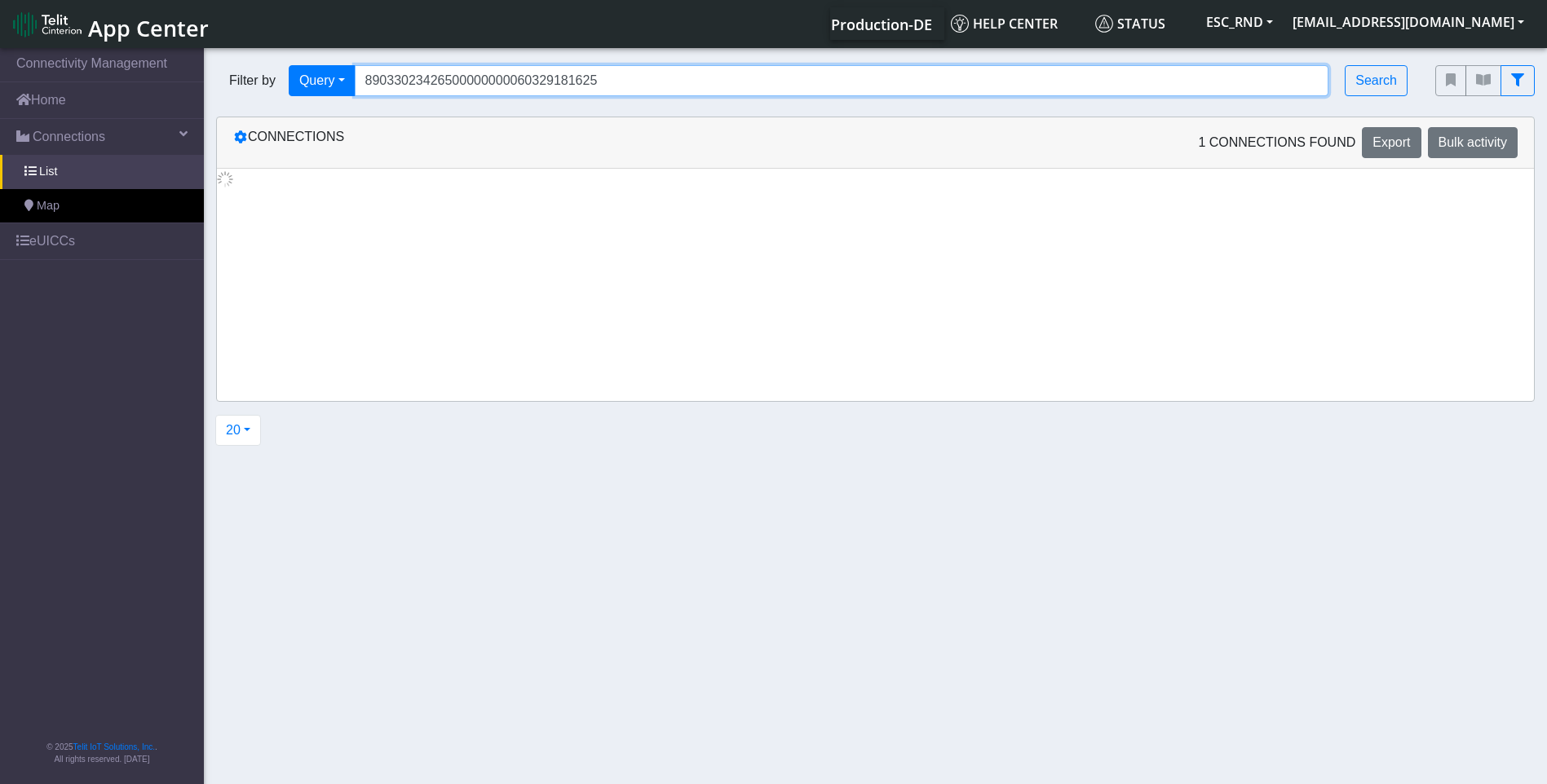
click at [633, 82] on input "89033023426500000000060329181625" at bounding box center [841, 80] width 974 height 31
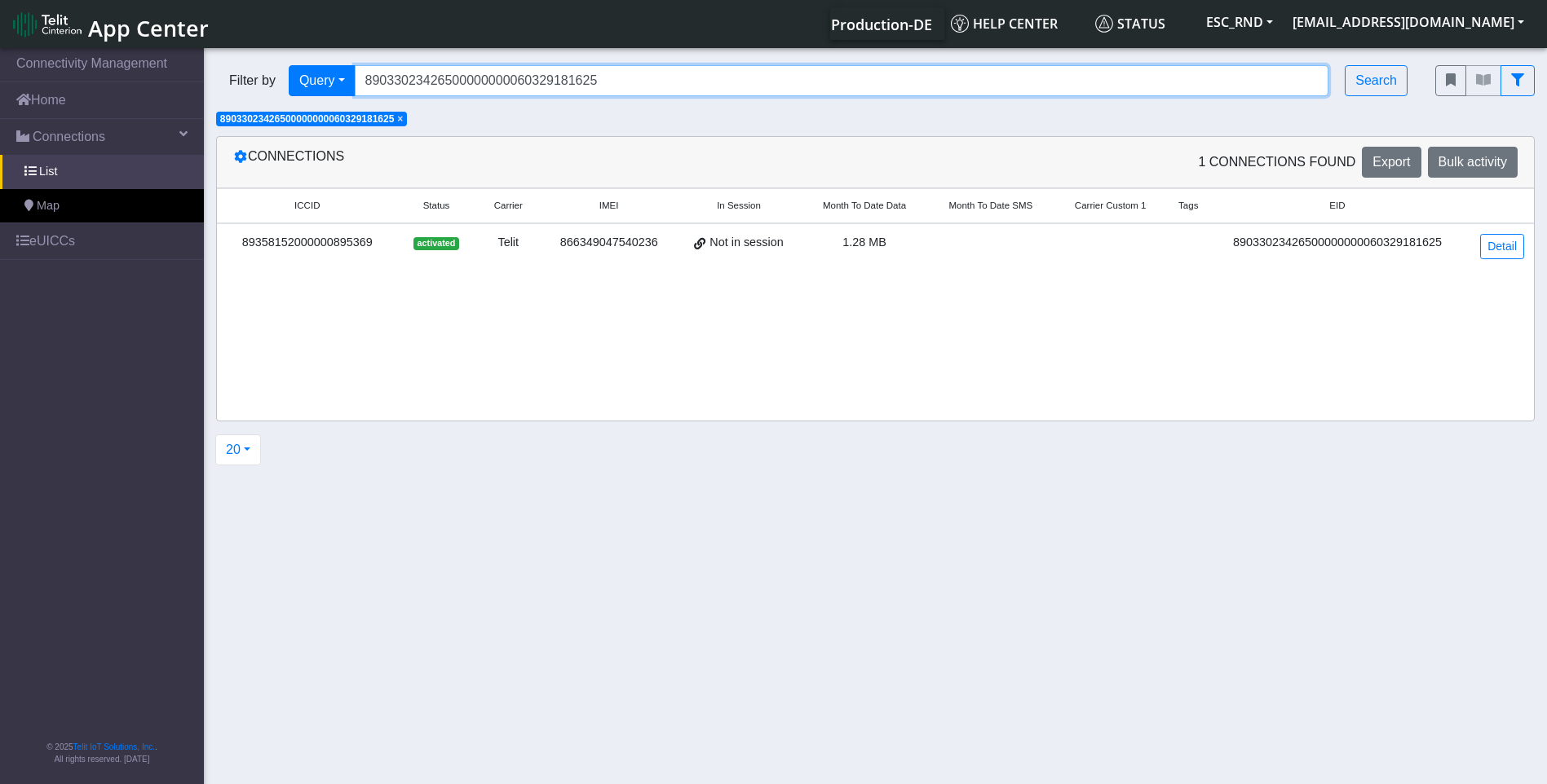
click at [577, 89] on input "89033023426500000000060329181625" at bounding box center [841, 80] width 974 height 31
drag, startPoint x: 645, startPoint y: 83, endPoint x: 43, endPoint y: 72, distance: 602.1
click at [43, 72] on section "Connectivity Management Home Connections List Map eUICCs © 2025 Telit IoT Solut…" at bounding box center [773, 416] width 1547 height 745
paste input "722"
type input "89033023426500000000060329181722"
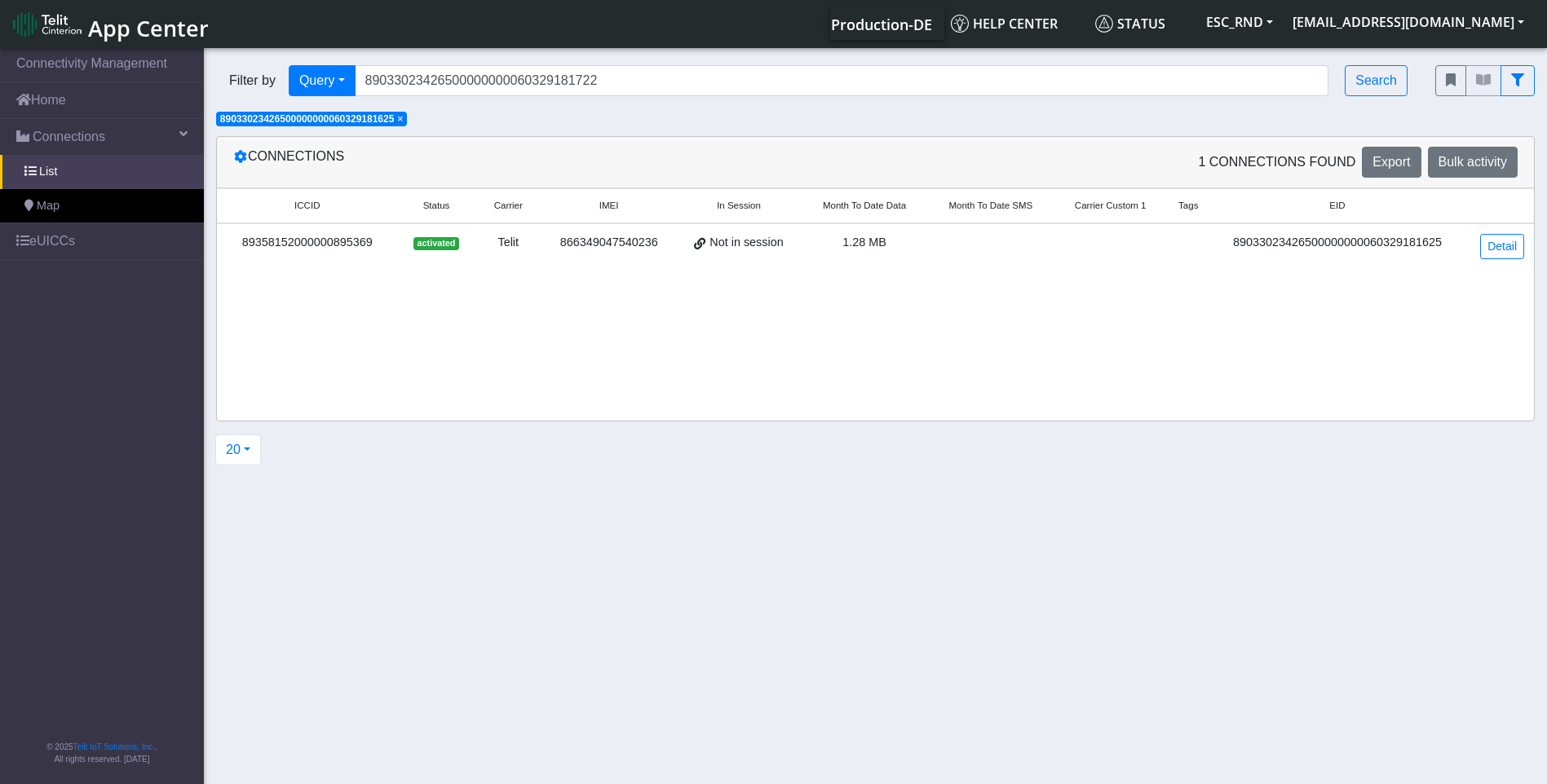
click at [403, 120] on span "×" at bounding box center [400, 119] width 6 height 11
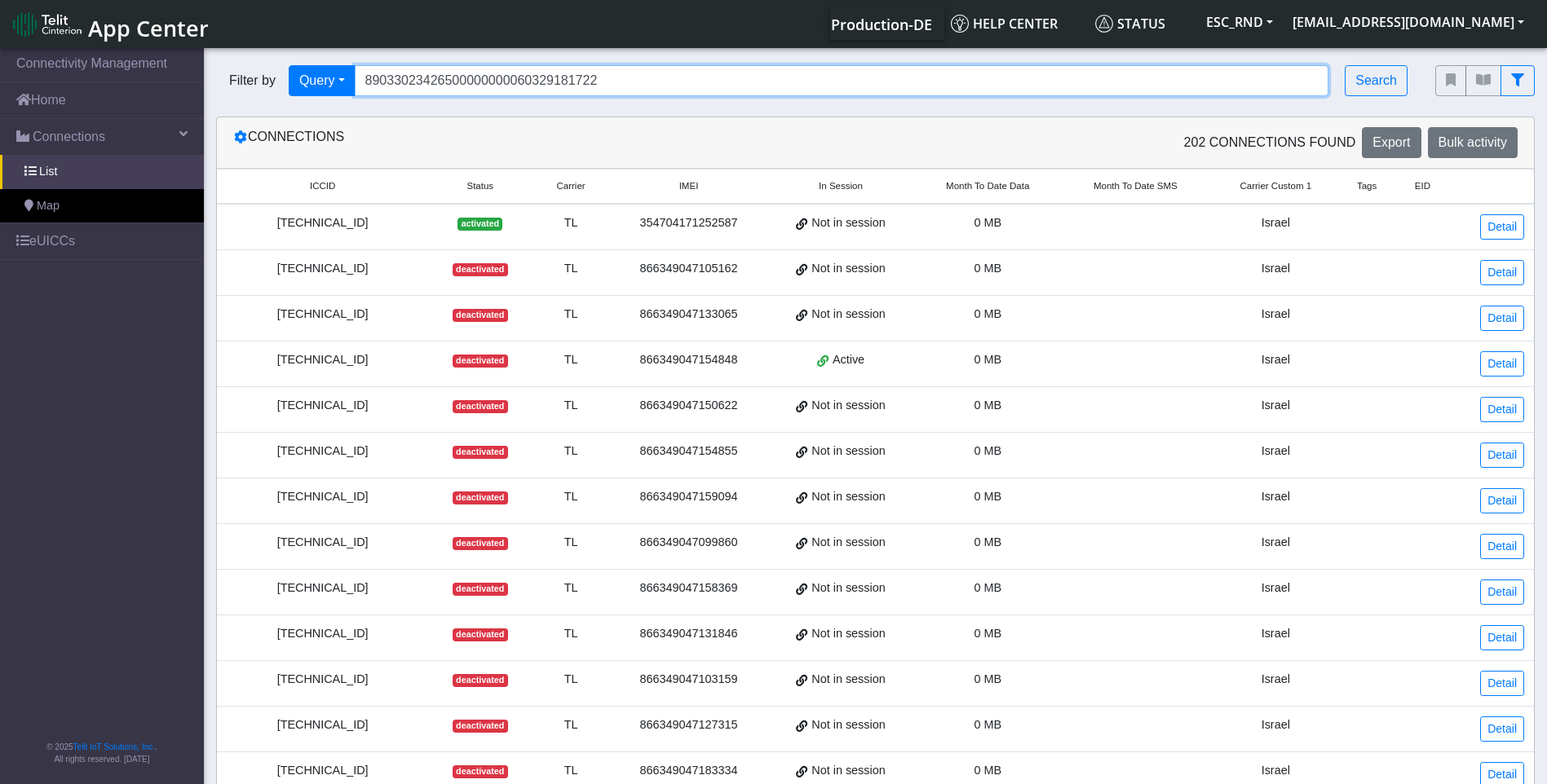
click at [639, 86] on input "89033023426500000000060329181722" at bounding box center [841, 80] width 974 height 31
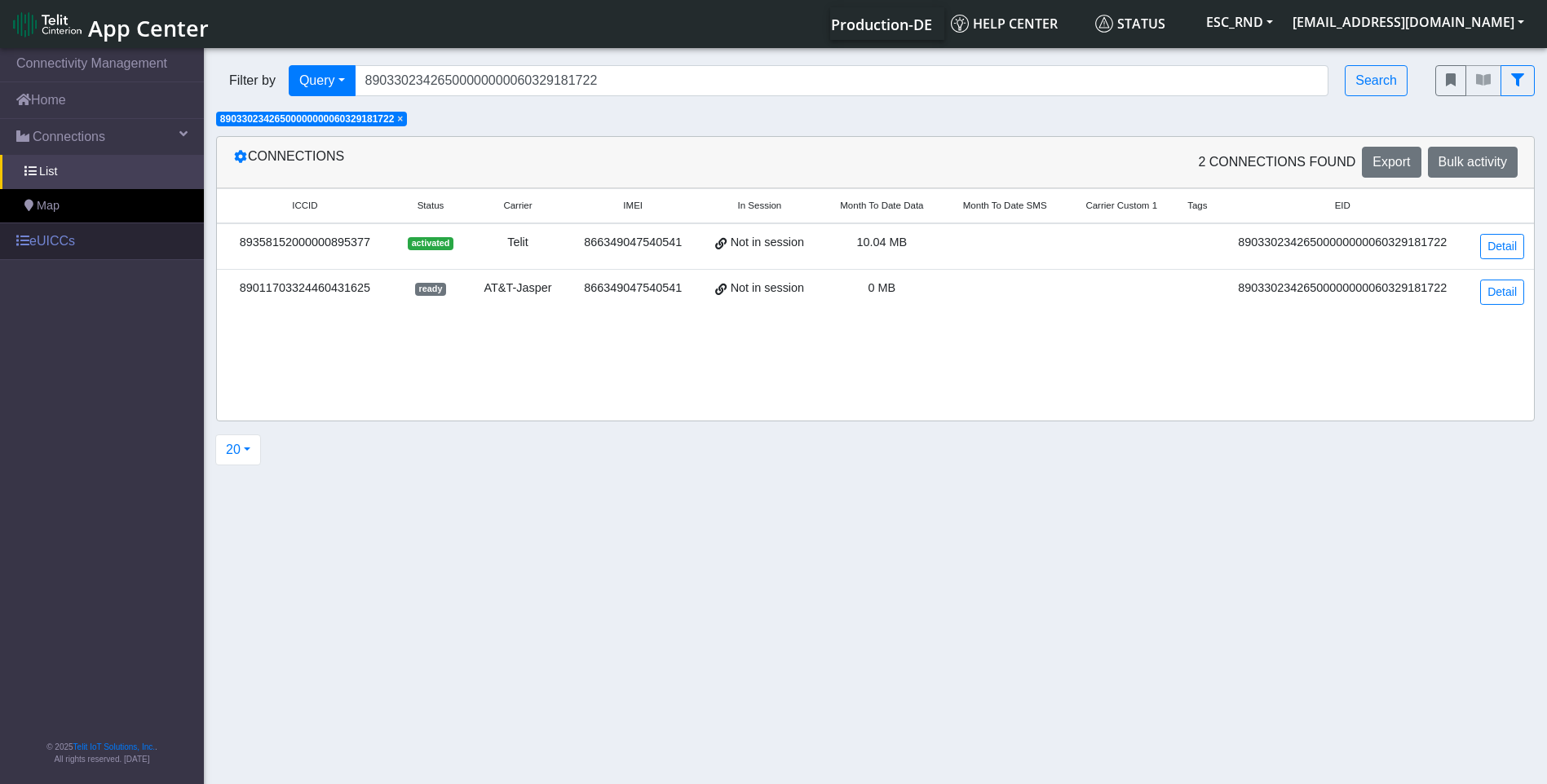
click at [66, 241] on link "eUICCs" at bounding box center [101, 241] width 204 height 36
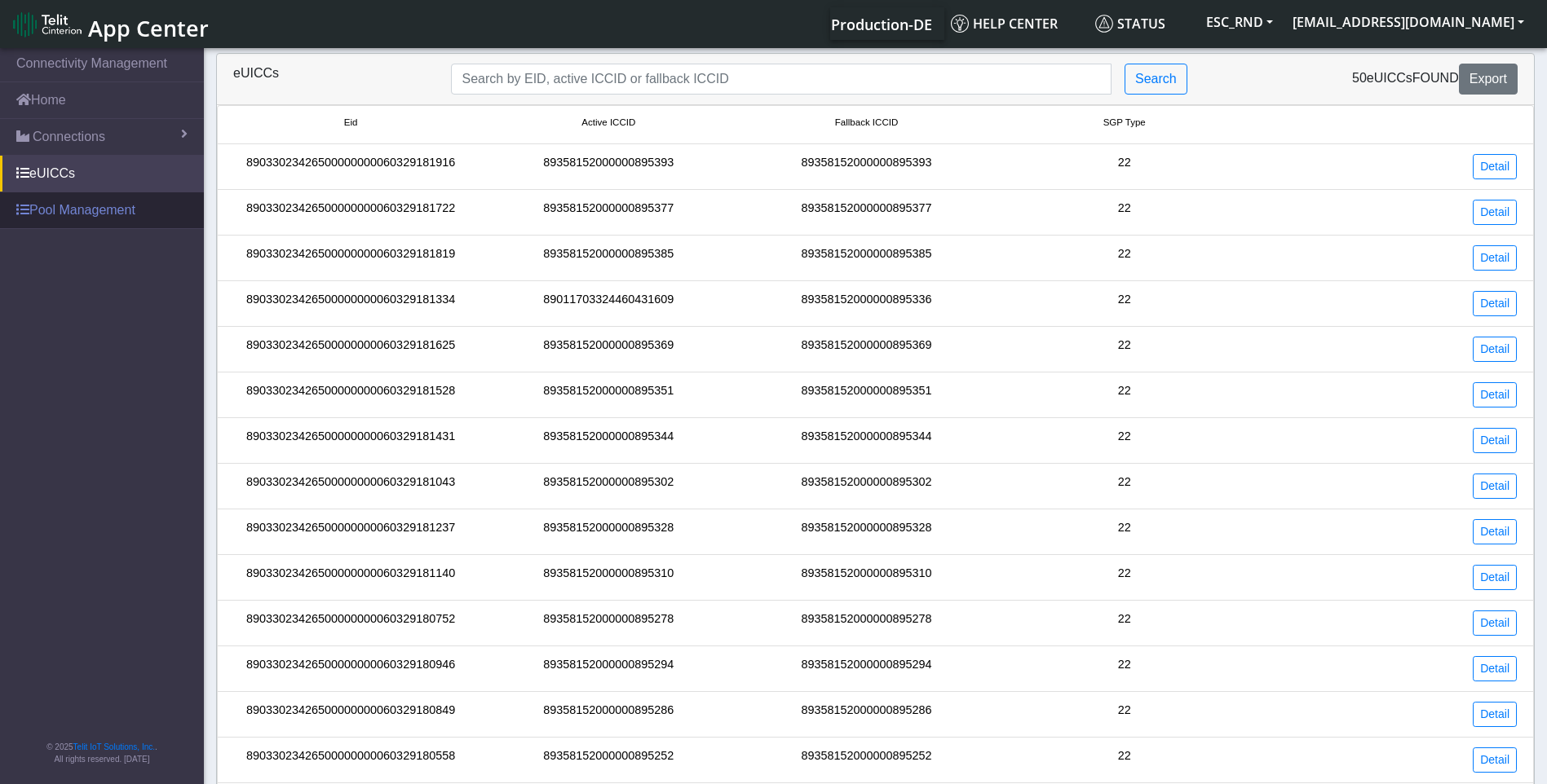
click at [53, 210] on link "Pool Management" at bounding box center [101, 210] width 204 height 36
